Goal: Information Seeking & Learning: Learn about a topic

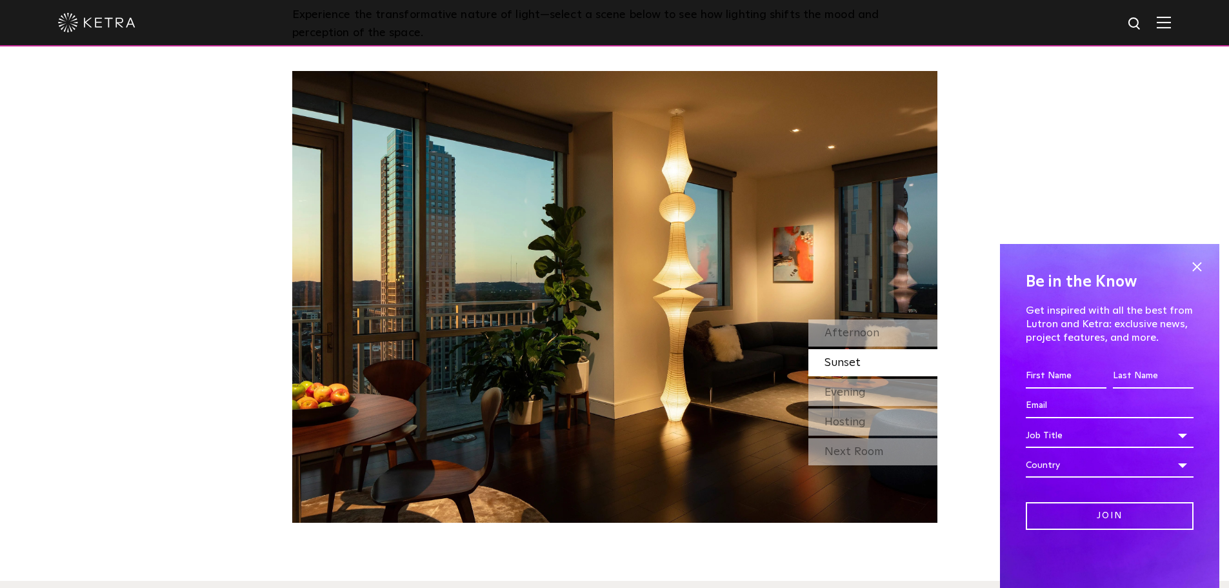
scroll to position [1097, 0]
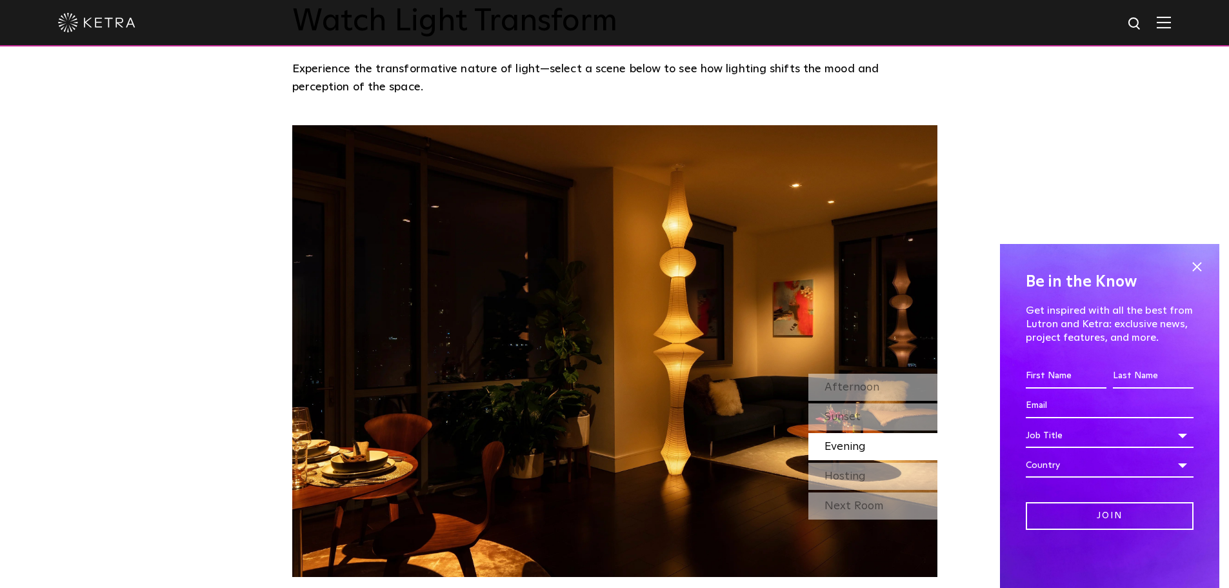
click at [866, 443] on span "Evening" at bounding box center [845, 447] width 41 height 12
click at [861, 472] on span "Hosting" at bounding box center [845, 476] width 41 height 12
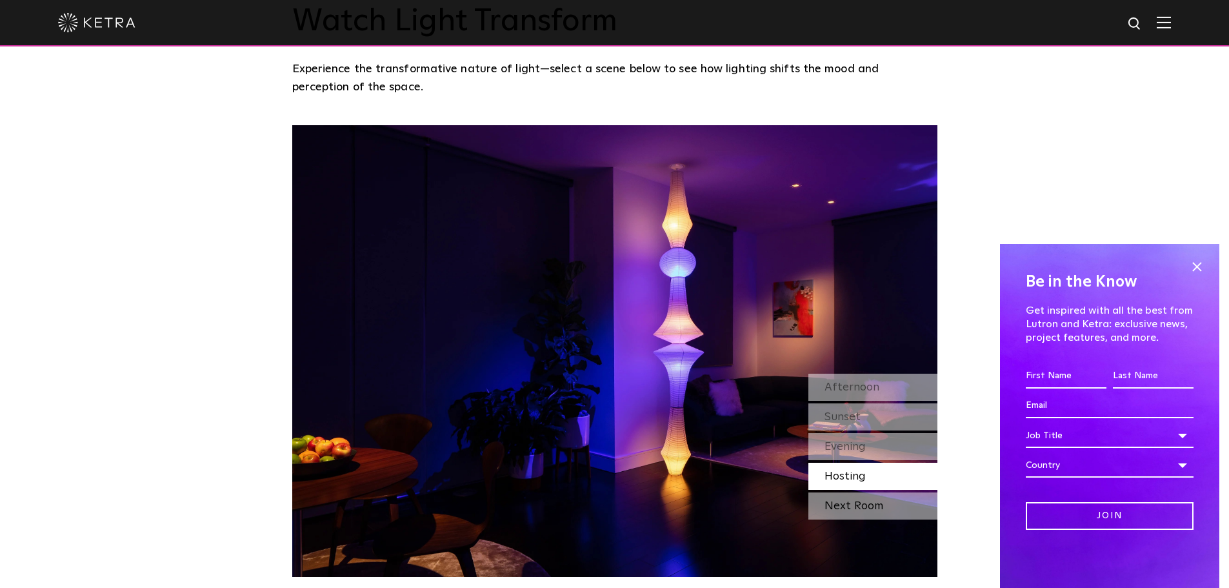
click at [866, 505] on div "Next Room" at bounding box center [872, 505] width 129 height 27
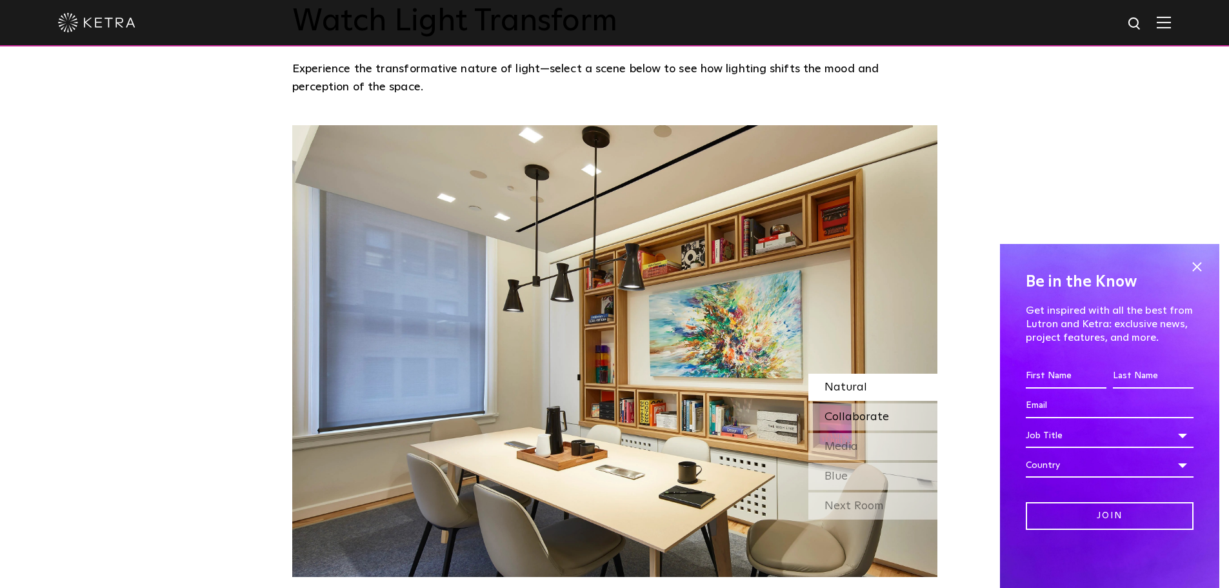
click at [866, 412] on span "Collaborate" at bounding box center [857, 417] width 65 height 12
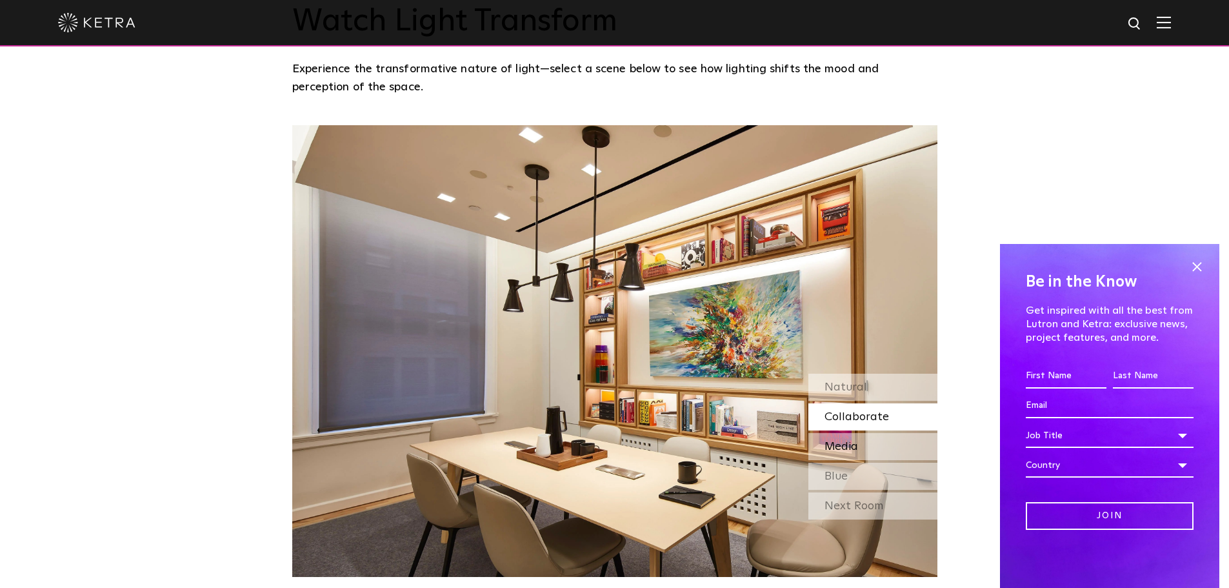
click at [857, 442] on span "Media" at bounding box center [842, 447] width 34 height 12
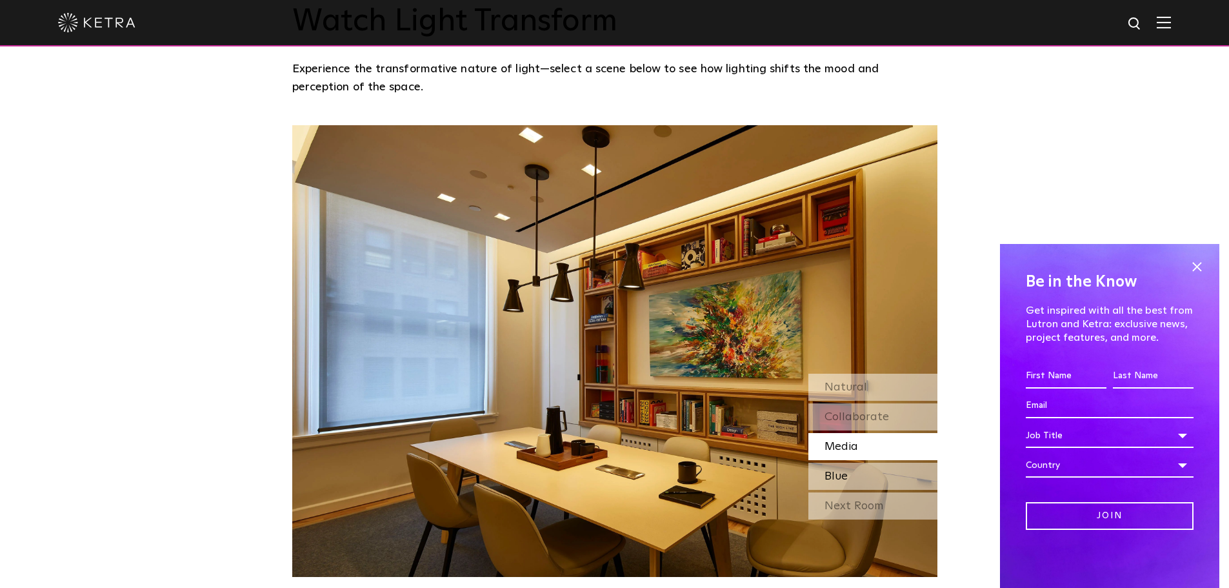
click at [859, 474] on div "Blue" at bounding box center [872, 476] width 129 height 27
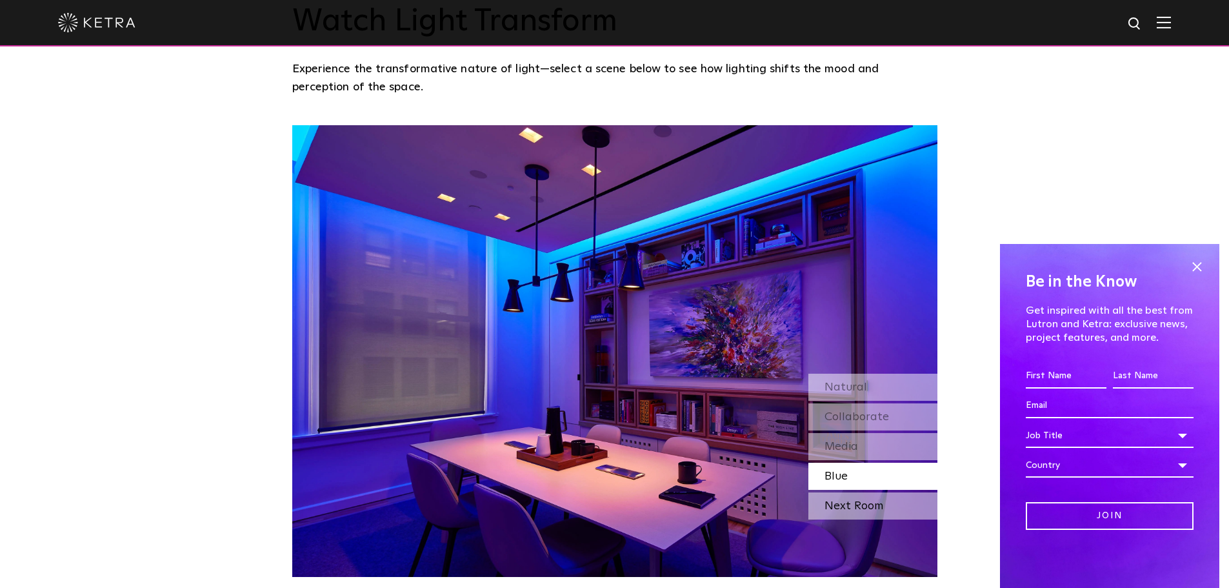
click at [861, 498] on div "Next Room" at bounding box center [872, 505] width 129 height 27
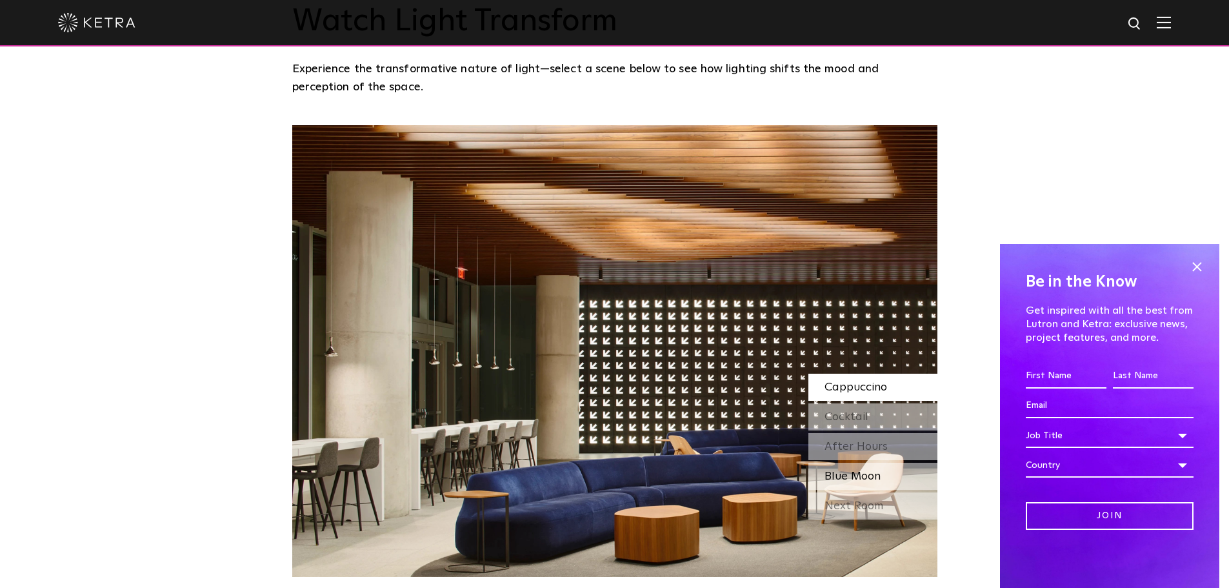
click at [858, 470] on span "Blue Moon" at bounding box center [853, 476] width 56 height 12
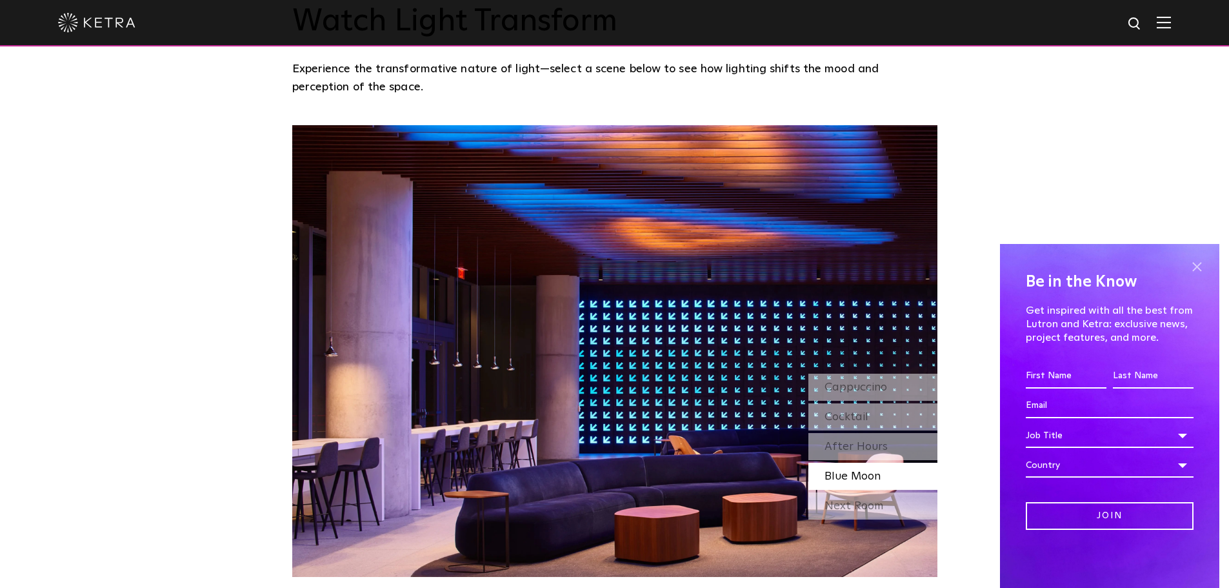
click at [1195, 261] on span at bounding box center [1196, 266] width 19 height 19
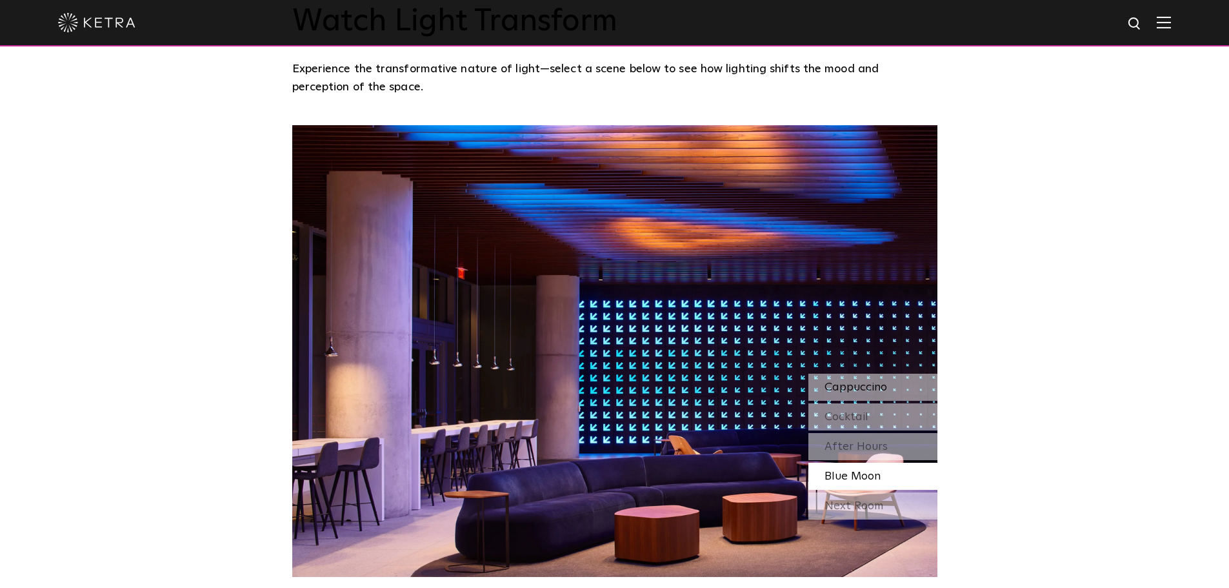
click at [856, 386] on span "Cappuccino" at bounding box center [856, 387] width 63 height 12
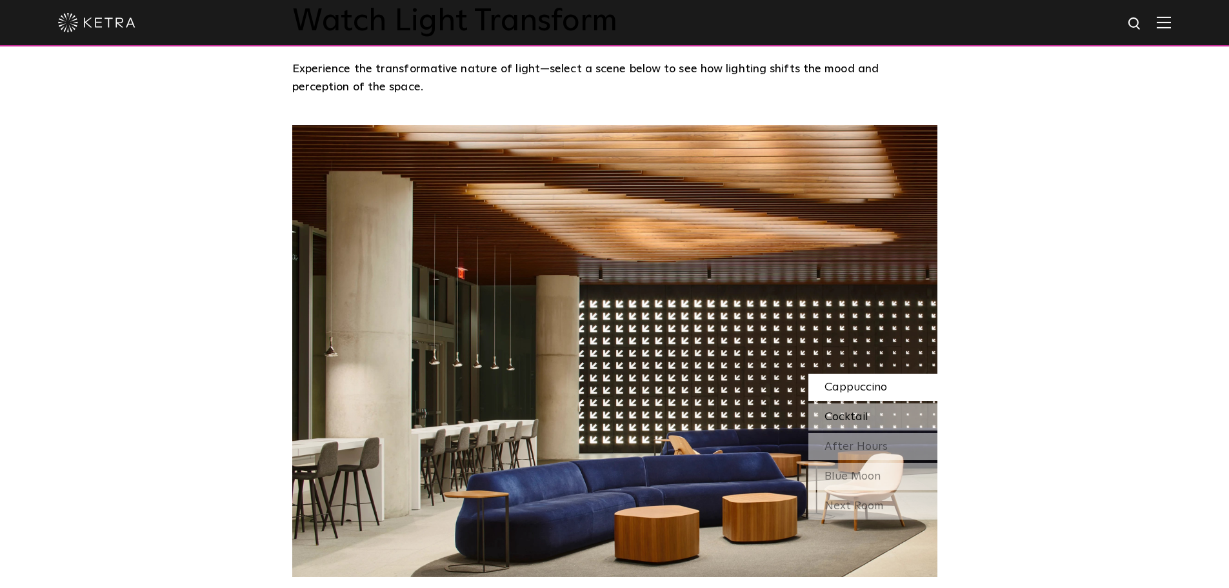
click at [848, 415] on span "Cocktail" at bounding box center [847, 417] width 44 height 12
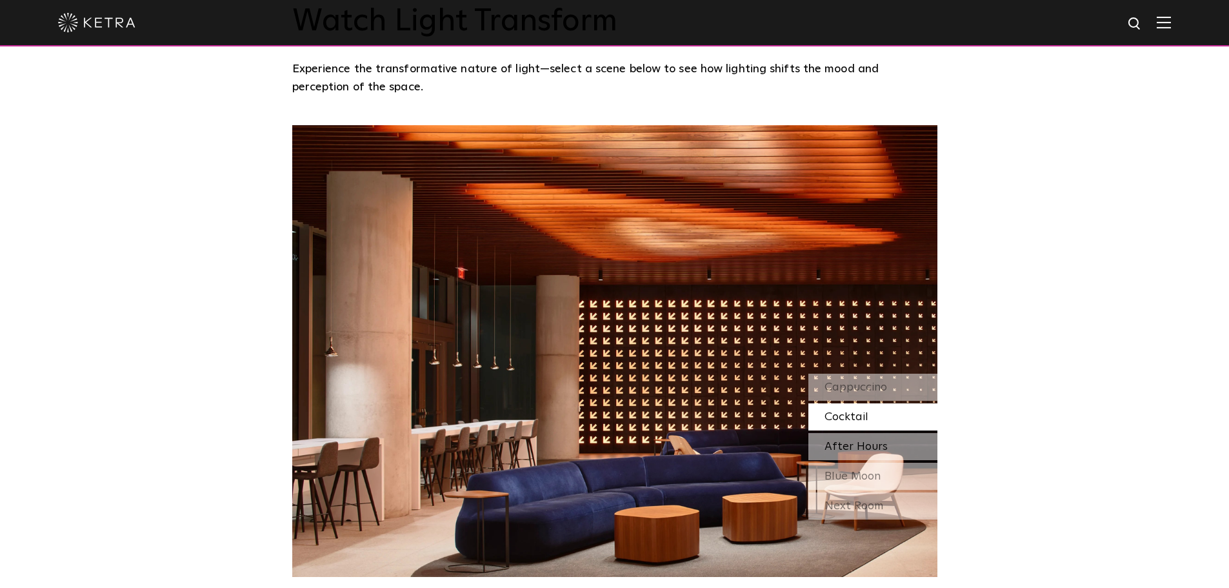
click at [852, 441] on span "After Hours" at bounding box center [856, 447] width 63 height 12
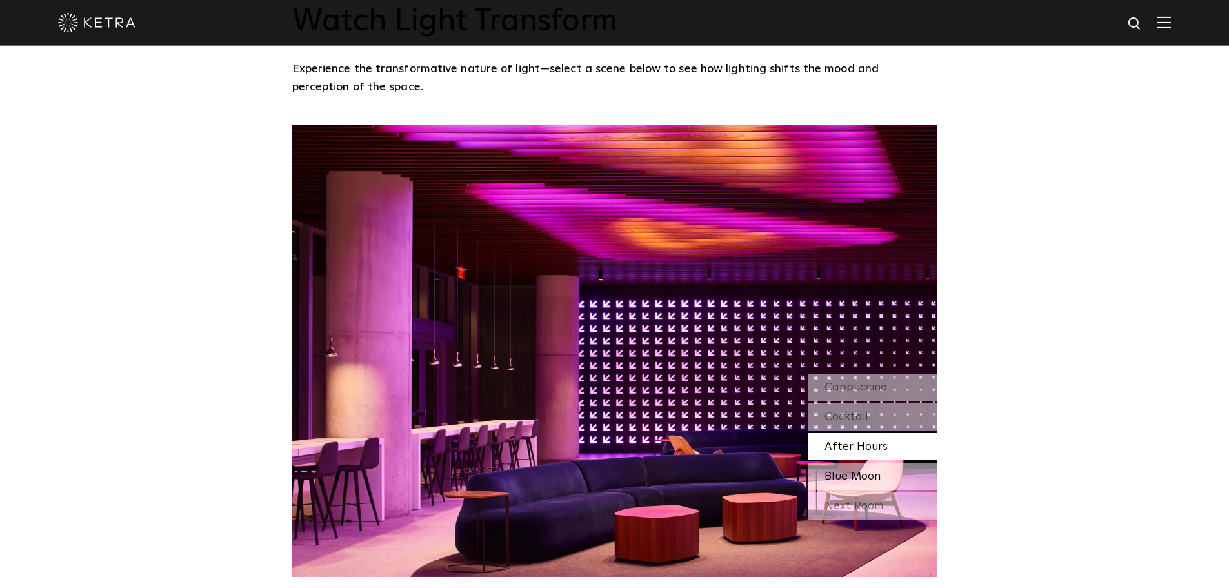
click at [855, 470] on span "Blue Moon" at bounding box center [853, 476] width 56 height 12
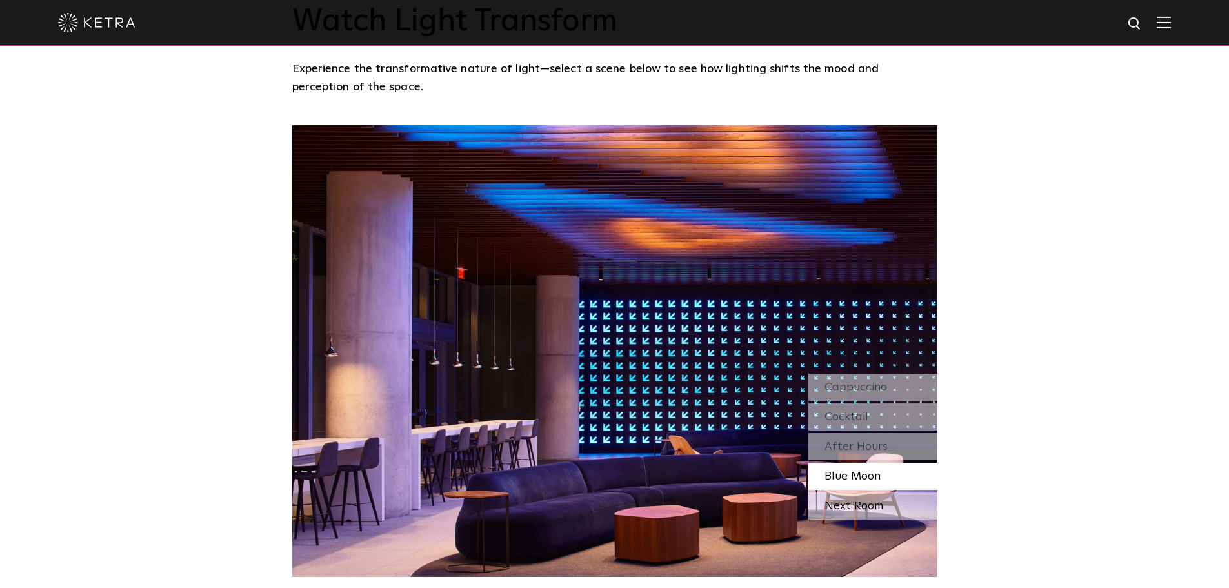
click at [857, 502] on div "Next Room" at bounding box center [872, 505] width 129 height 27
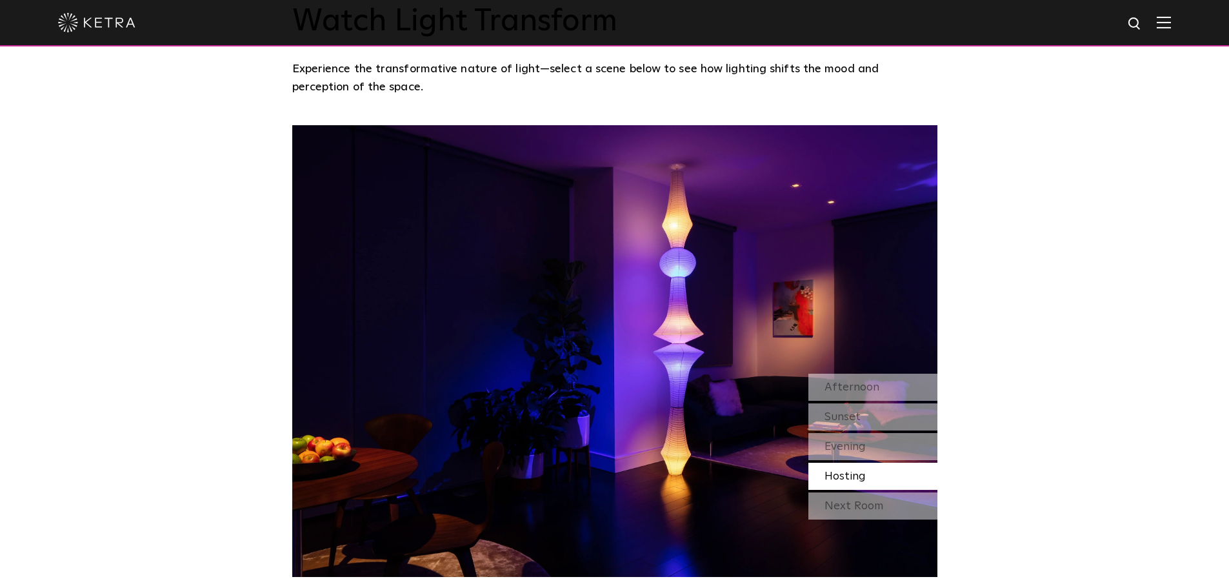
click at [857, 502] on div "Next Room" at bounding box center [872, 505] width 129 height 27
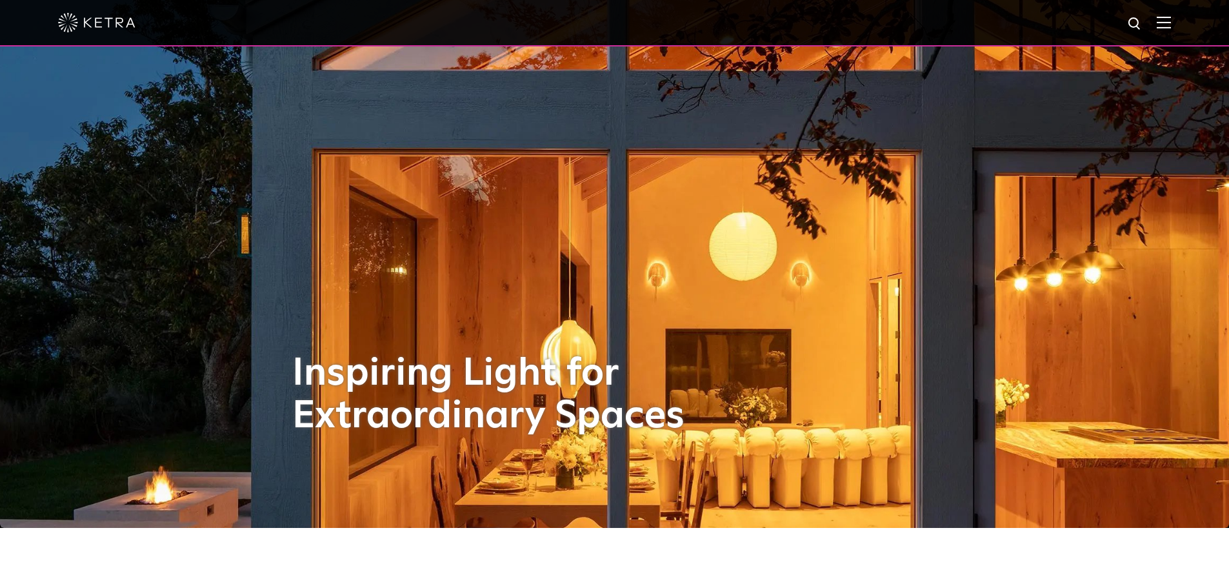
scroll to position [0, 0]
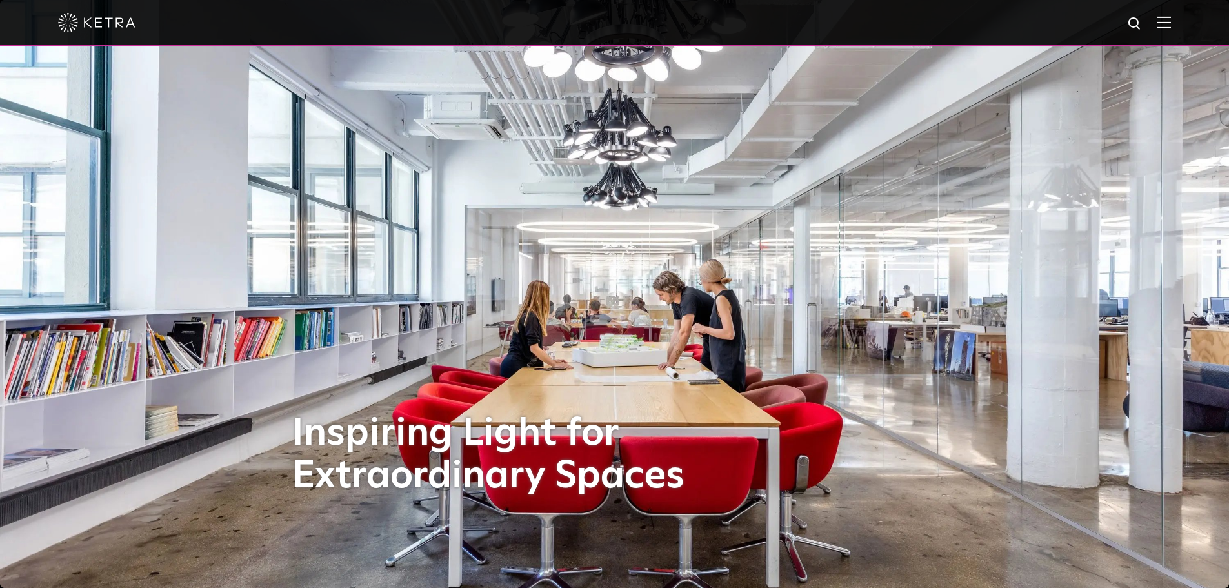
click at [1170, 23] on img at bounding box center [1164, 22] width 14 height 12
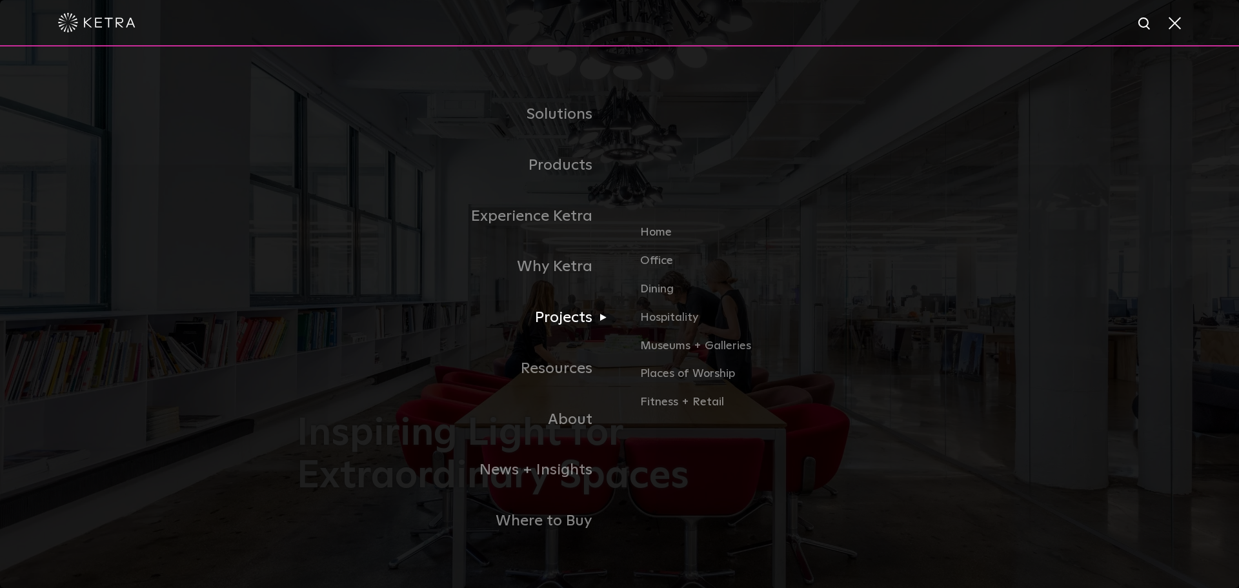
click at [563, 319] on link "Projects" at bounding box center [458, 317] width 323 height 51
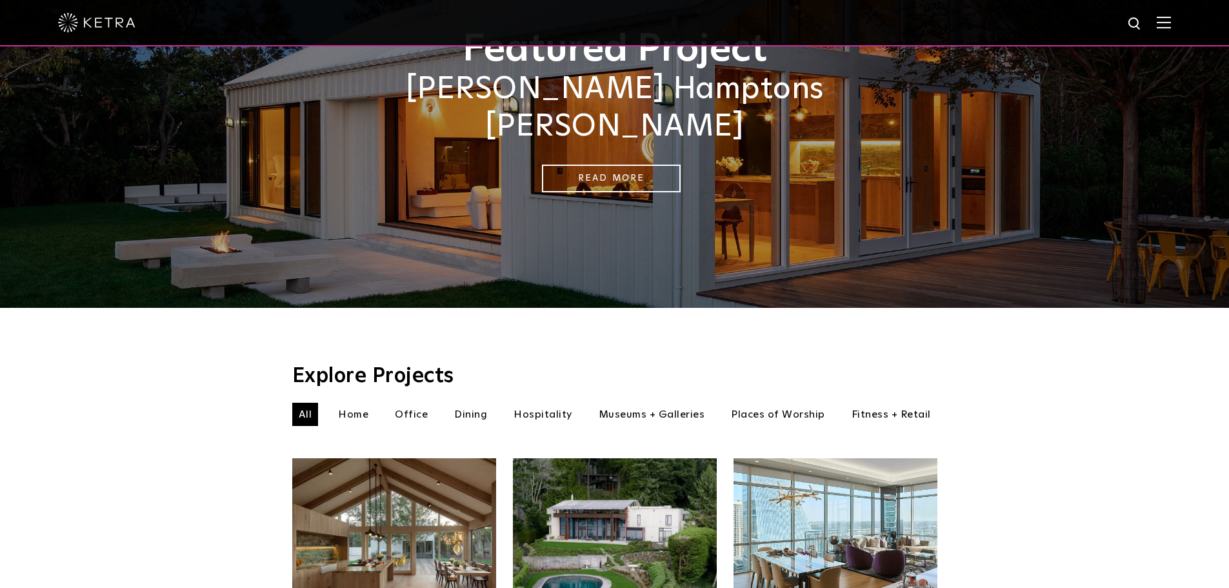
scroll to position [194, 0]
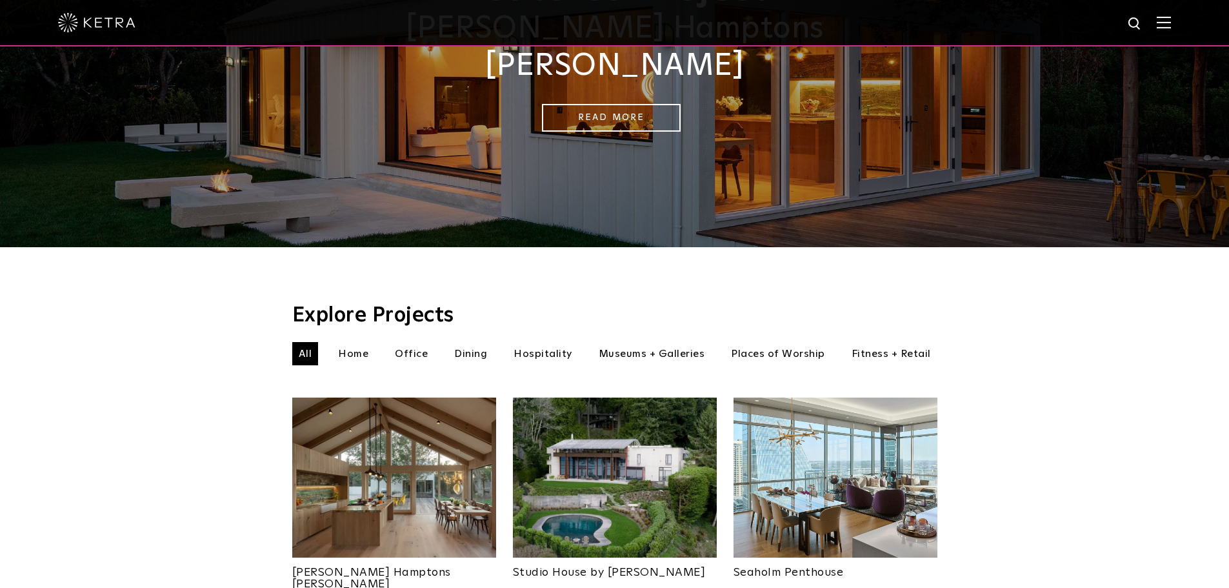
click at [355, 342] on li "Home" at bounding box center [353, 353] width 43 height 23
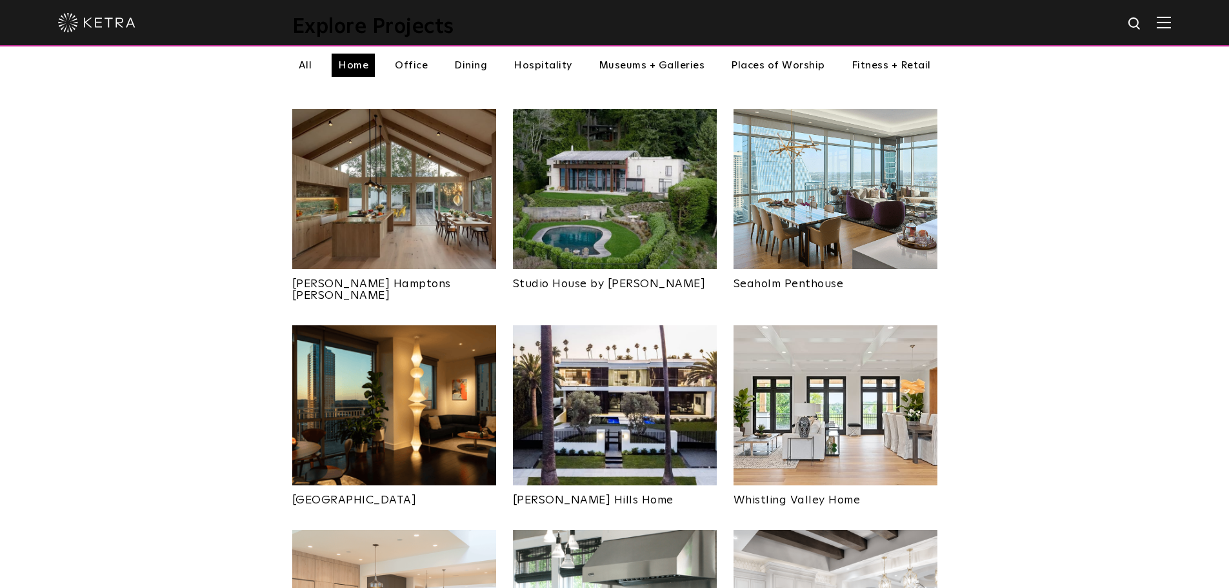
scroll to position [452, 0]
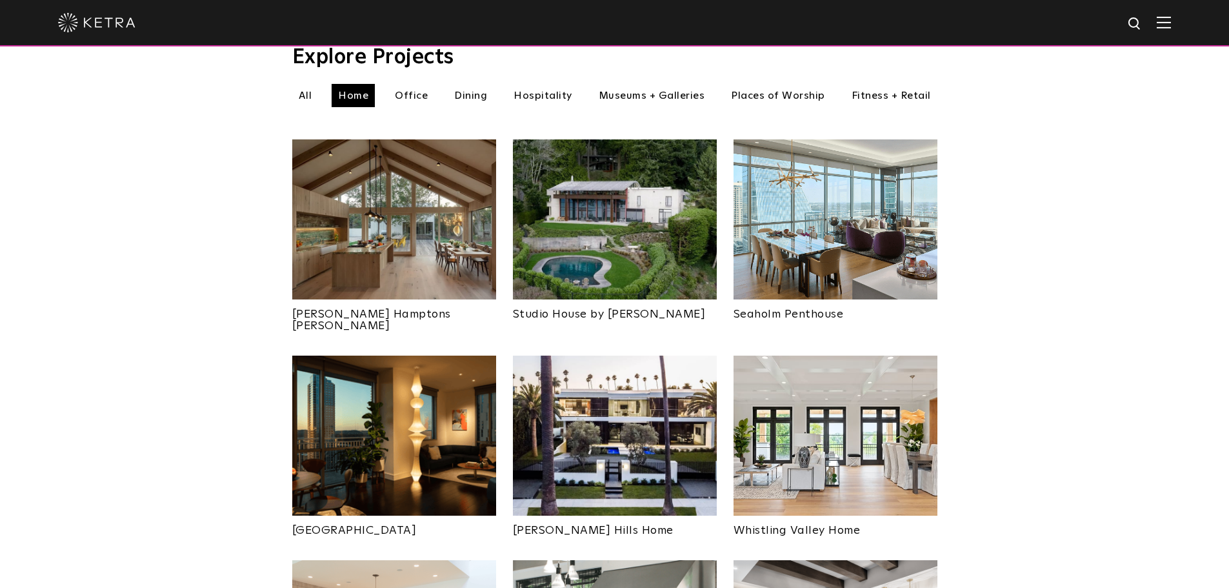
click at [421, 223] on img at bounding box center [394, 219] width 204 height 160
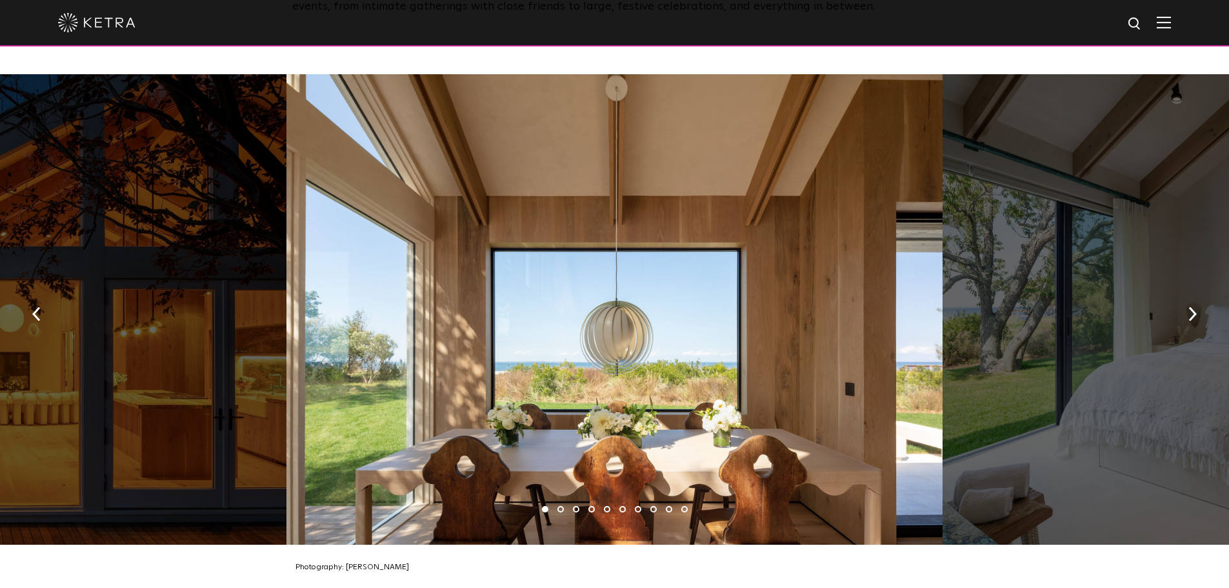
scroll to position [1871, 0]
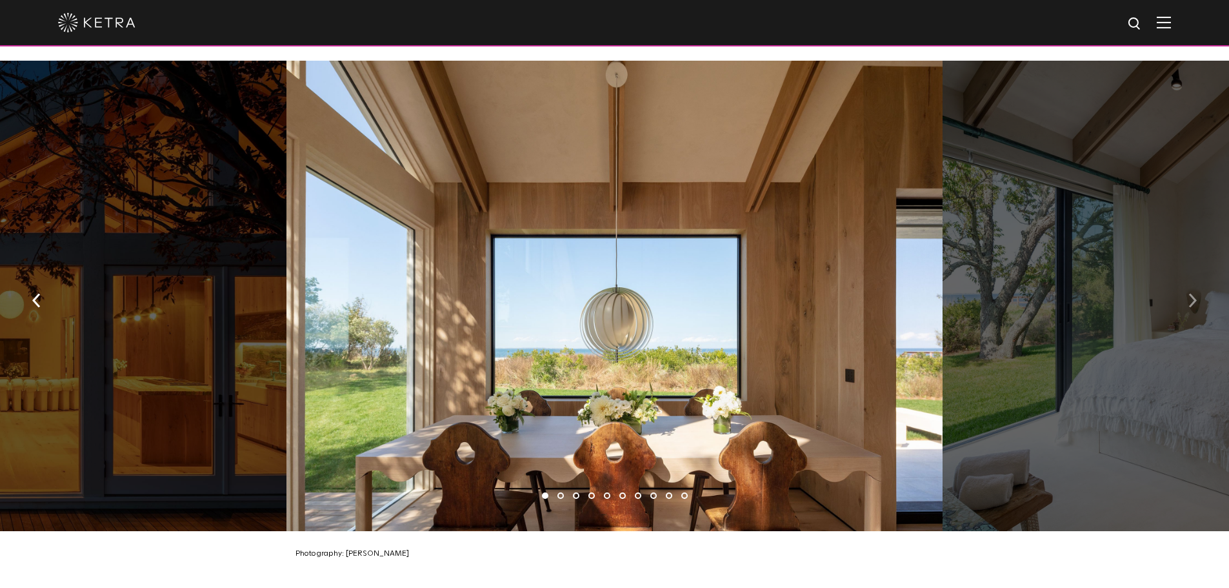
click at [1197, 290] on button "button" at bounding box center [1193, 299] width 28 height 45
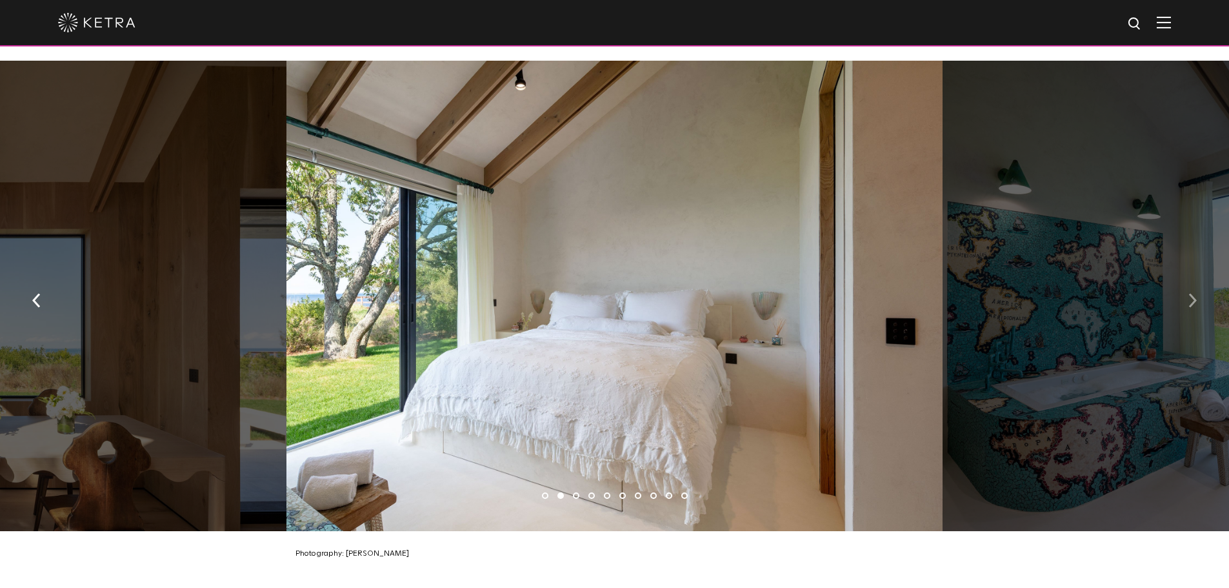
click at [1197, 290] on button "button" at bounding box center [1193, 299] width 28 height 45
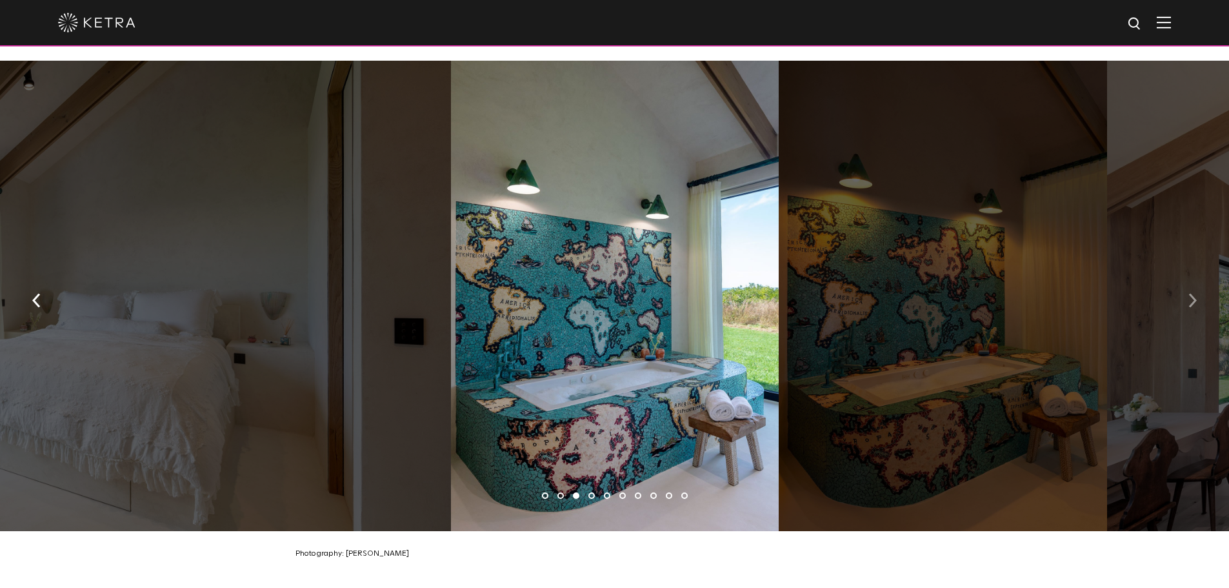
click at [1197, 290] on button "button" at bounding box center [1193, 299] width 28 height 45
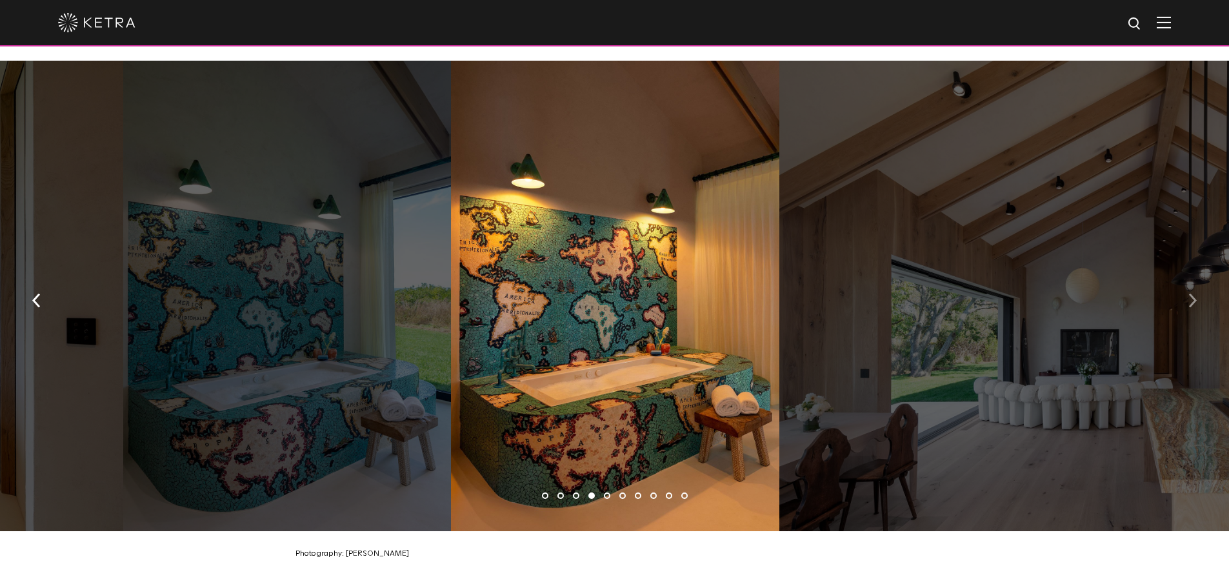
click at [1197, 290] on button "button" at bounding box center [1193, 299] width 28 height 45
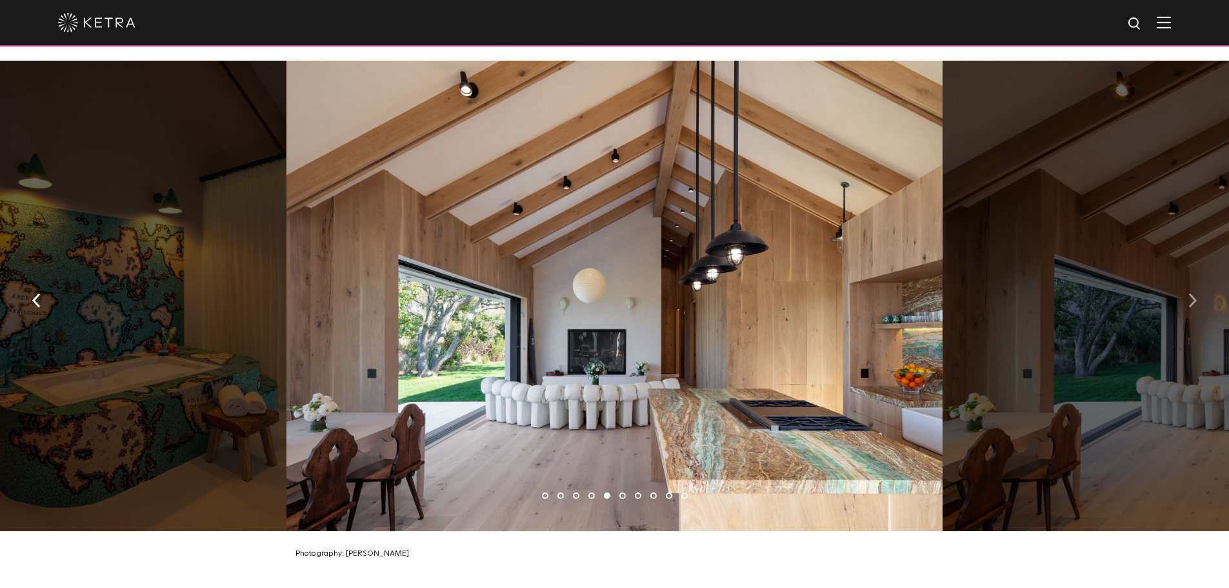
click at [1194, 293] on img "button" at bounding box center [1192, 300] width 8 height 14
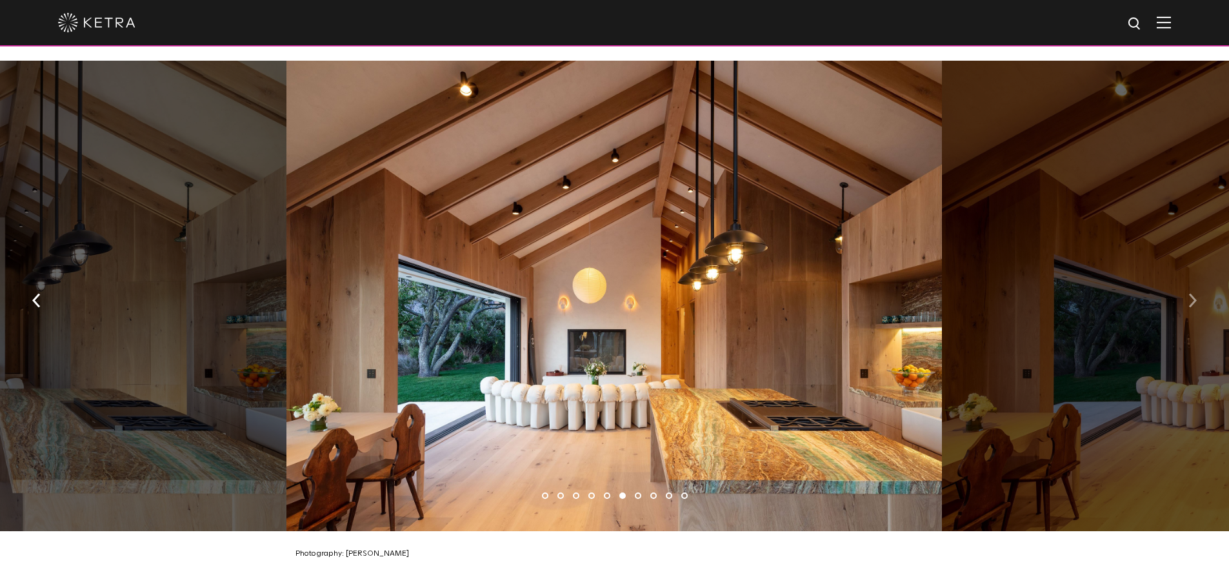
click at [1194, 293] on img "button" at bounding box center [1192, 300] width 8 height 14
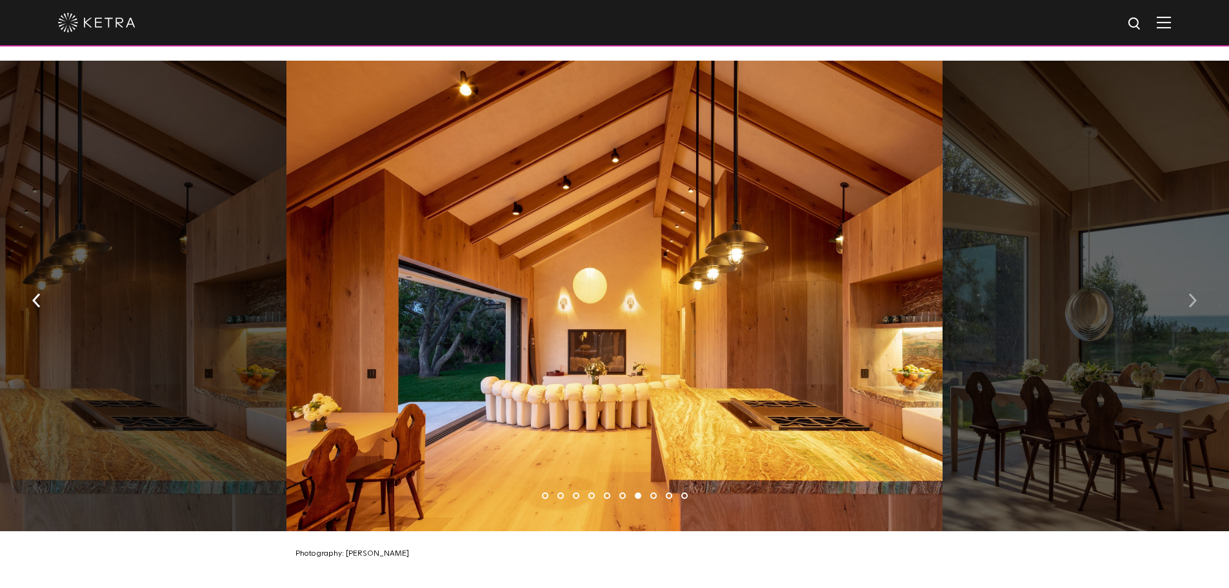
click at [1194, 293] on img "button" at bounding box center [1192, 300] width 8 height 14
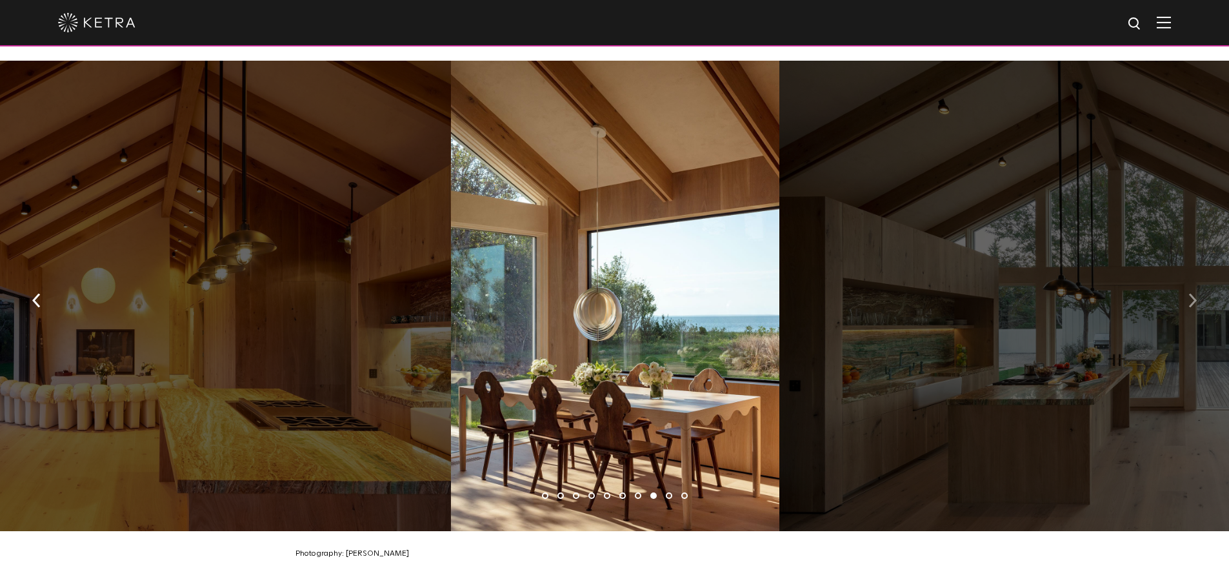
click at [1194, 293] on img "button" at bounding box center [1192, 300] width 8 height 14
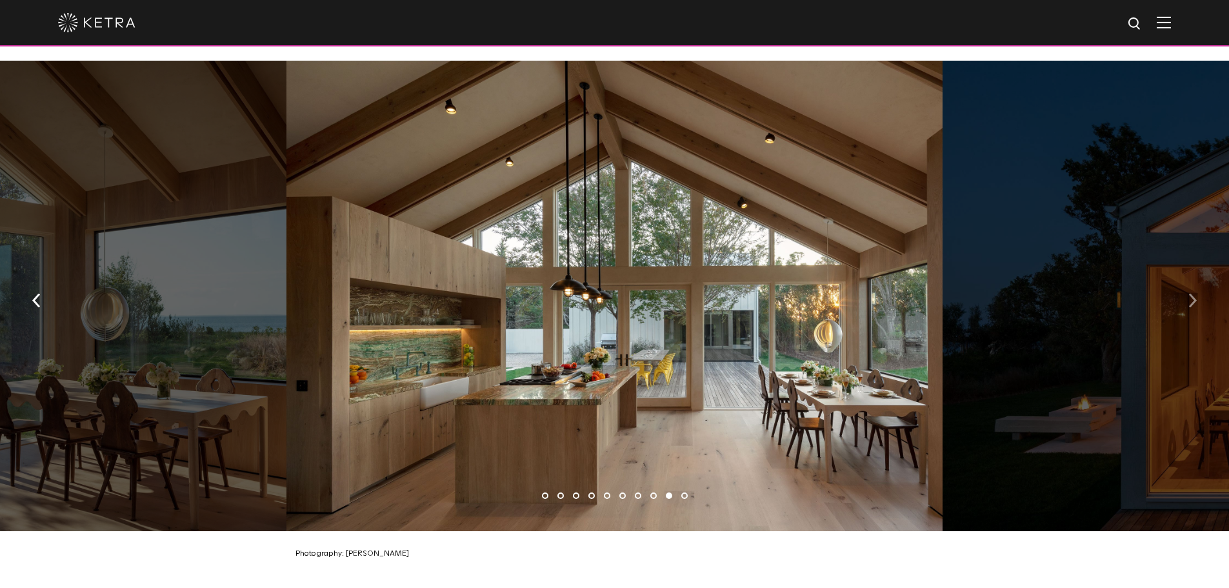
click at [1194, 293] on img "button" at bounding box center [1192, 300] width 8 height 14
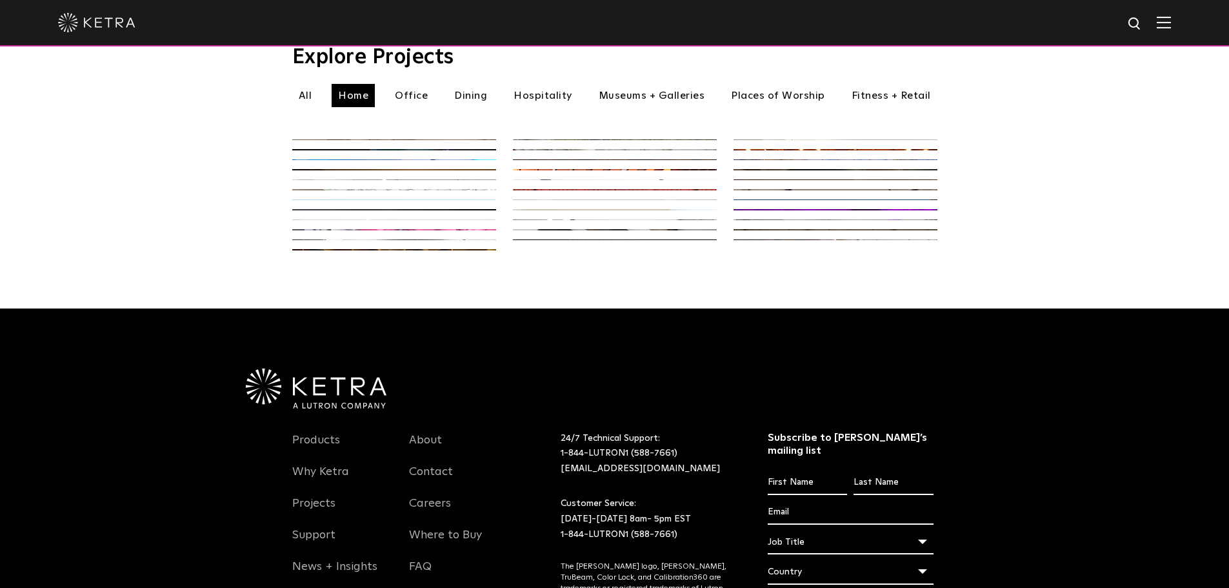
scroll to position [452, 0]
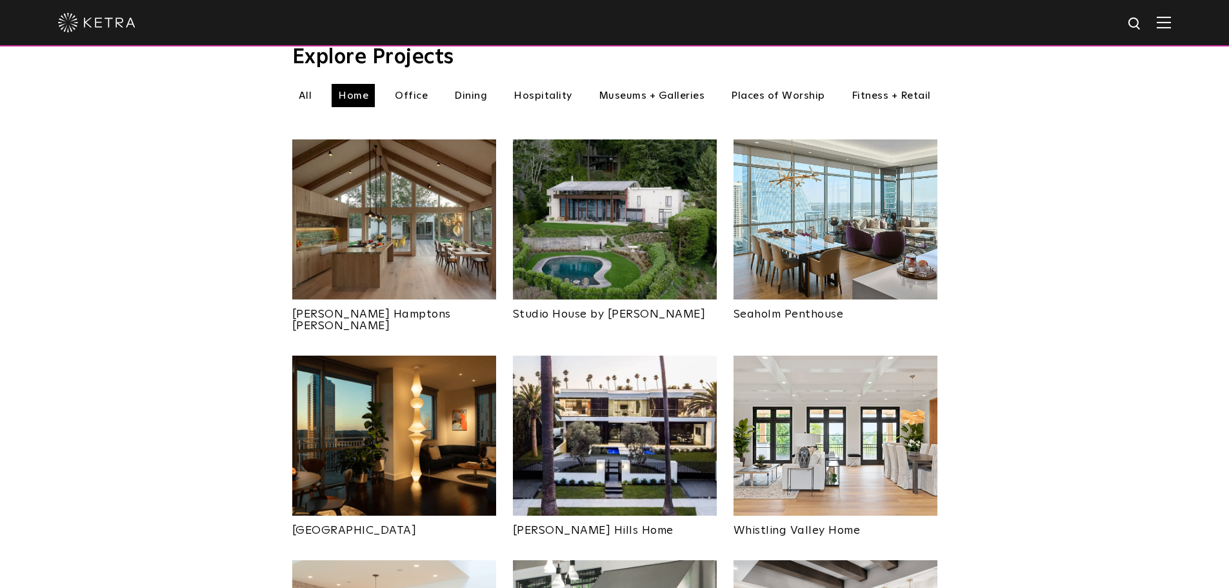
click at [620, 224] on img at bounding box center [615, 219] width 204 height 160
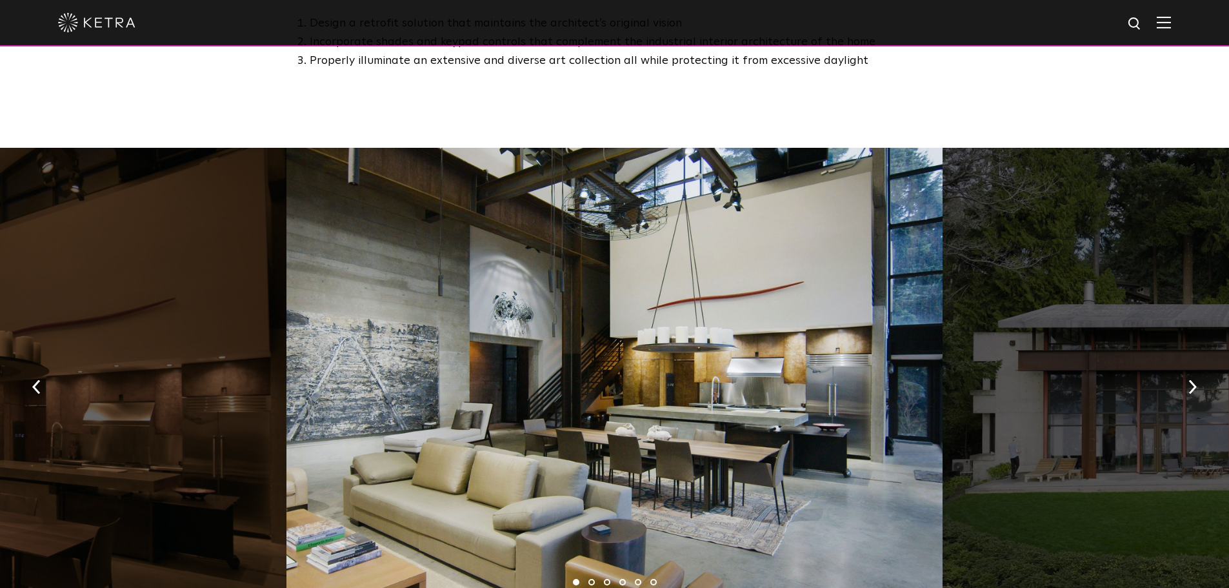
scroll to position [1290, 0]
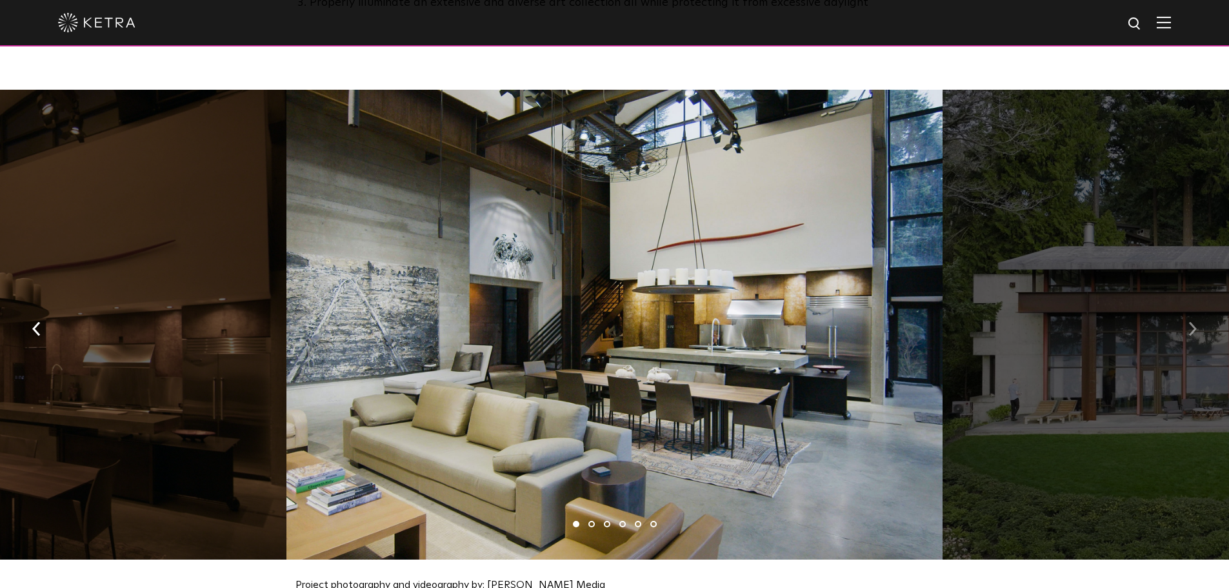
click at [1195, 321] on img "button" at bounding box center [1192, 328] width 8 height 14
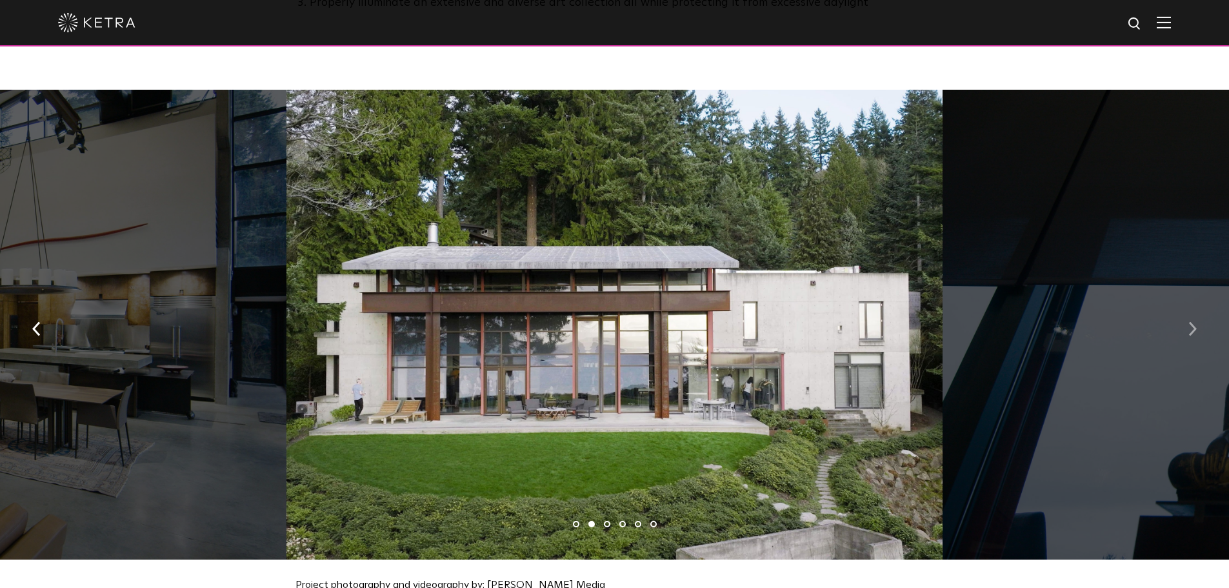
click at [1195, 321] on img "button" at bounding box center [1192, 328] width 8 height 14
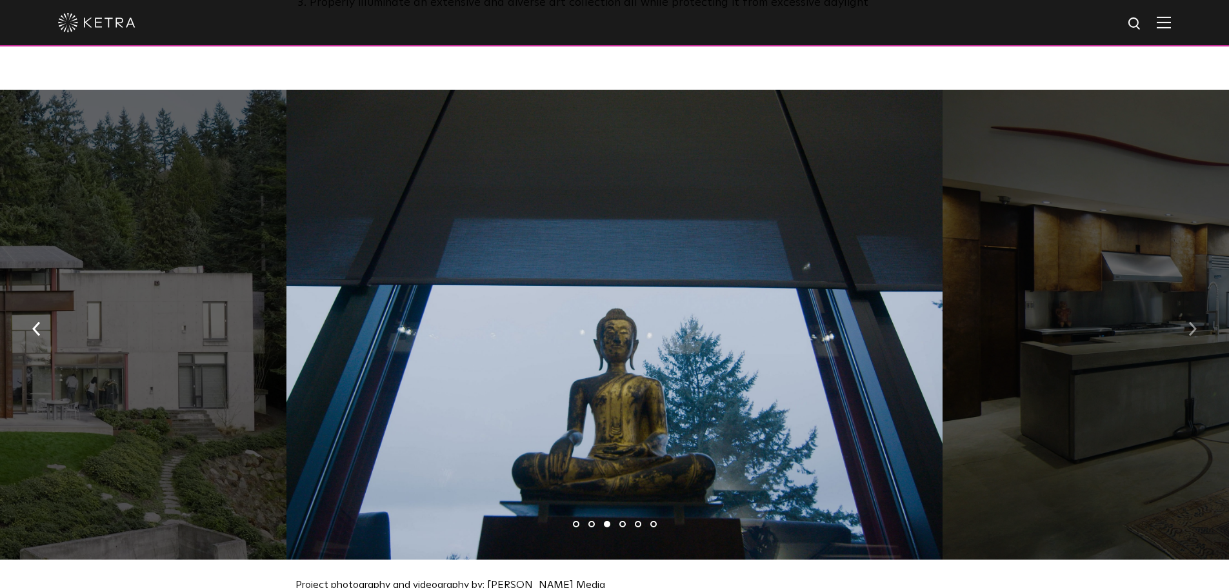
click at [1195, 321] on img "button" at bounding box center [1192, 328] width 8 height 14
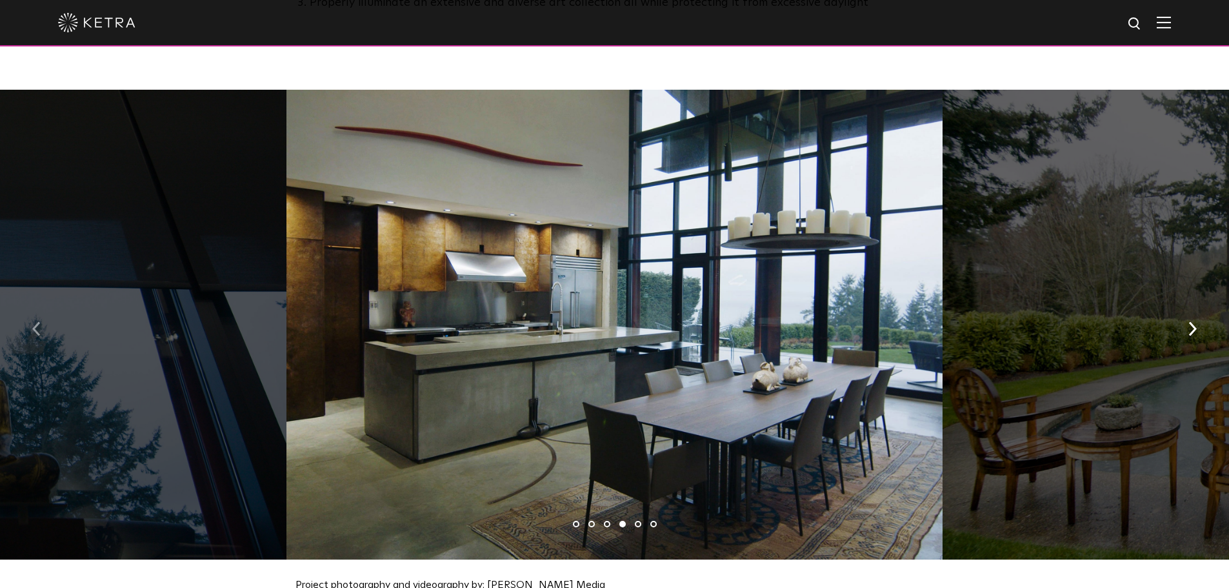
click at [35, 321] on img "button" at bounding box center [36, 328] width 8 height 14
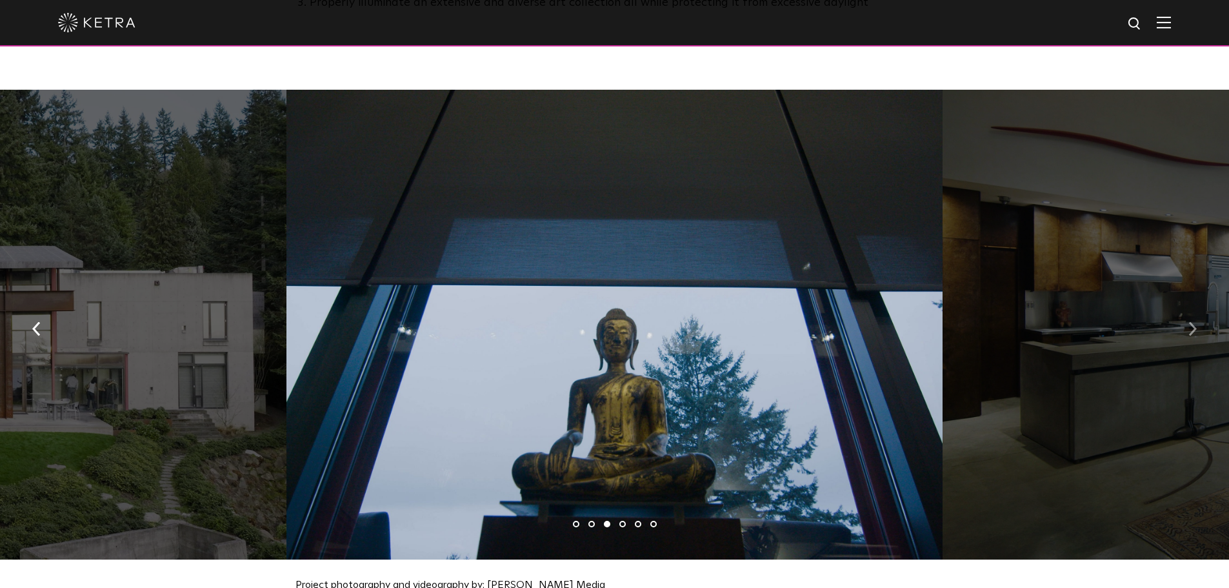
click at [1194, 323] on img "button" at bounding box center [1192, 328] width 8 height 14
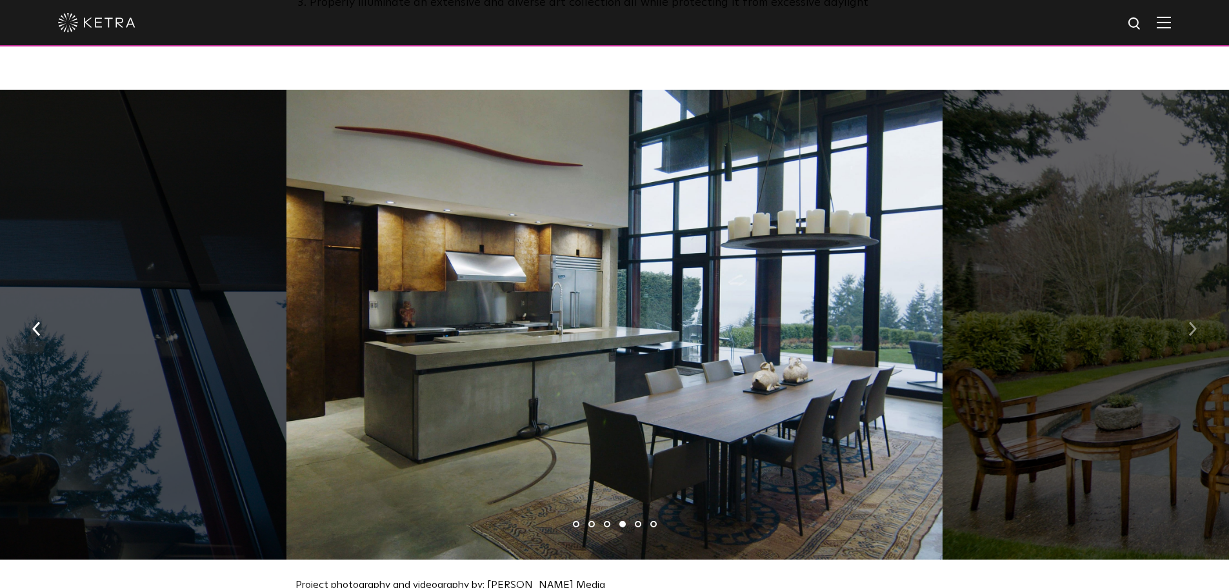
click at [1194, 323] on img "button" at bounding box center [1192, 328] width 8 height 14
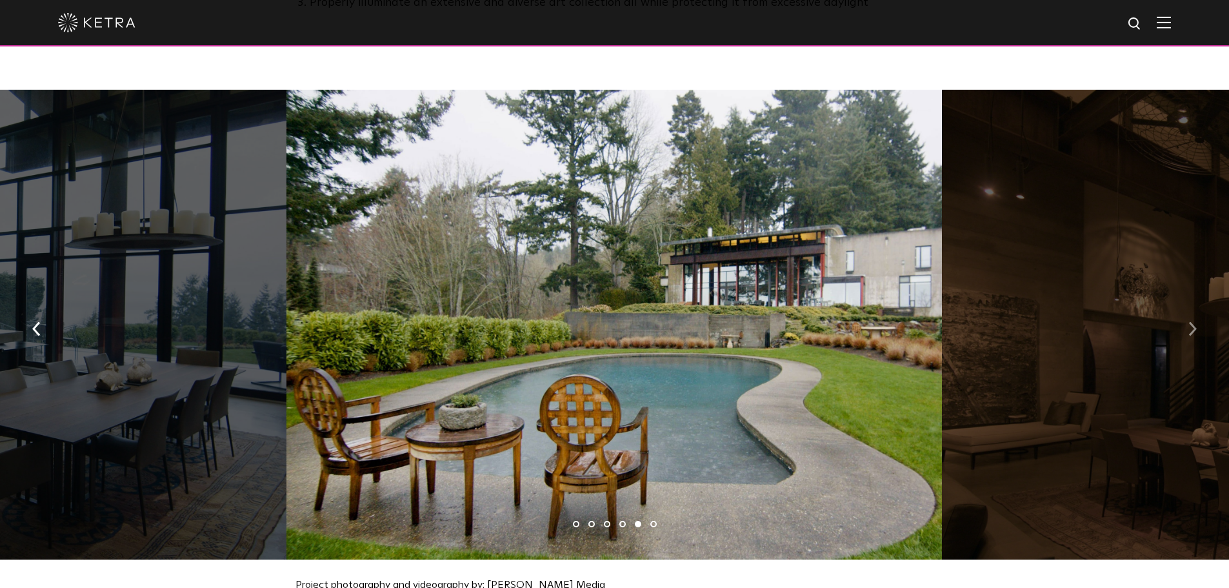
click at [1194, 323] on img "button" at bounding box center [1192, 328] width 8 height 14
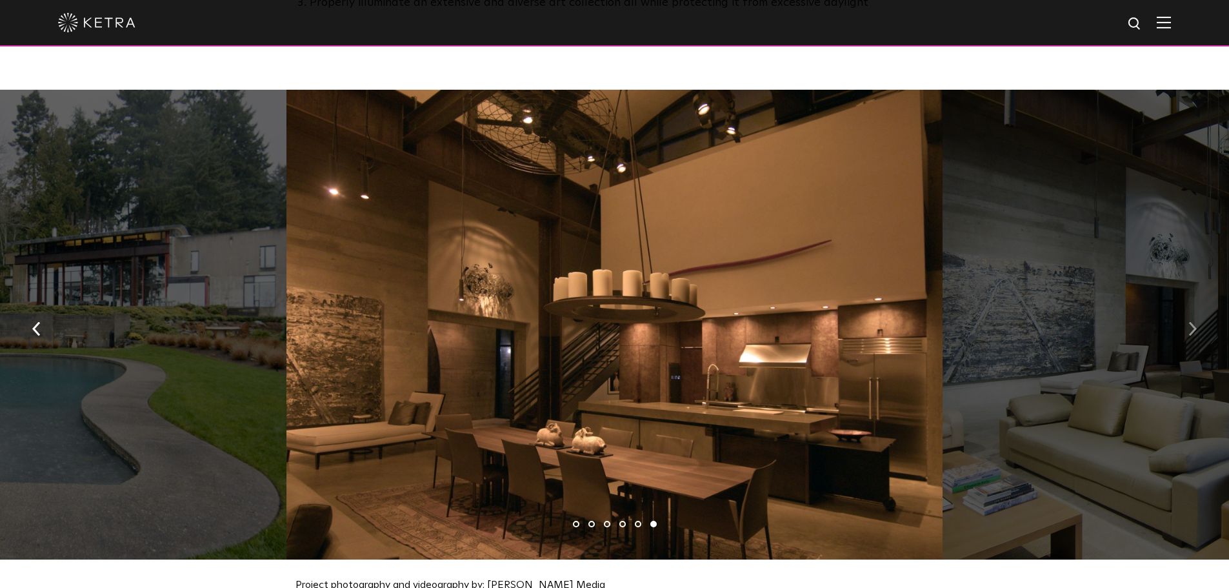
click at [1194, 323] on img "button" at bounding box center [1192, 328] width 8 height 14
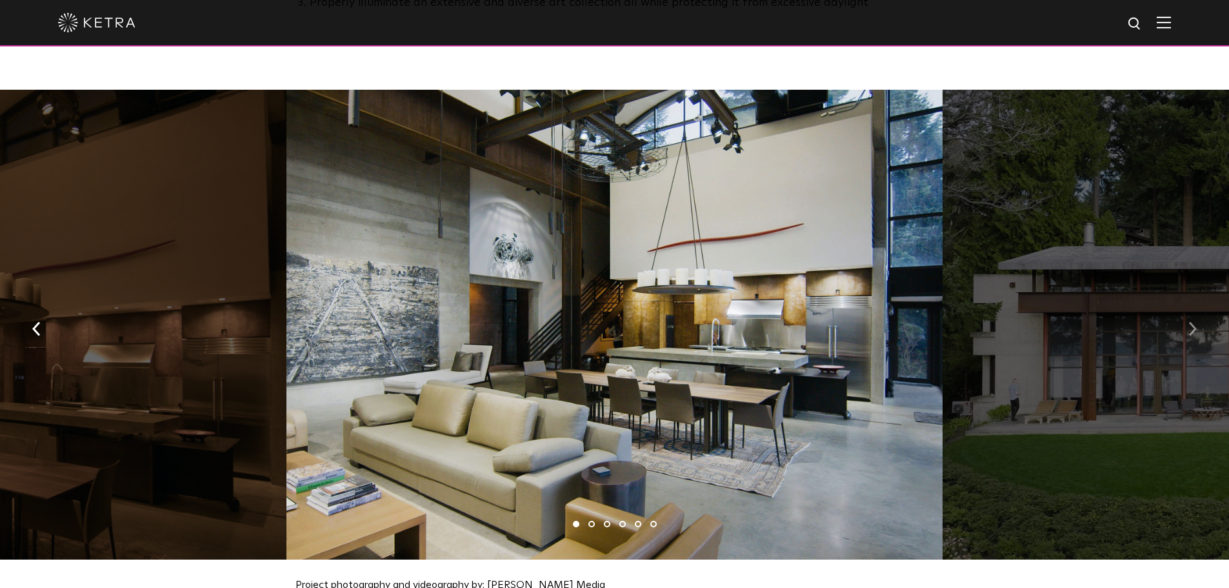
click at [1194, 323] on img "button" at bounding box center [1192, 328] width 8 height 14
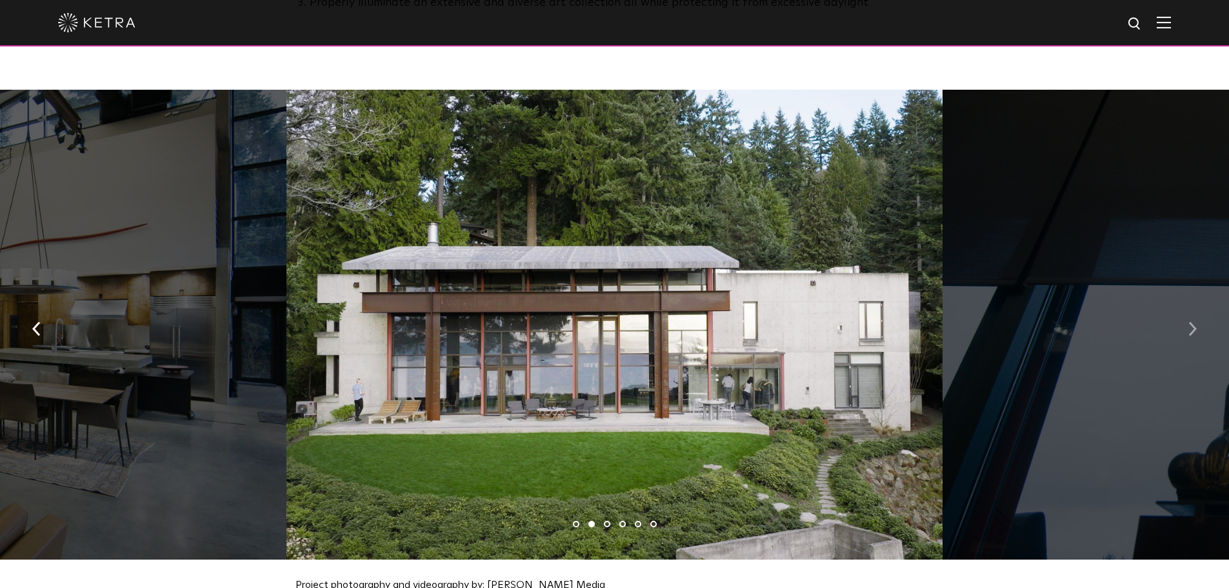
click at [1194, 323] on img "button" at bounding box center [1192, 328] width 8 height 14
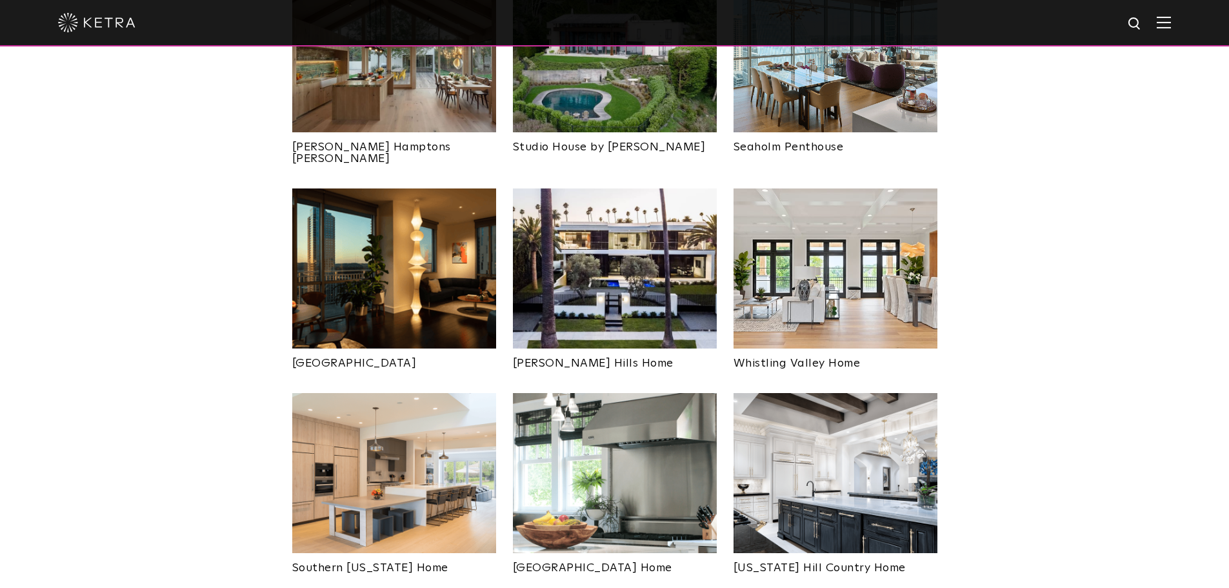
scroll to position [645, 0]
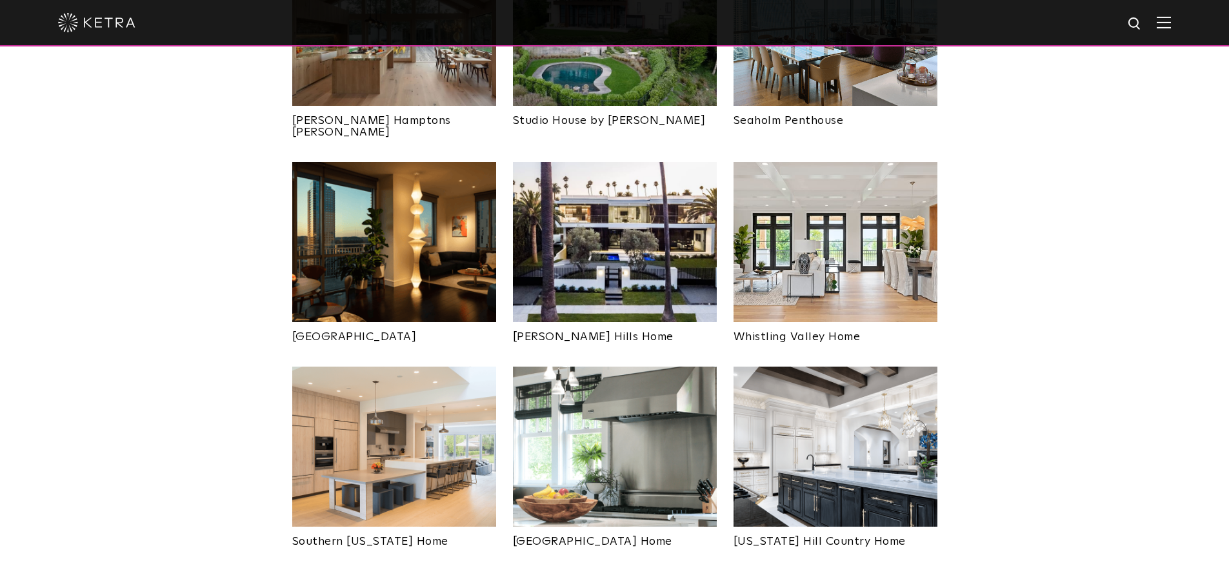
click at [368, 414] on img at bounding box center [394, 446] width 204 height 160
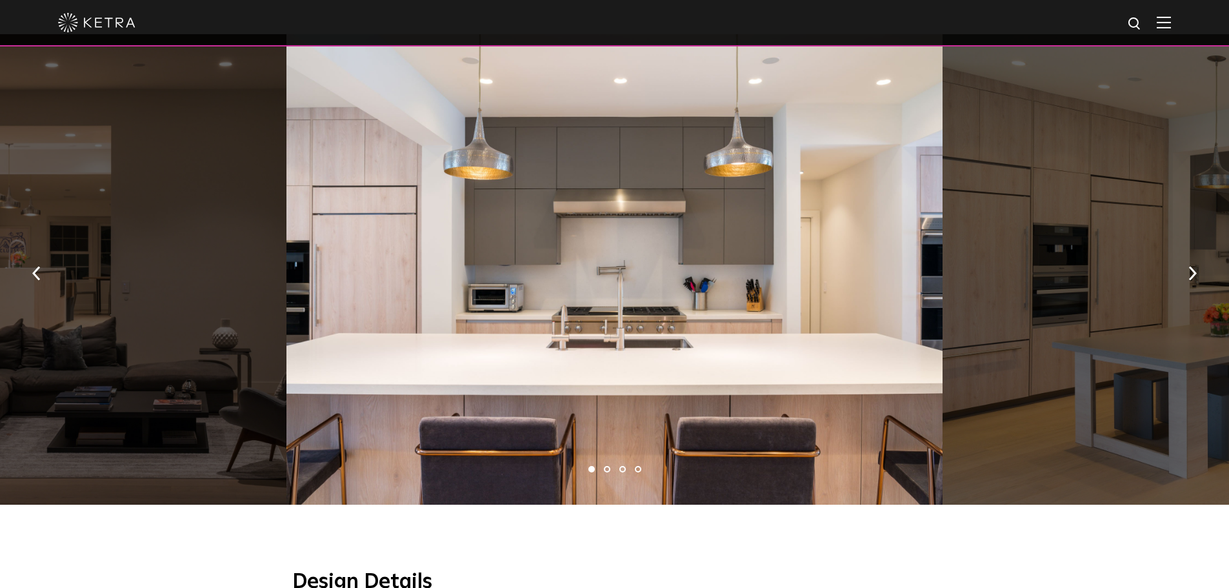
scroll to position [710, 0]
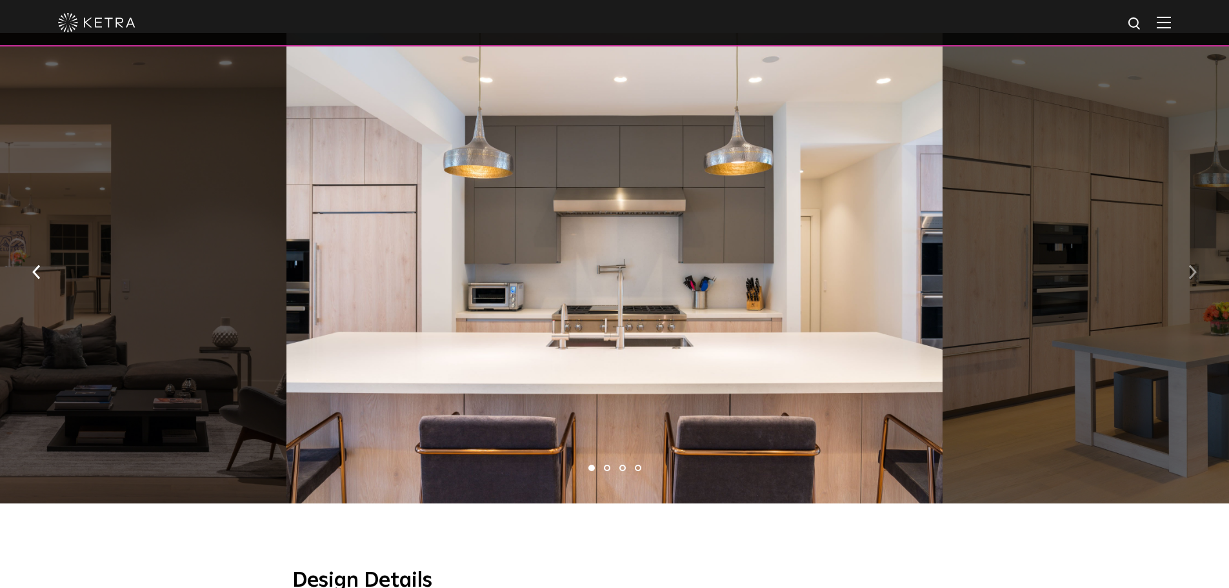
click at [1193, 265] on img "button" at bounding box center [1192, 272] width 8 height 14
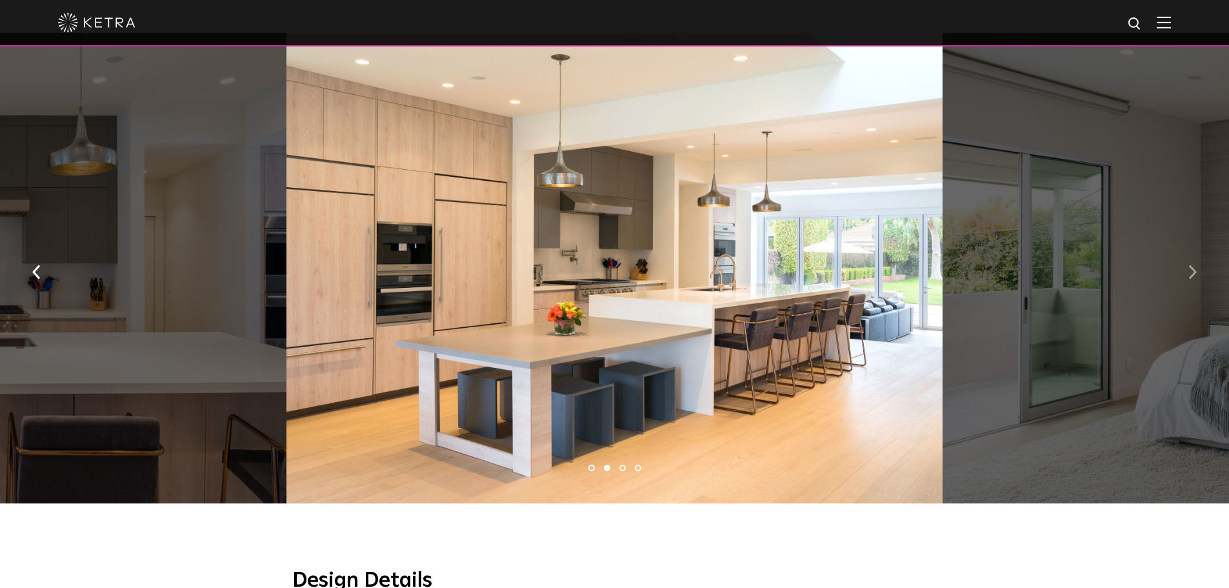
click at [1191, 265] on img "button" at bounding box center [1192, 272] width 8 height 14
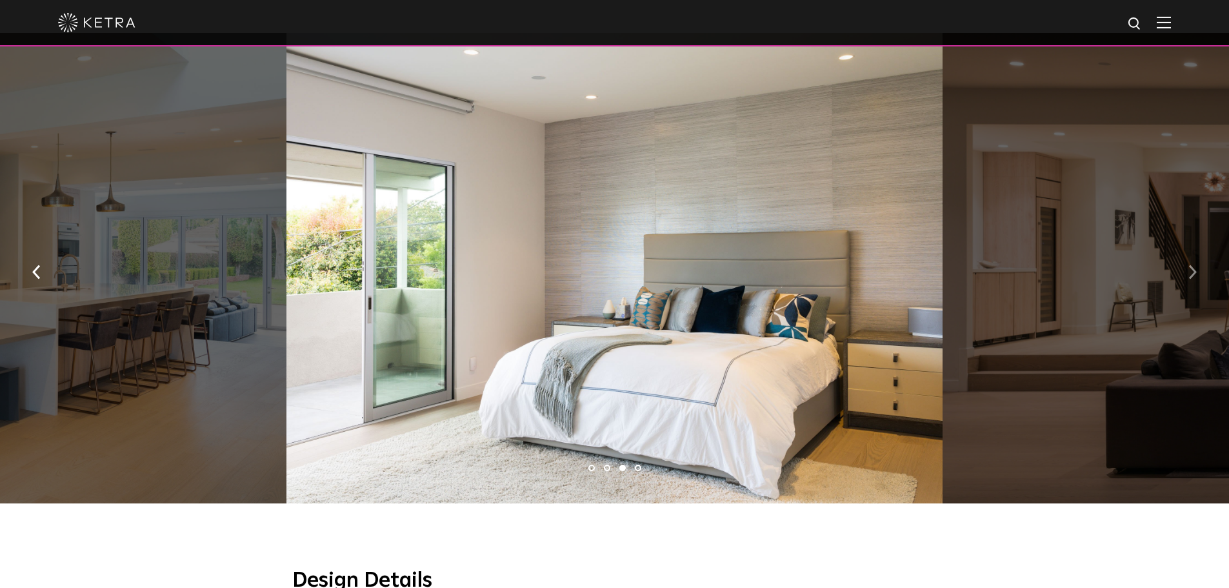
click at [1191, 265] on img "button" at bounding box center [1192, 272] width 8 height 14
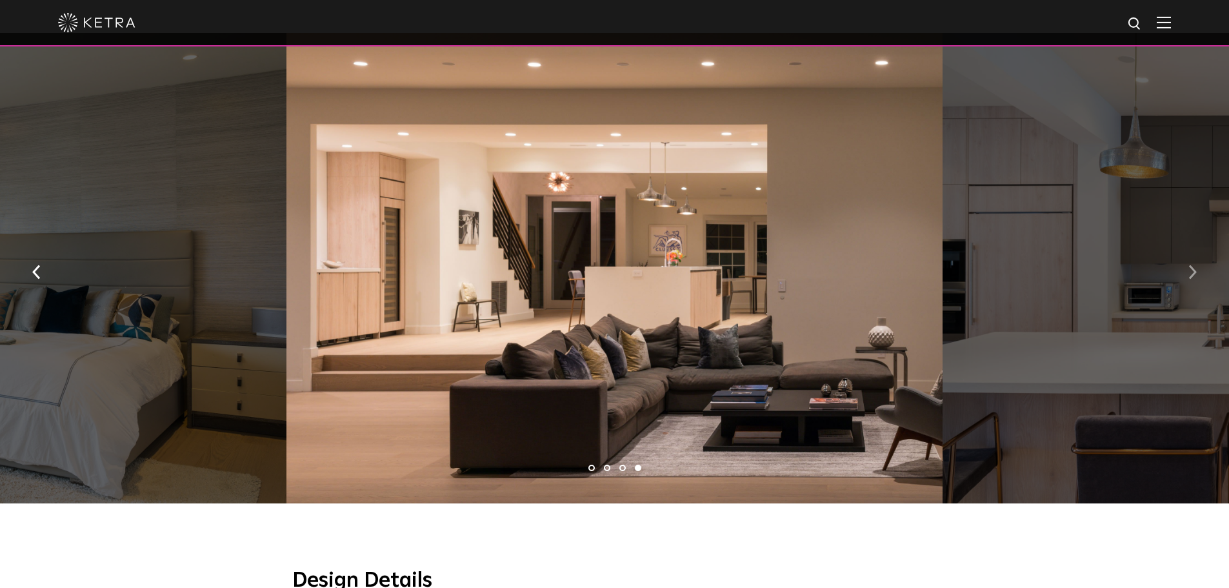
click at [1191, 265] on img "button" at bounding box center [1192, 272] width 8 height 14
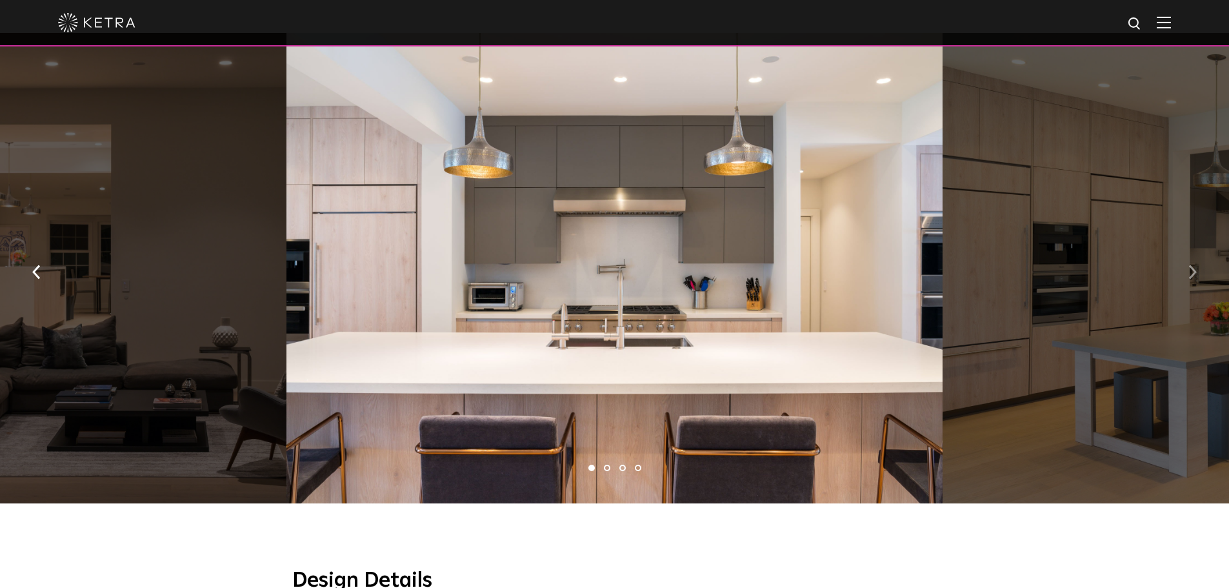
click at [1191, 265] on img "button" at bounding box center [1192, 272] width 8 height 14
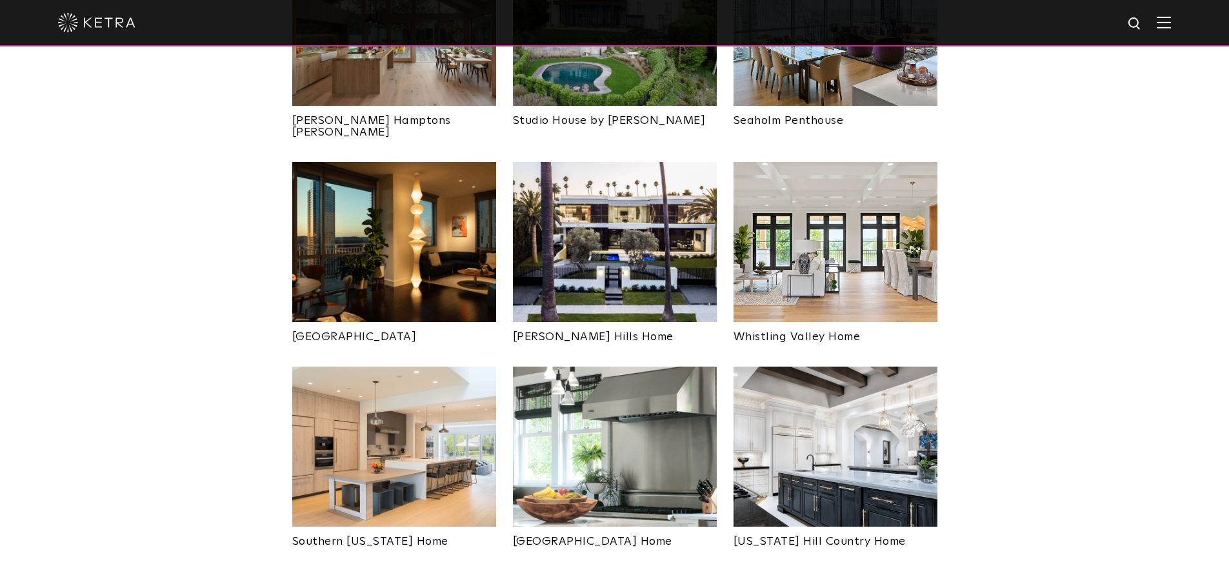
click at [630, 209] on img at bounding box center [615, 242] width 204 height 160
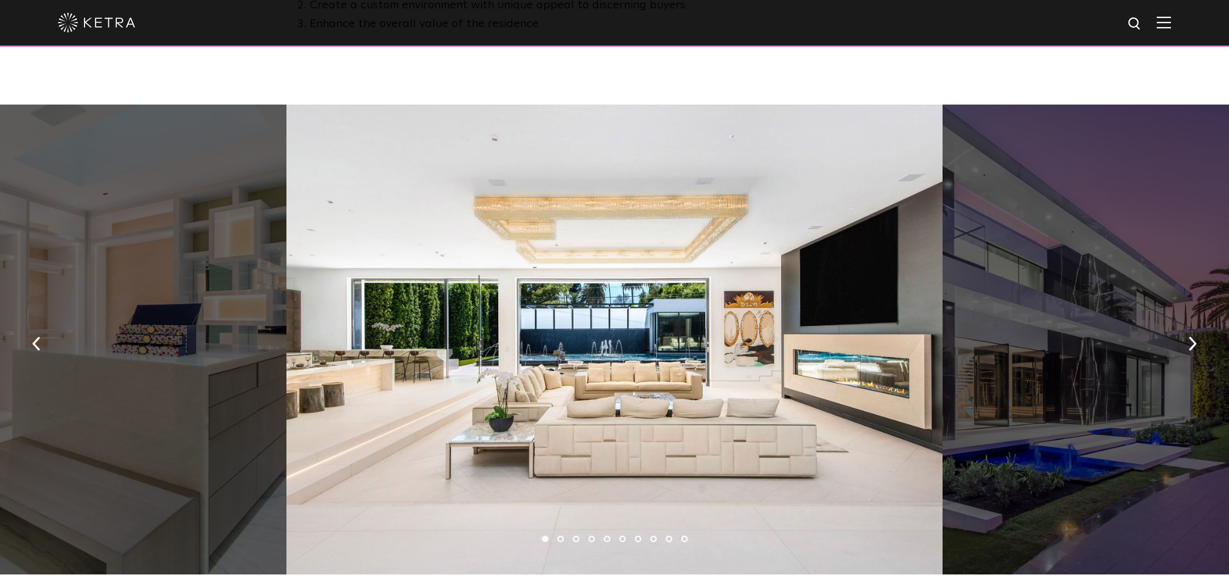
scroll to position [839, 0]
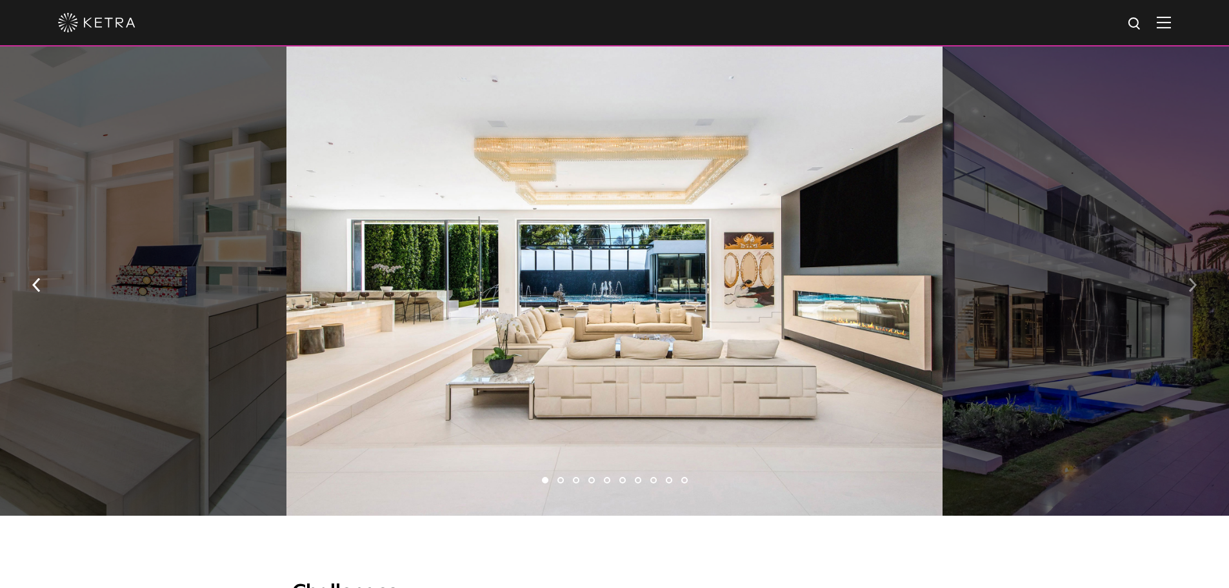
click at [1203, 288] on button "button" at bounding box center [1193, 283] width 28 height 45
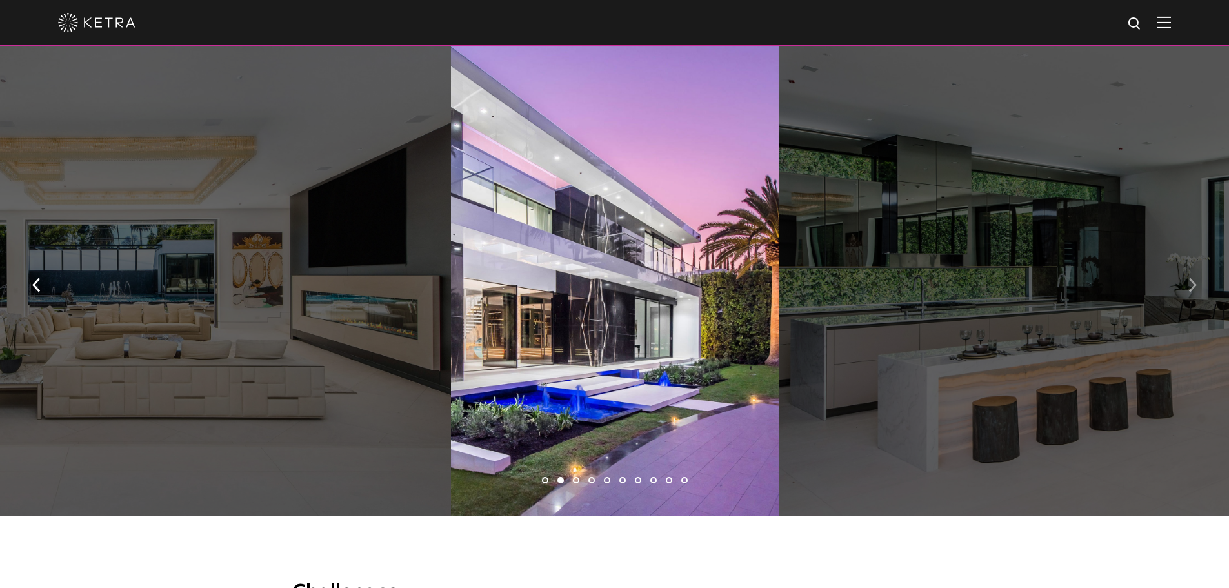
click at [1193, 288] on img "button" at bounding box center [1192, 284] width 8 height 14
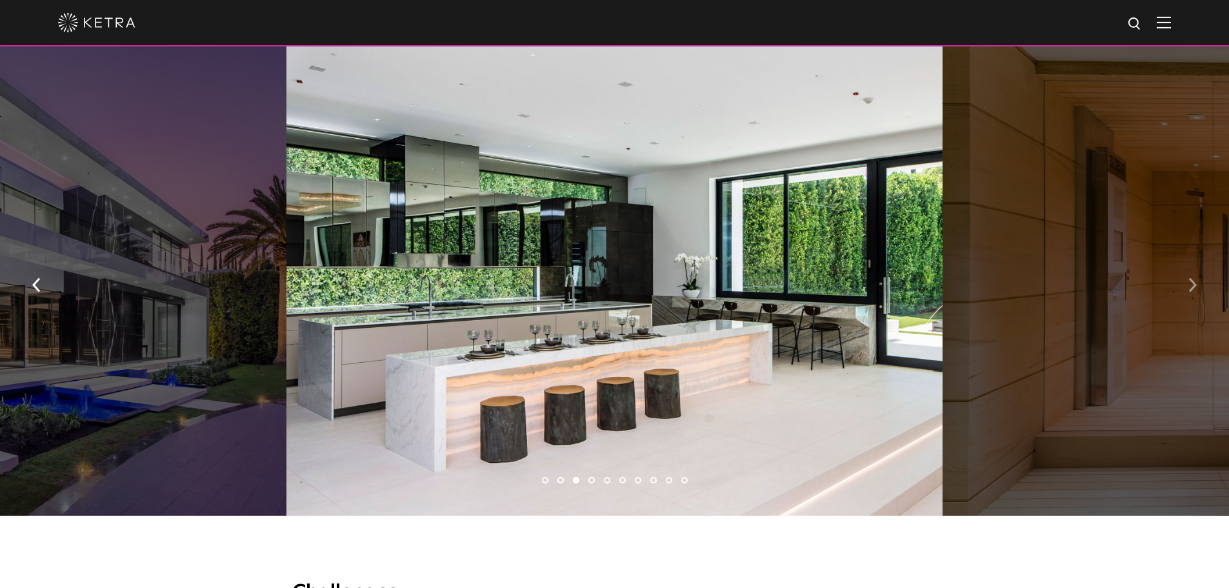
click at [1193, 288] on img "button" at bounding box center [1192, 284] width 8 height 14
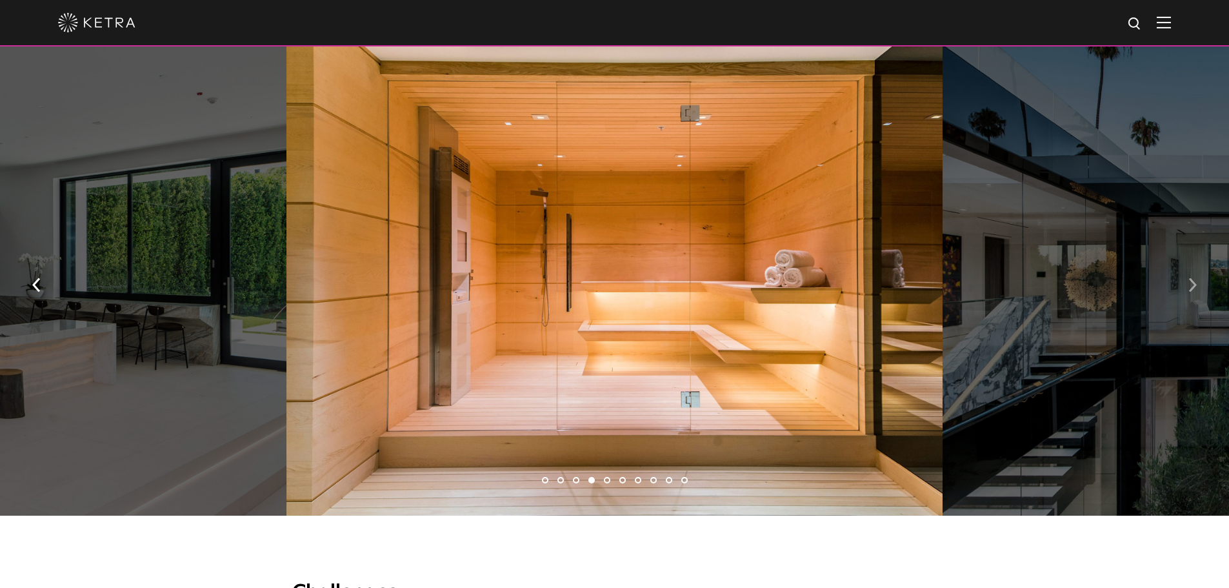
drag, startPoint x: 595, startPoint y: 237, endPoint x: 1193, endPoint y: 289, distance: 600.3
click at [1193, 289] on img "button" at bounding box center [1192, 284] width 8 height 14
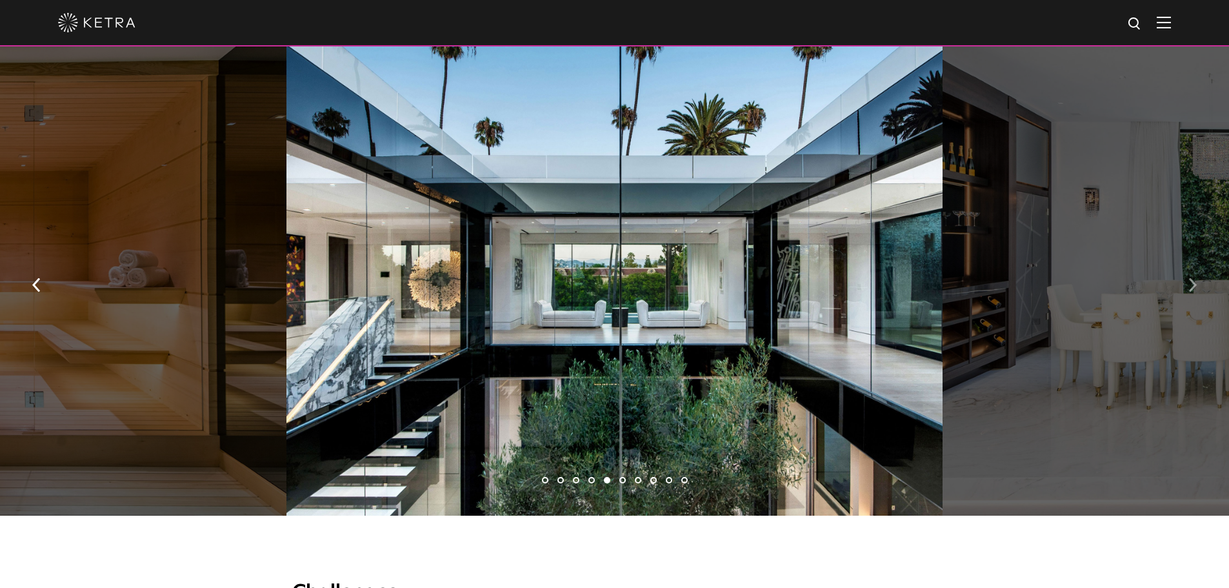
click at [1192, 289] on img "button" at bounding box center [1192, 284] width 8 height 14
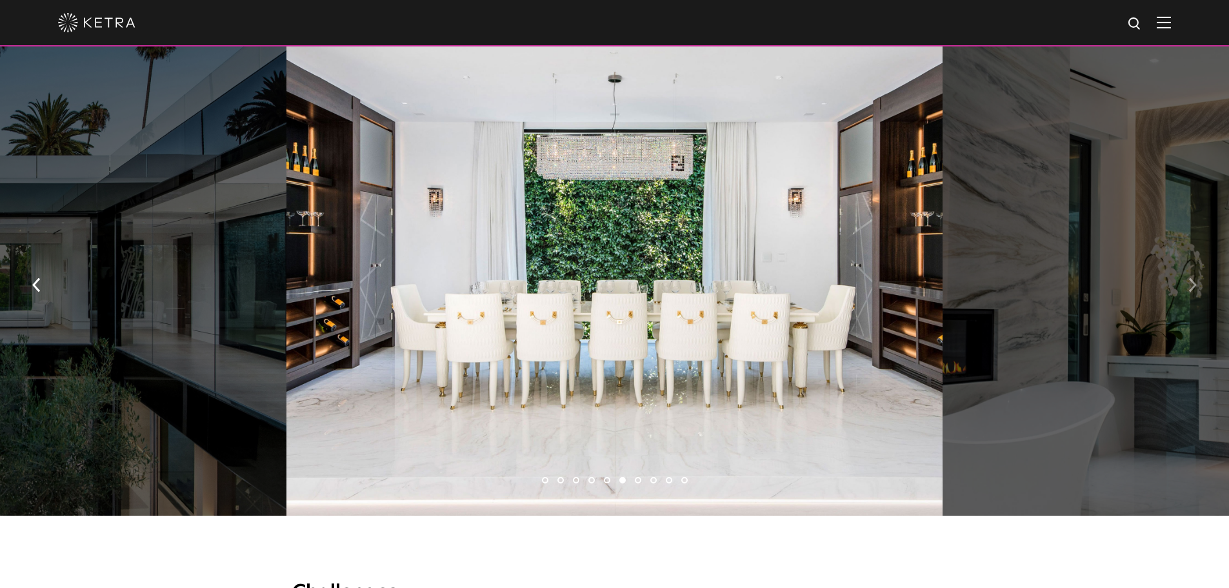
click at [1192, 289] on img "button" at bounding box center [1192, 284] width 8 height 14
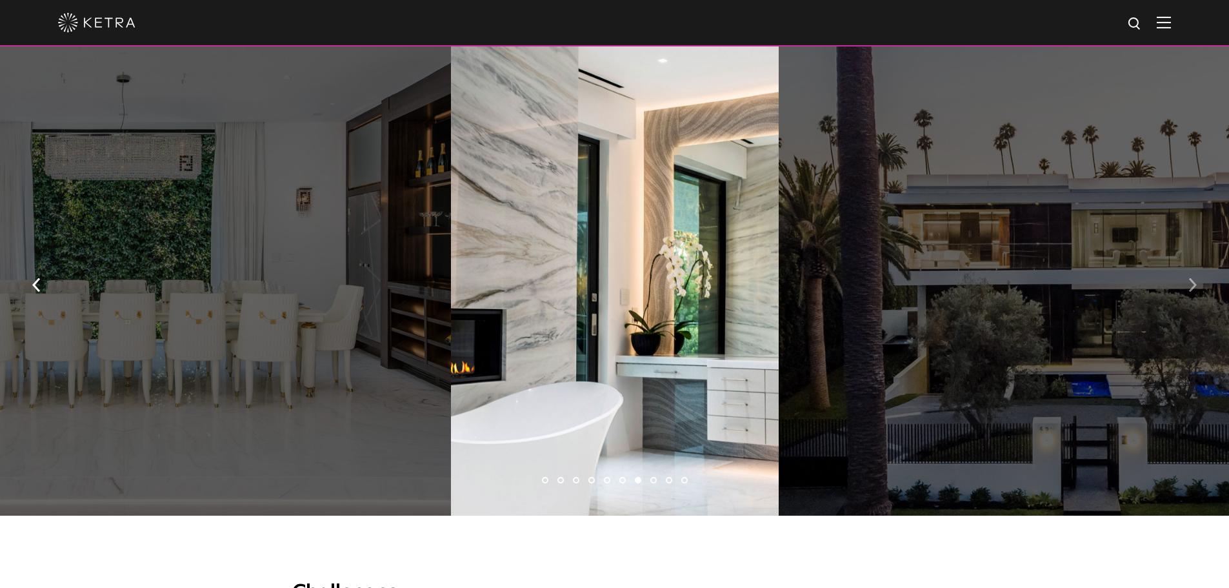
click at [1192, 289] on img "button" at bounding box center [1192, 284] width 8 height 14
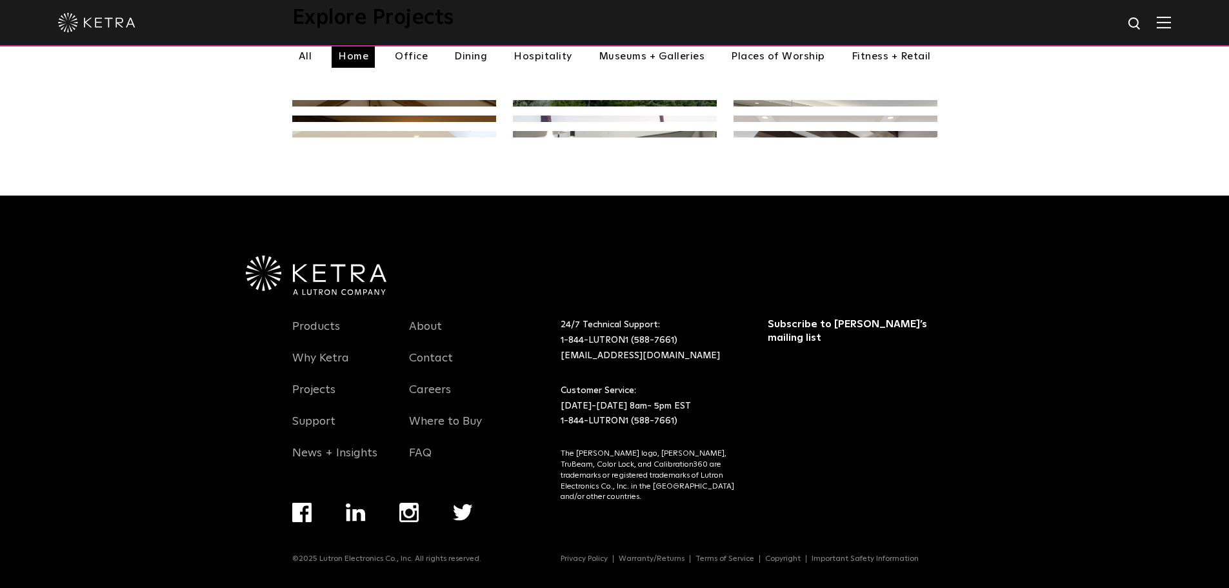
scroll to position [645, 0]
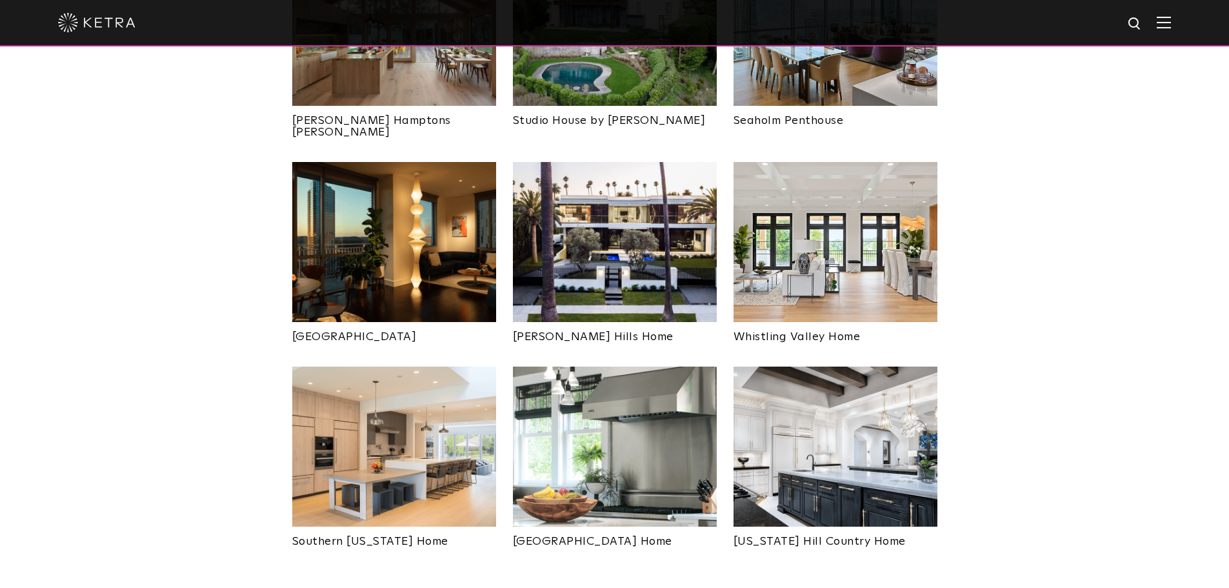
click at [815, 213] on img at bounding box center [836, 242] width 204 height 160
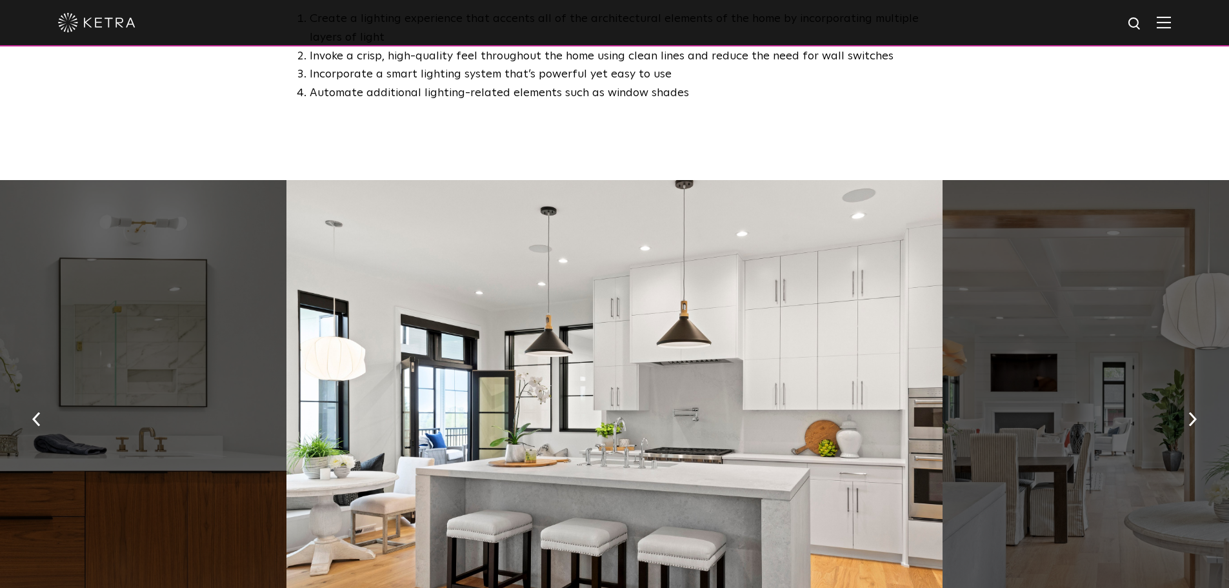
scroll to position [839, 0]
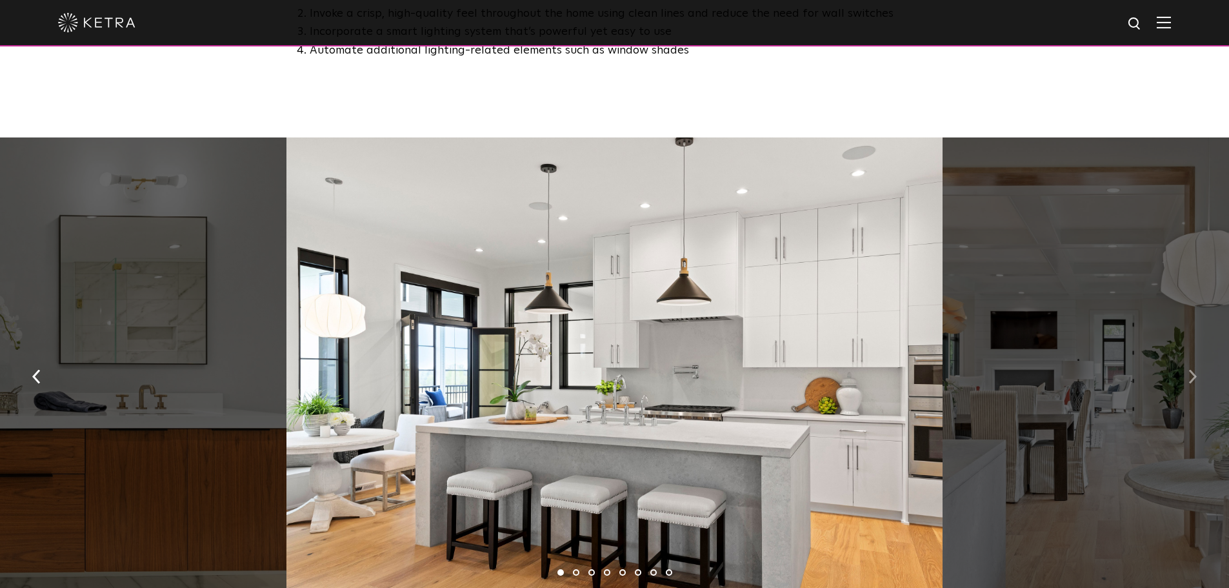
click at [1197, 381] on button "button" at bounding box center [1193, 376] width 28 height 45
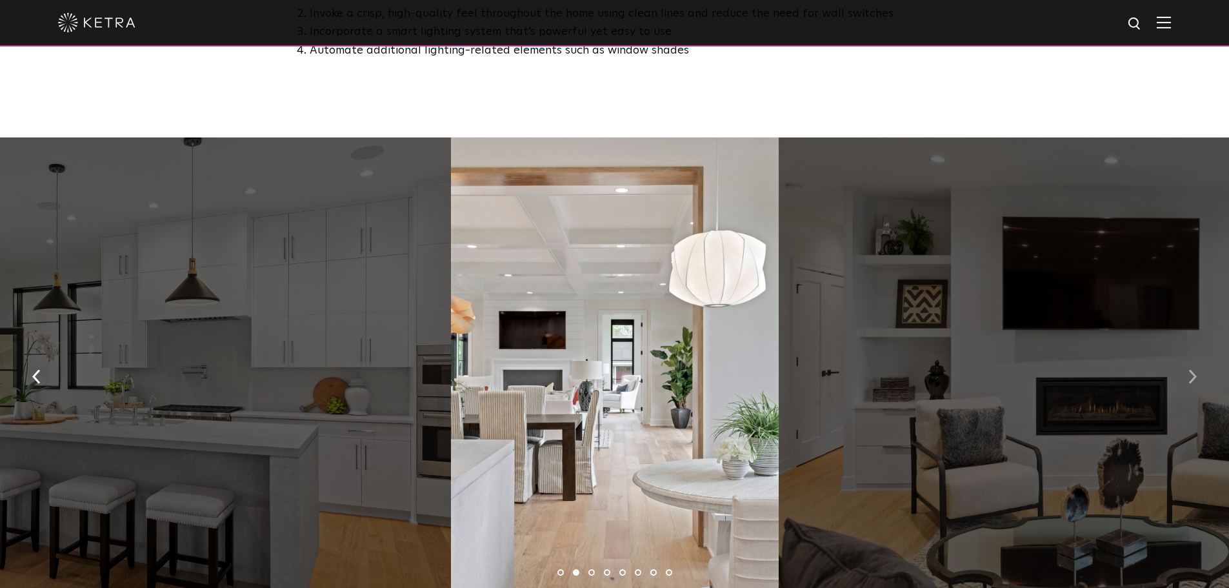
click at [1197, 381] on button "button" at bounding box center [1193, 376] width 28 height 45
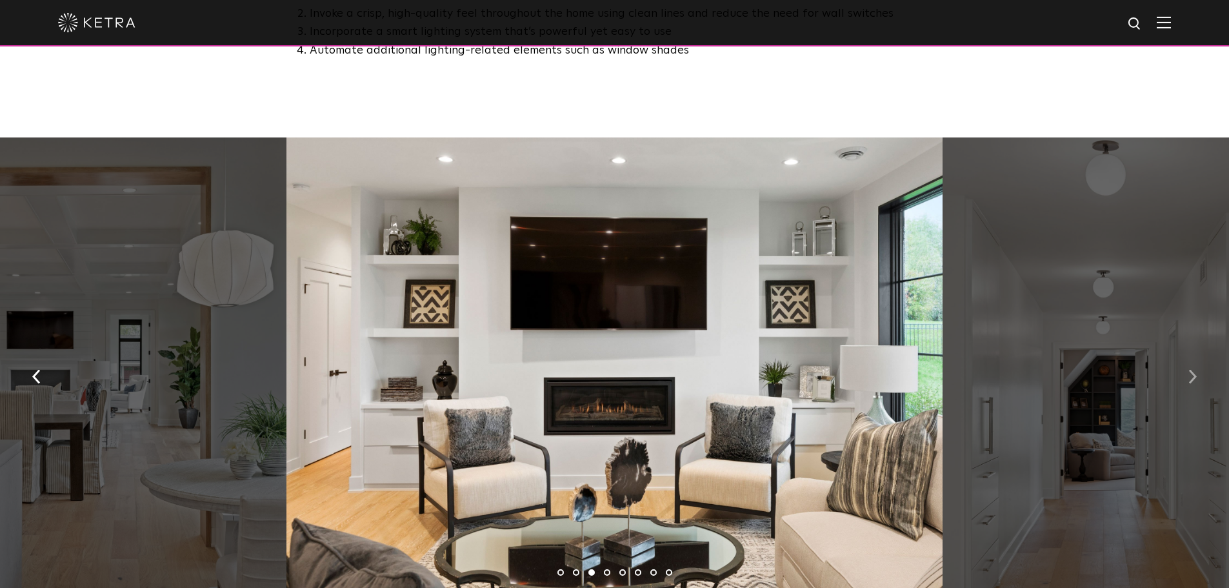
click at [1197, 381] on button "button" at bounding box center [1193, 376] width 28 height 45
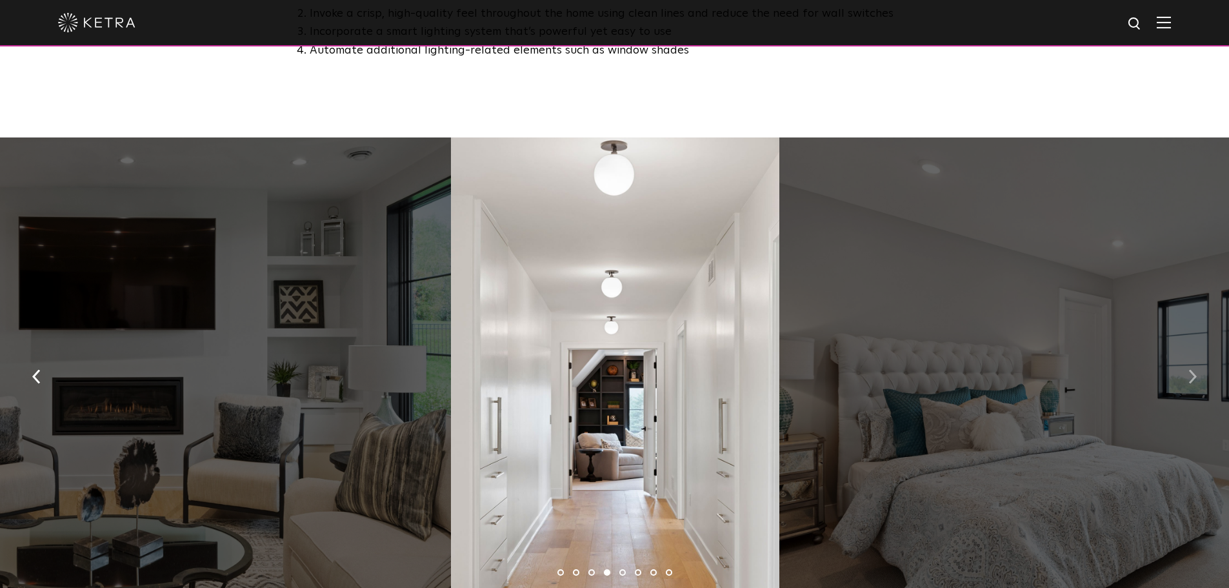
click at [1197, 381] on button "button" at bounding box center [1193, 376] width 28 height 45
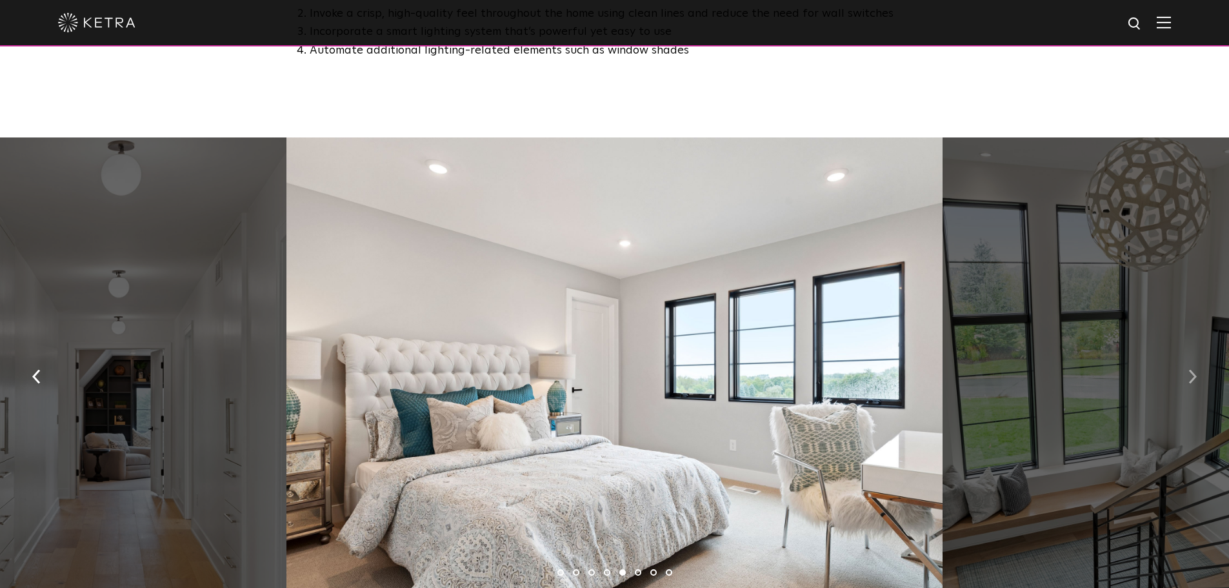
click at [1197, 381] on button "button" at bounding box center [1193, 376] width 28 height 45
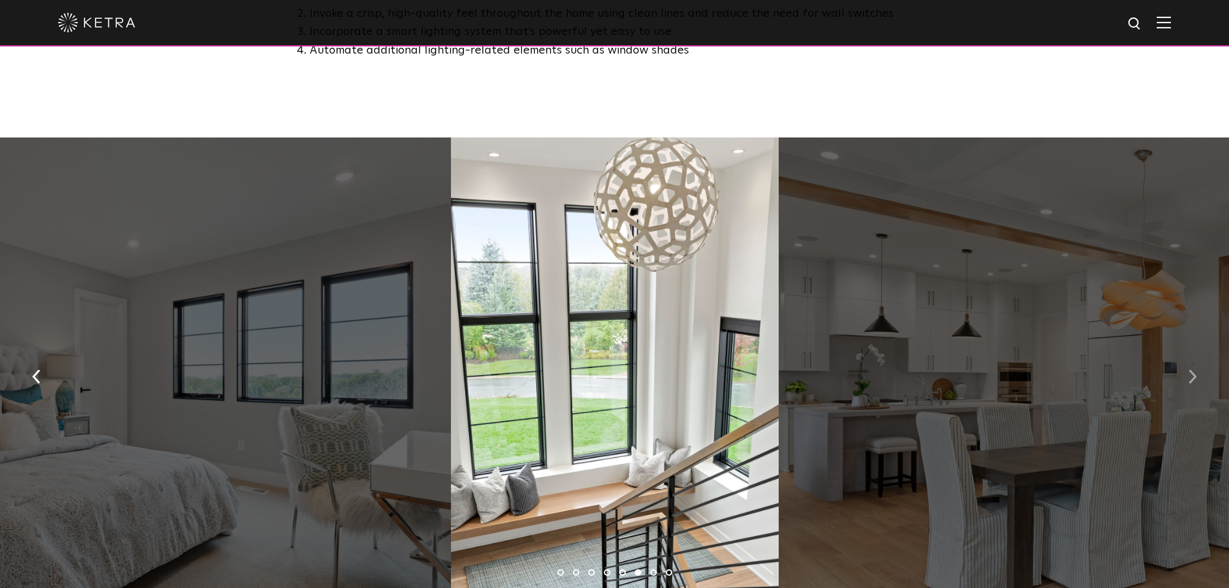
click at [1197, 381] on button "button" at bounding box center [1193, 376] width 28 height 45
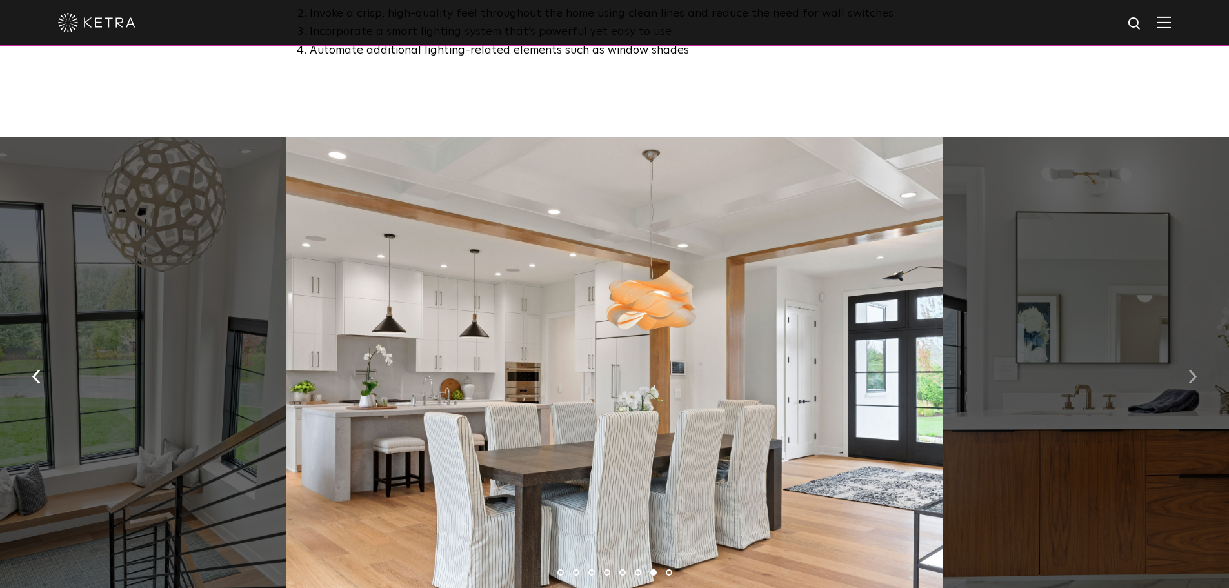
click at [1197, 381] on button "button" at bounding box center [1193, 376] width 28 height 45
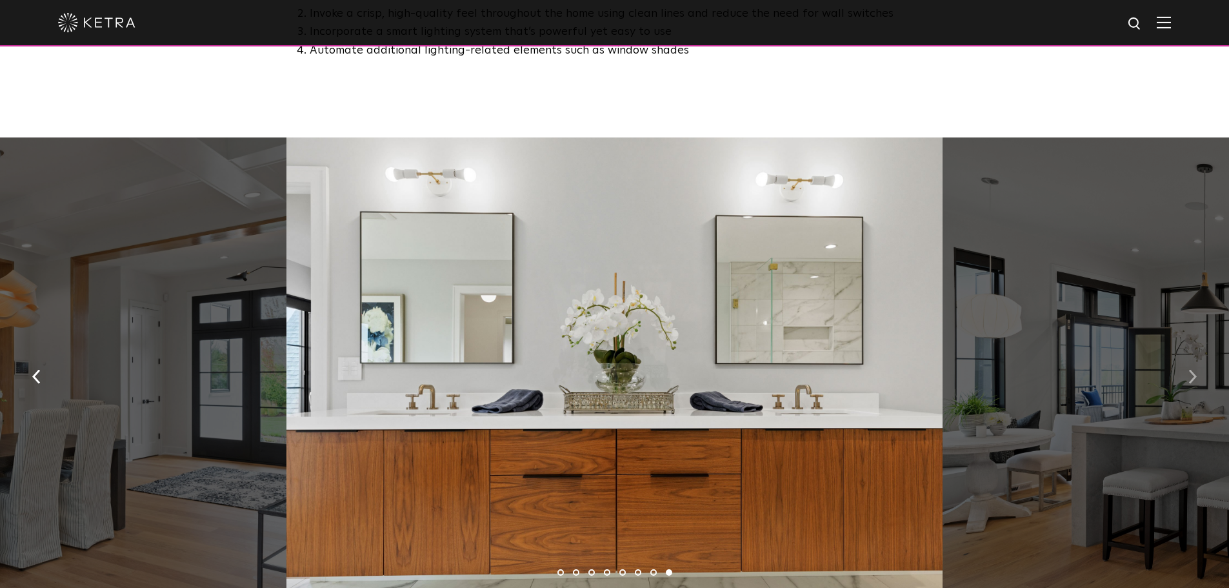
click at [1197, 381] on button "button" at bounding box center [1193, 376] width 28 height 45
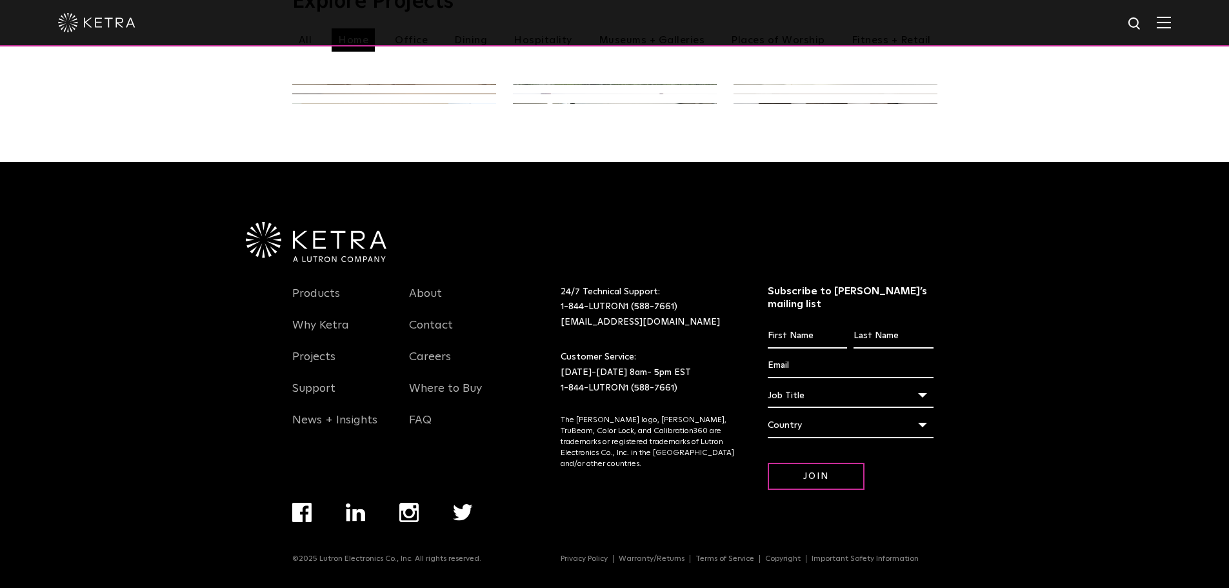
scroll to position [645, 0]
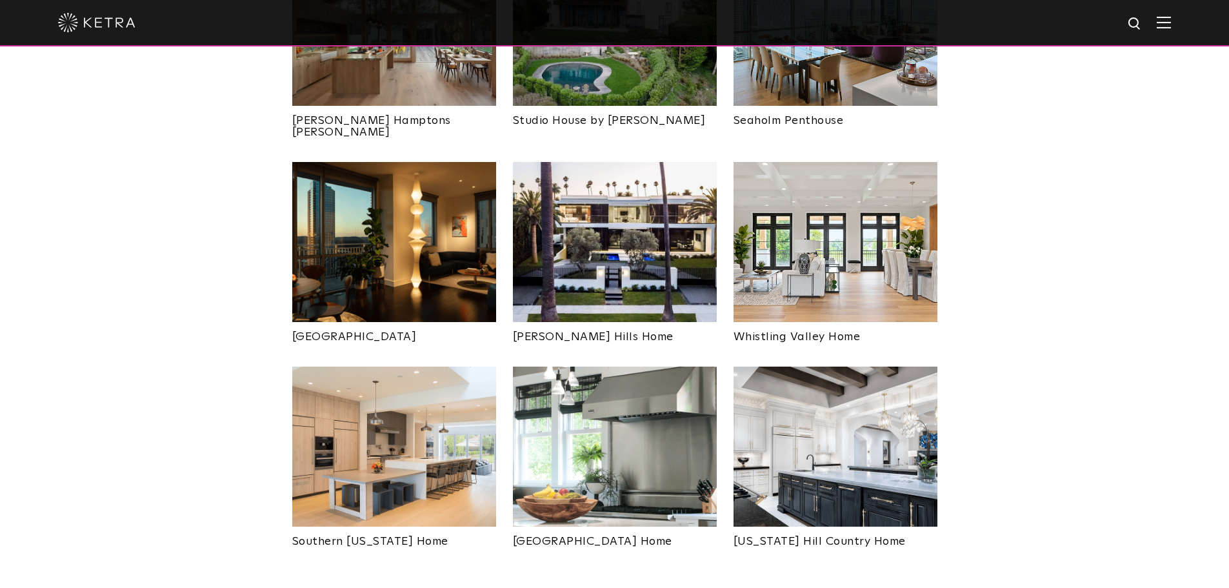
click at [883, 395] on img at bounding box center [836, 446] width 204 height 160
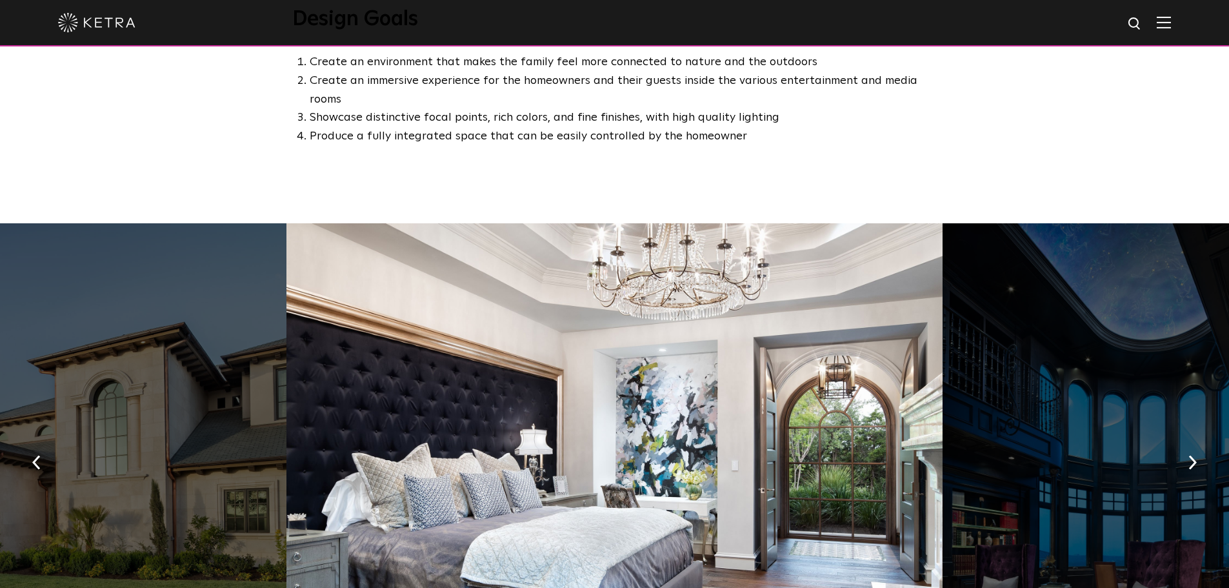
scroll to position [774, 0]
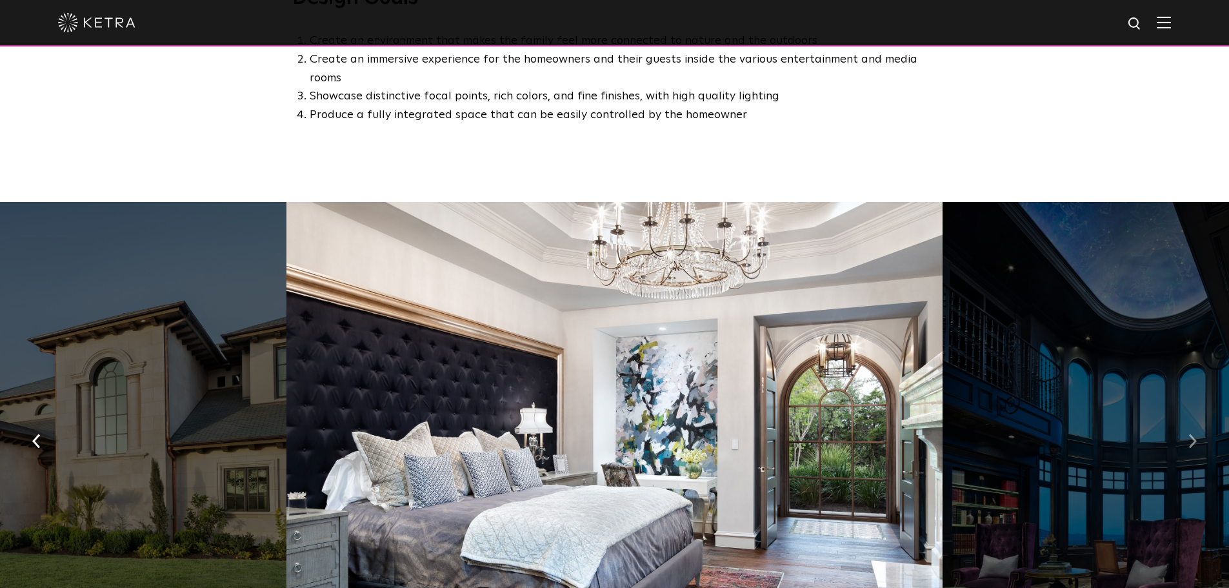
click at [1192, 434] on img "button" at bounding box center [1192, 441] width 8 height 14
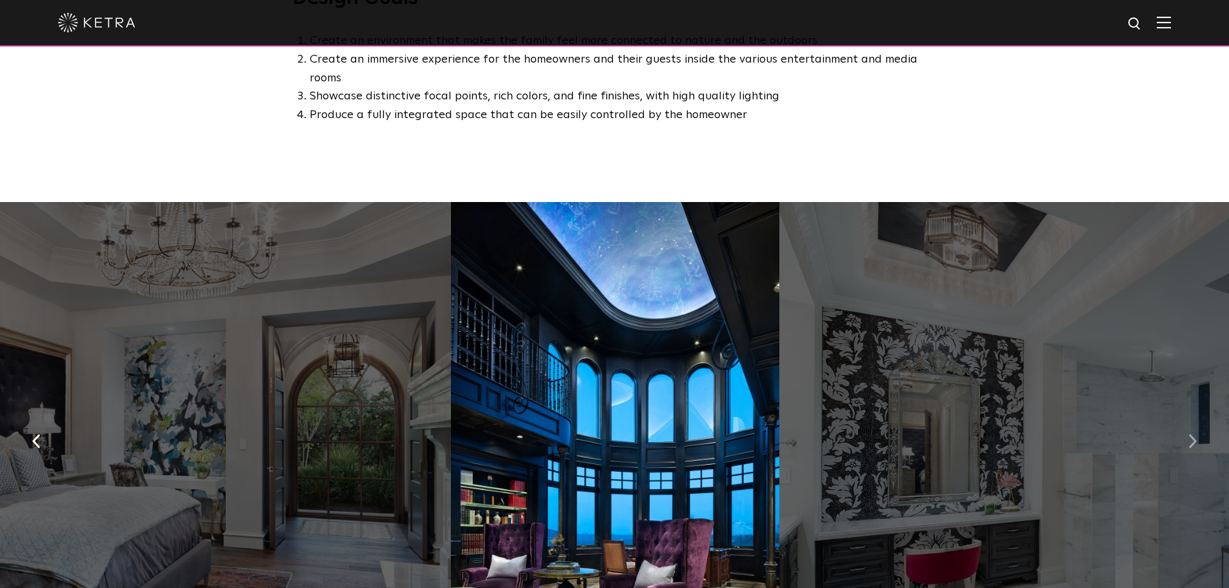
click at [1192, 434] on img "button" at bounding box center [1192, 441] width 8 height 14
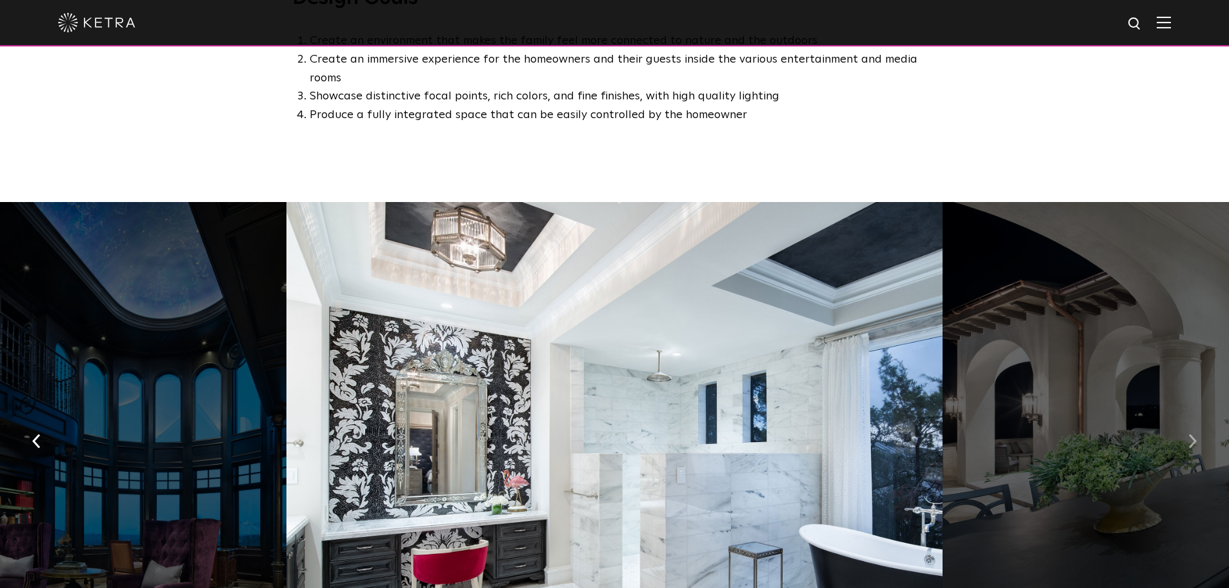
click at [1192, 434] on img "button" at bounding box center [1192, 441] width 8 height 14
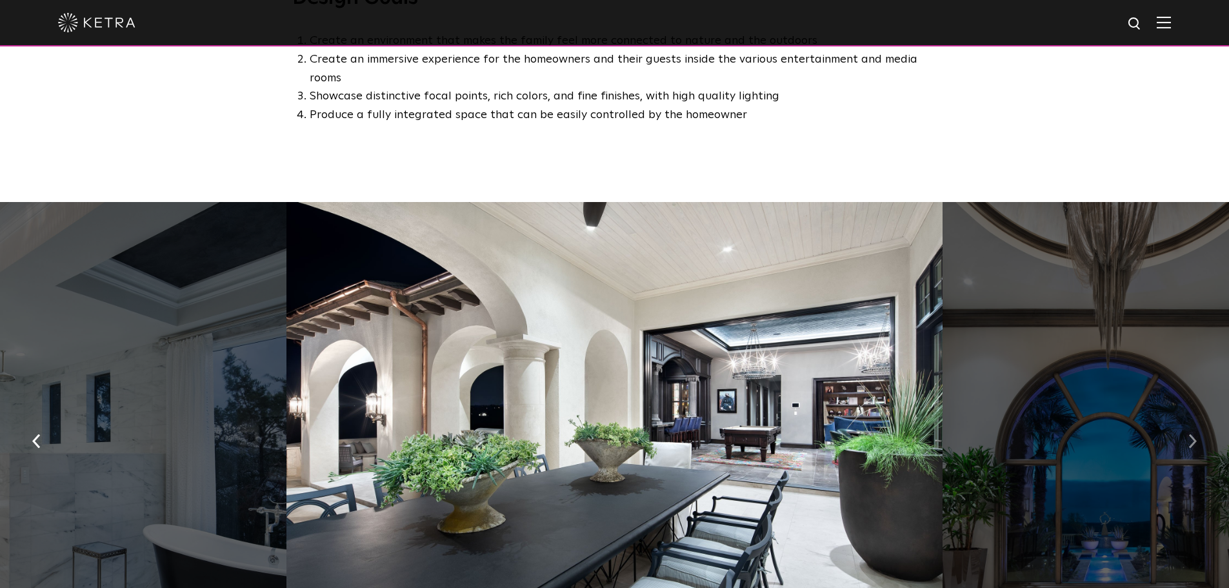
click at [1192, 434] on img "button" at bounding box center [1192, 441] width 8 height 14
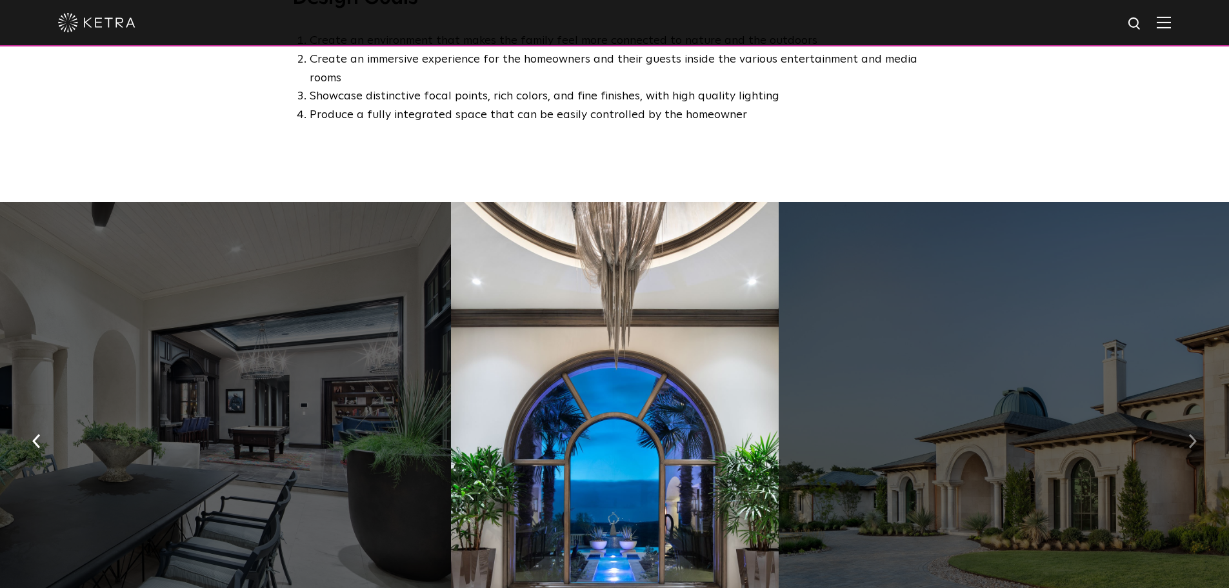
click at [1192, 434] on img "button" at bounding box center [1192, 441] width 8 height 14
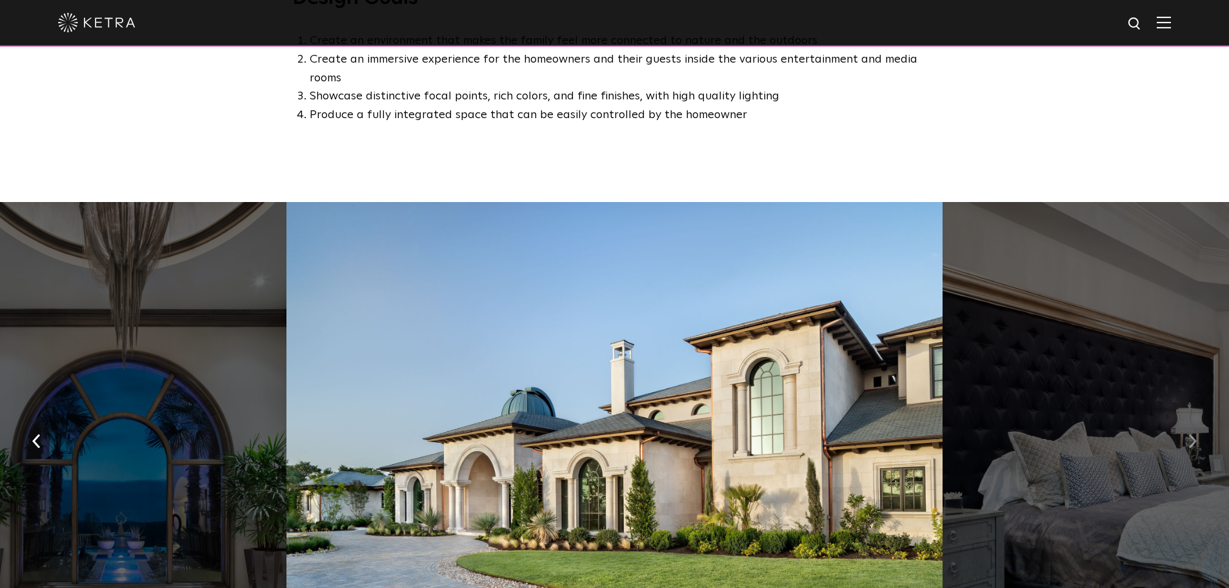
click at [1192, 434] on img "button" at bounding box center [1192, 441] width 8 height 14
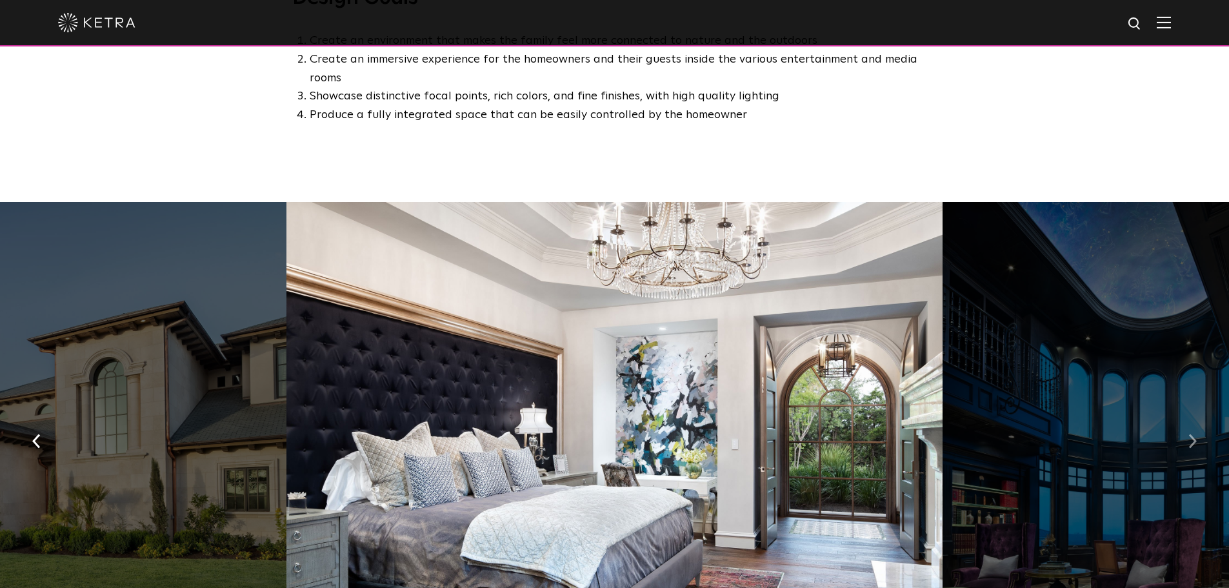
click at [1192, 434] on img "button" at bounding box center [1192, 441] width 8 height 14
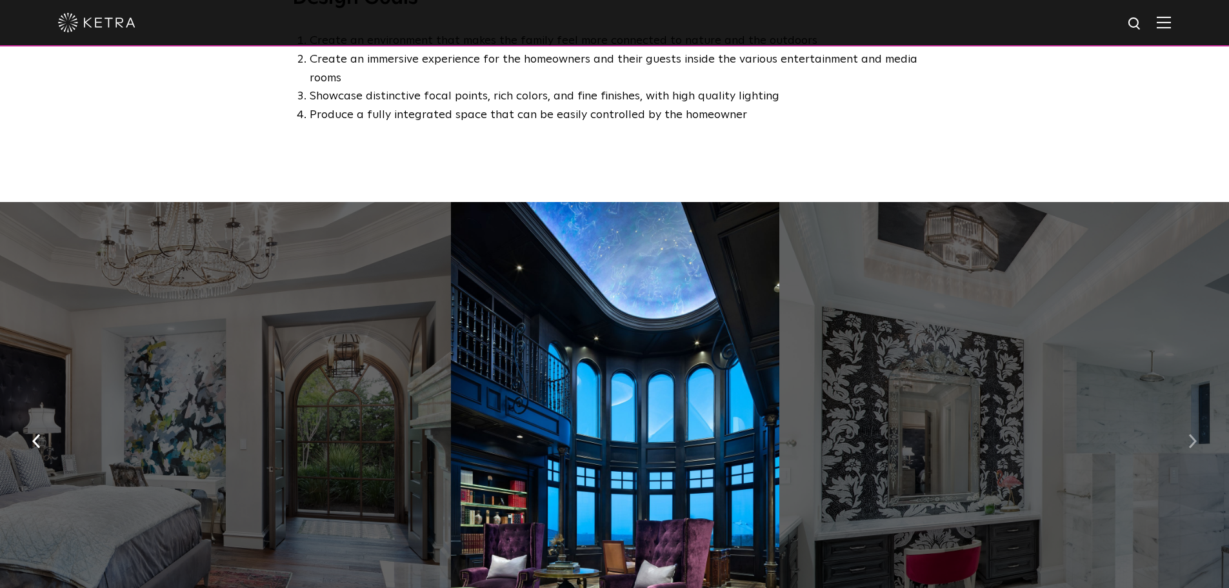
click at [1192, 434] on img "button" at bounding box center [1192, 441] width 8 height 14
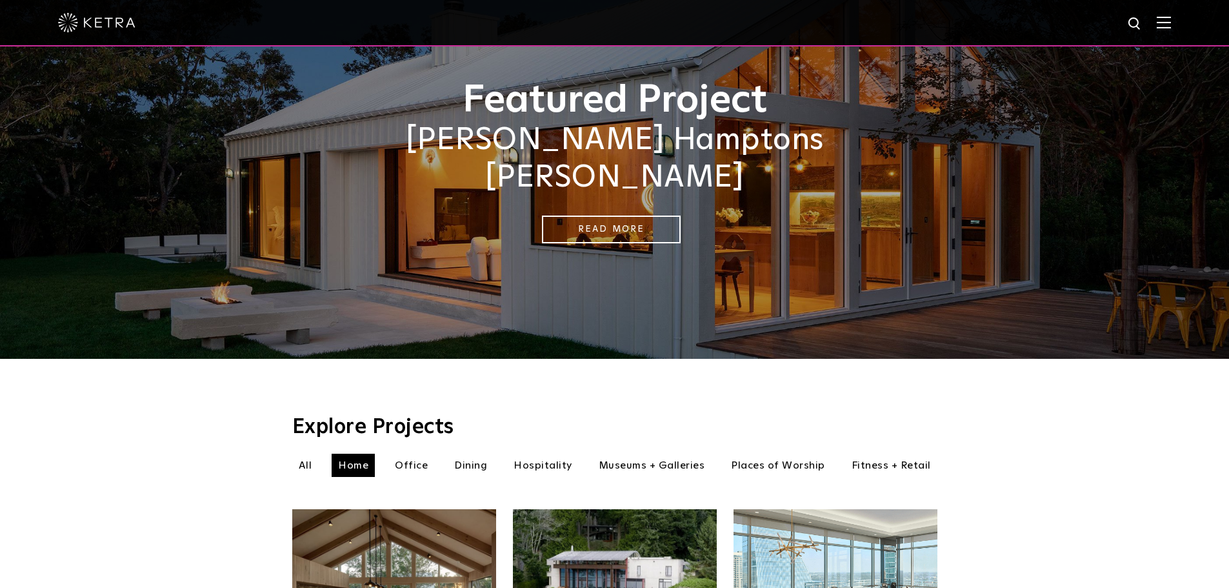
scroll to position [129, 0]
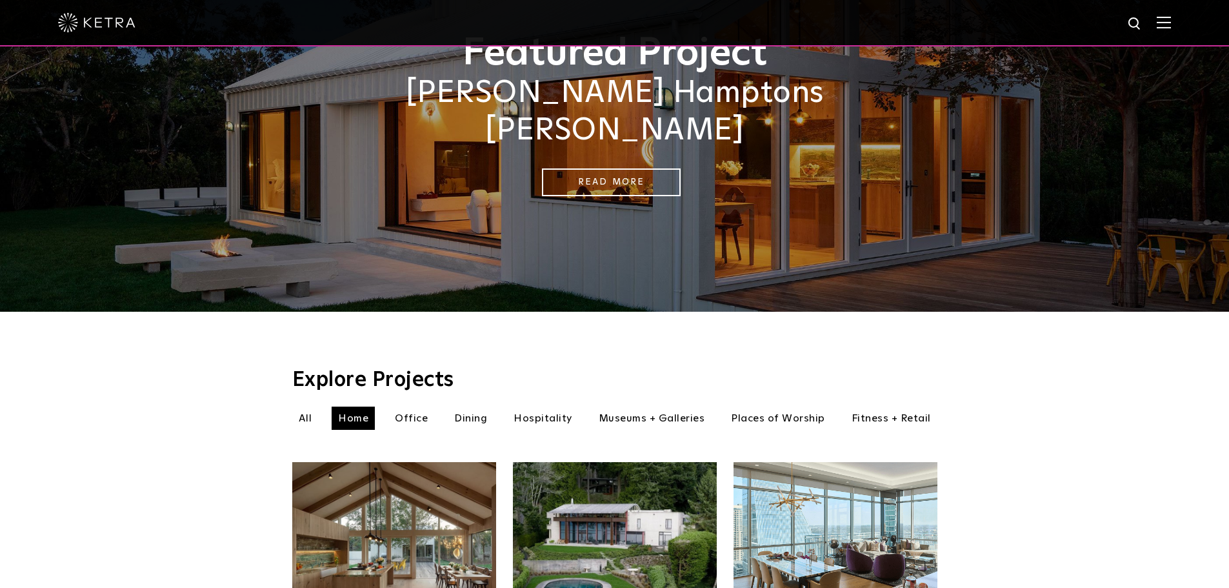
click at [566, 406] on li "Hospitality" at bounding box center [543, 417] width 72 height 23
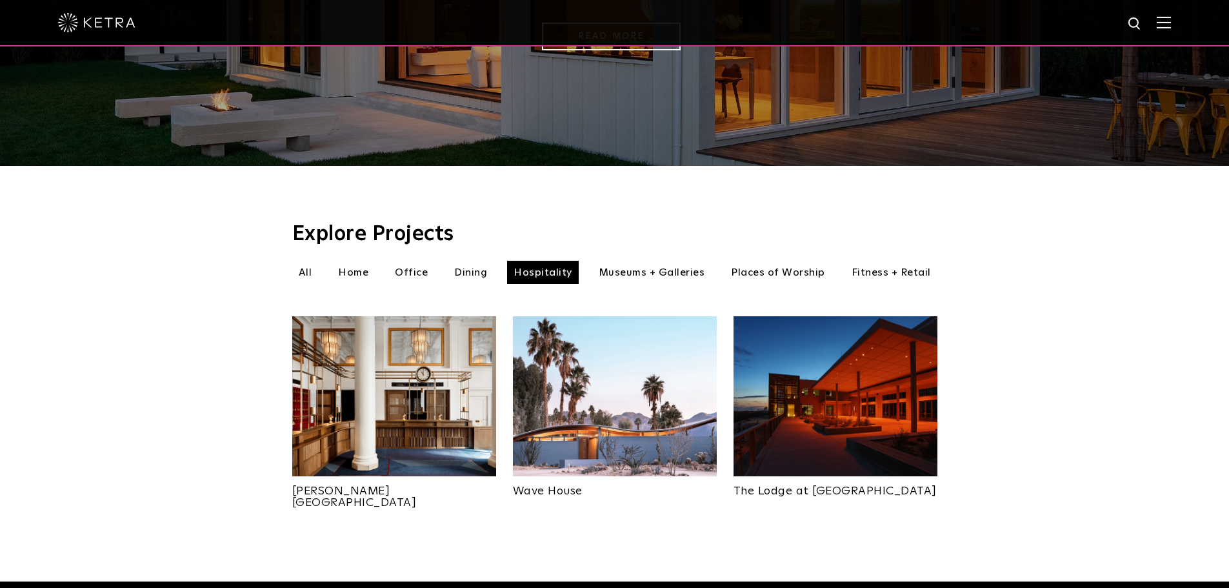
scroll to position [323, 0]
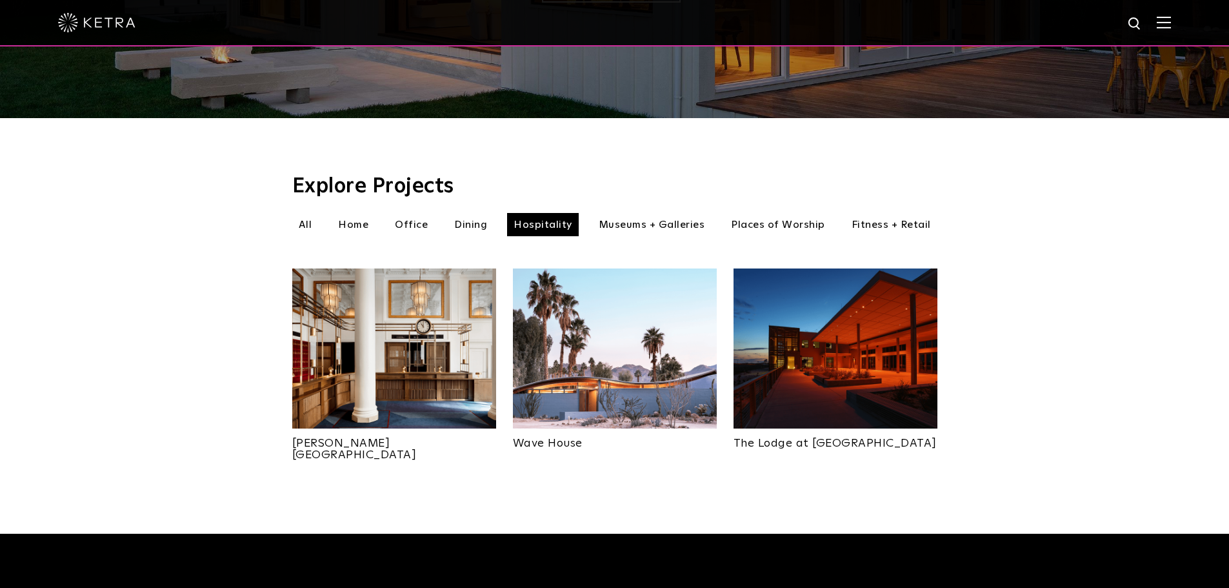
click at [832, 347] on img at bounding box center [836, 348] width 204 height 160
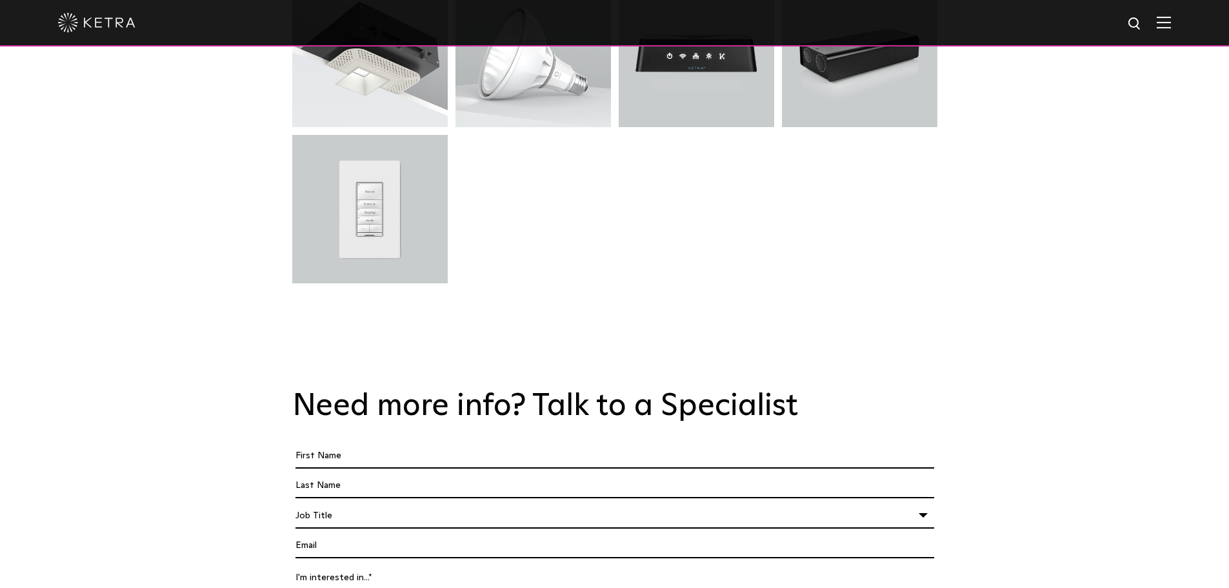
scroll to position [3548, 0]
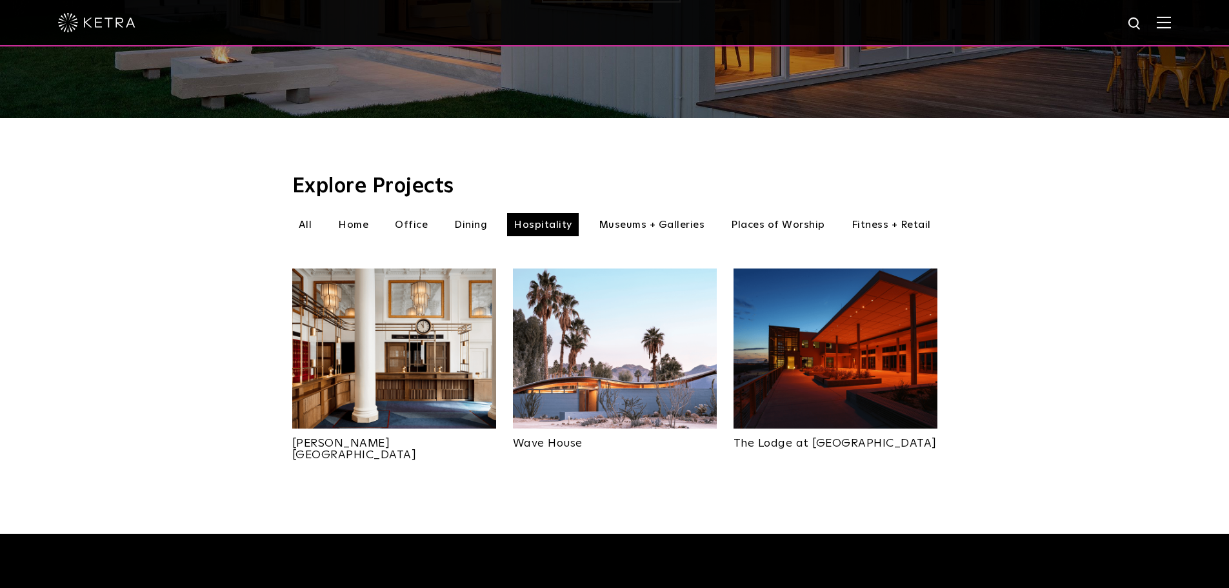
click at [617, 335] on img at bounding box center [615, 348] width 204 height 160
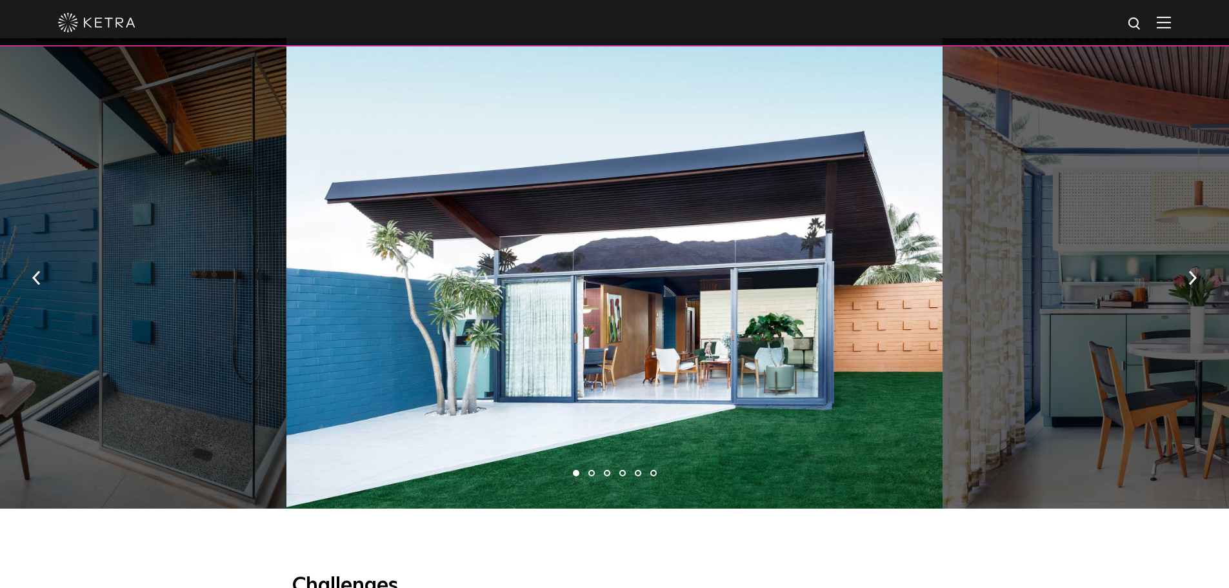
scroll to position [903, 0]
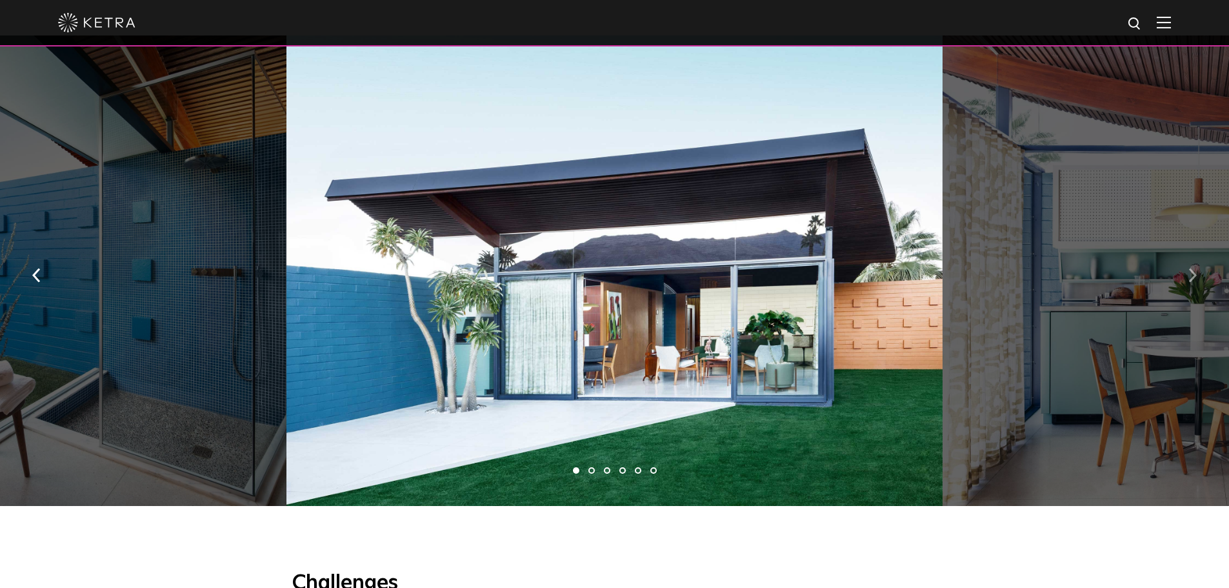
click at [1190, 269] on img "button" at bounding box center [1192, 275] width 8 height 14
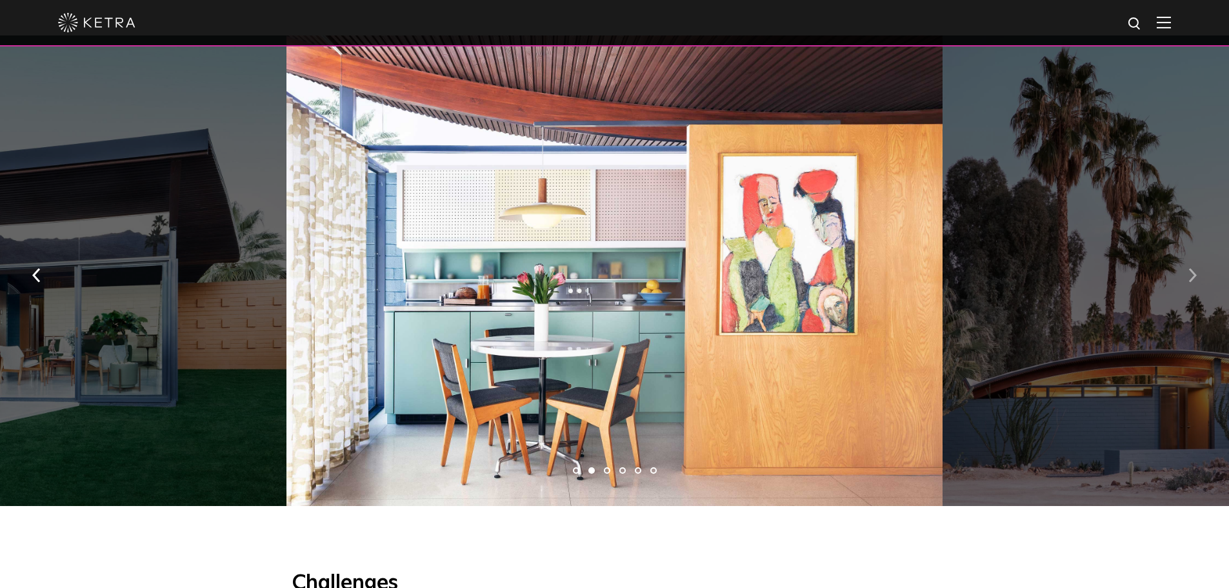
click at [1190, 269] on img "button" at bounding box center [1192, 275] width 8 height 14
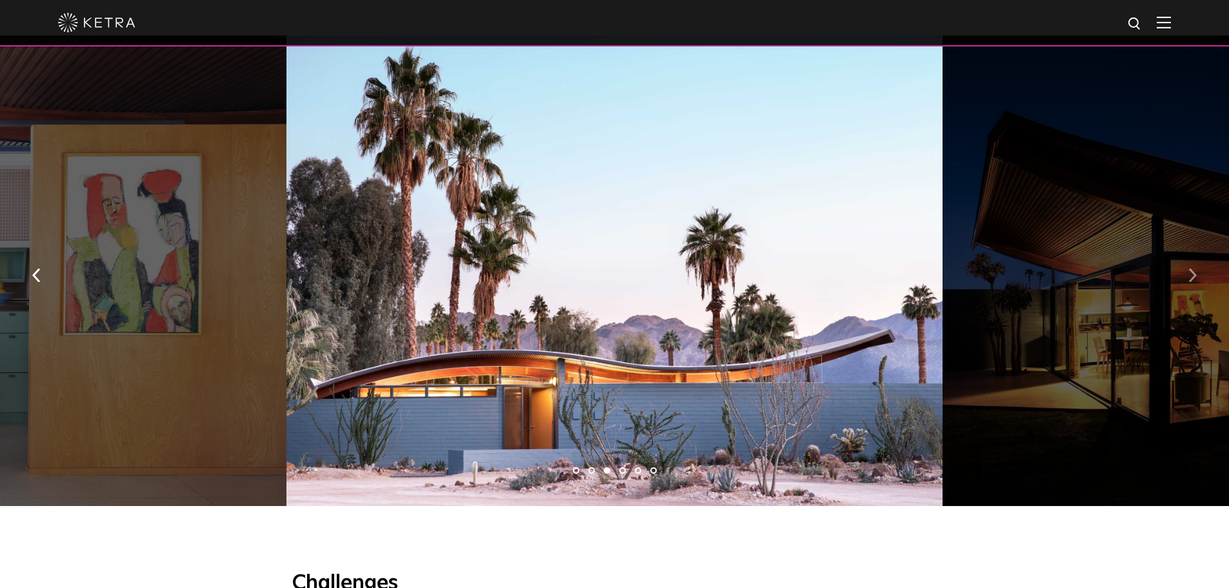
click at [1190, 269] on img "button" at bounding box center [1192, 275] width 8 height 14
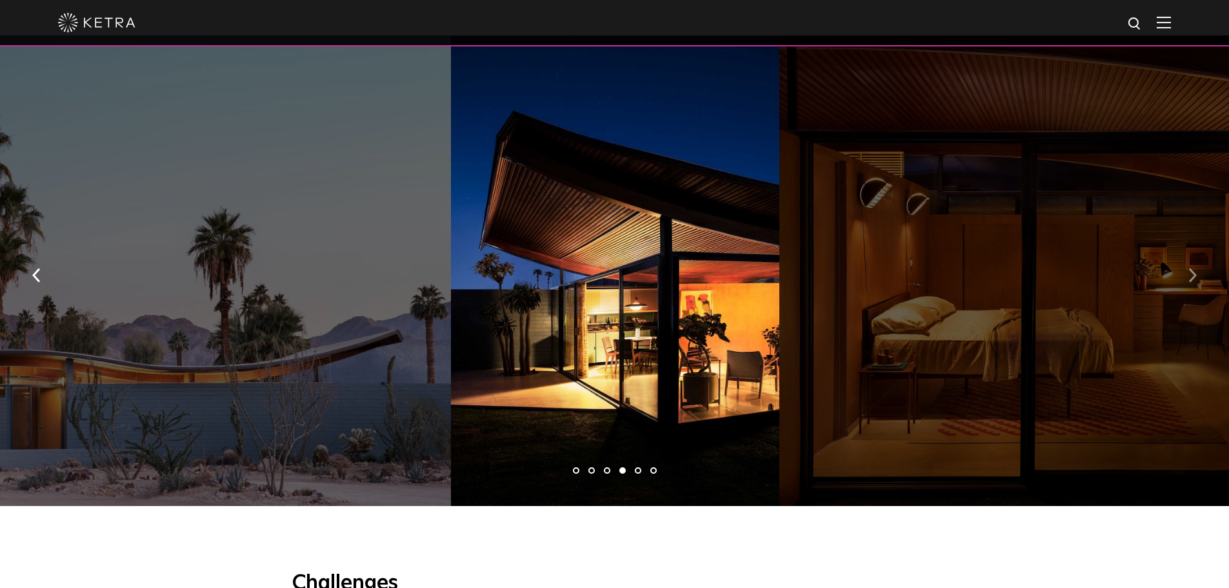
click at [1190, 269] on img "button" at bounding box center [1192, 275] width 8 height 14
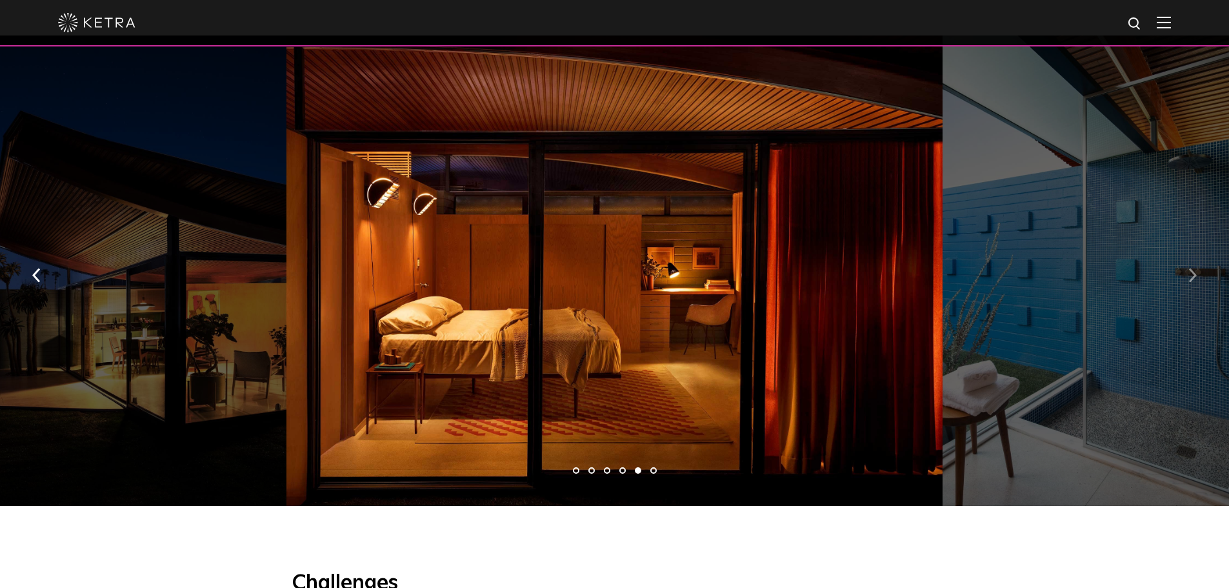
click at [1190, 269] on img "button" at bounding box center [1192, 275] width 8 height 14
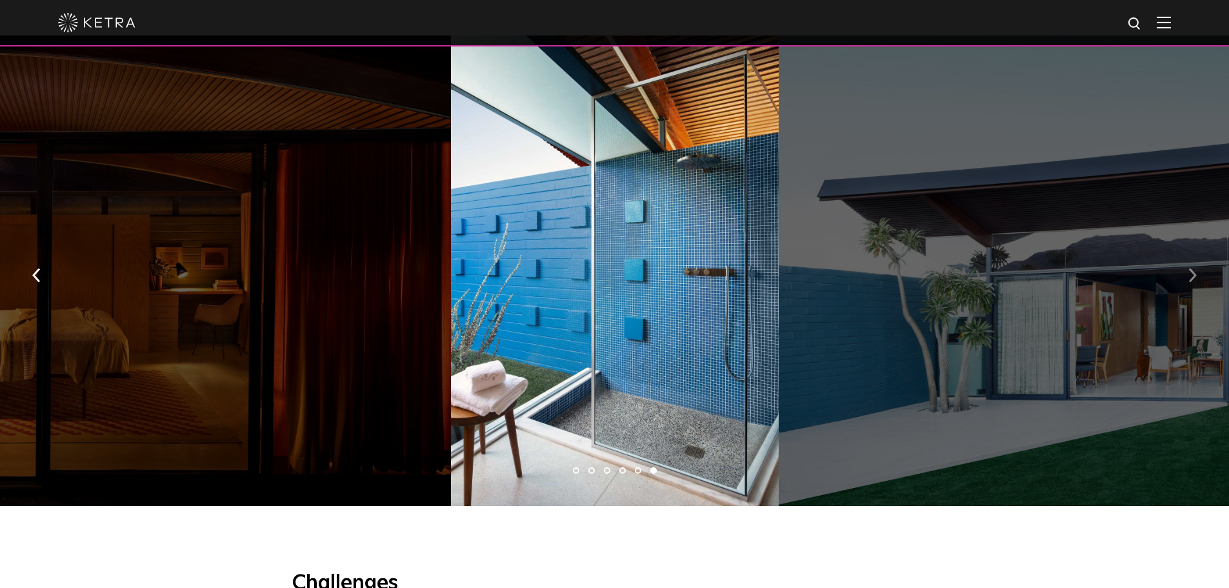
click at [1190, 269] on img "button" at bounding box center [1192, 275] width 8 height 14
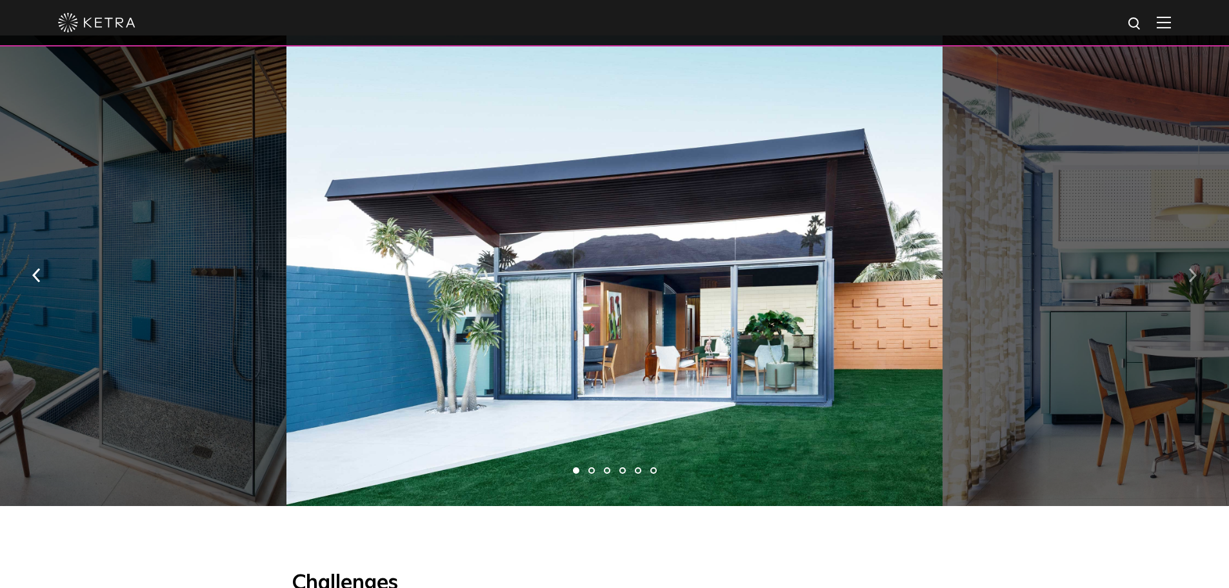
click at [1190, 269] on img "button" at bounding box center [1192, 275] width 8 height 14
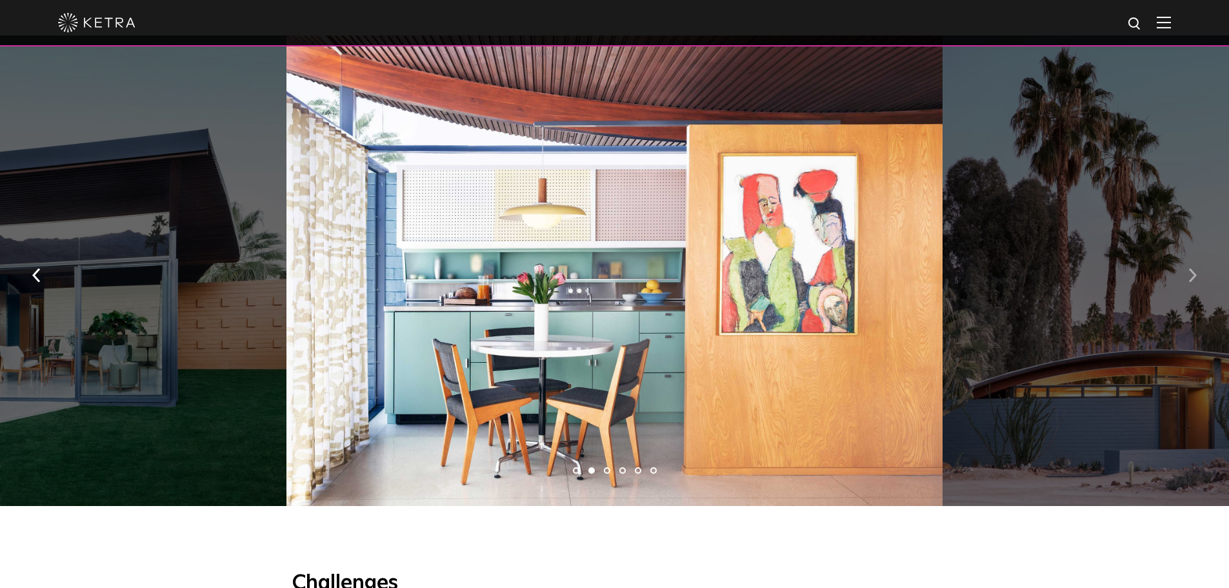
click at [1190, 269] on img "button" at bounding box center [1192, 275] width 8 height 14
